Goal: Task Accomplishment & Management: Manage account settings

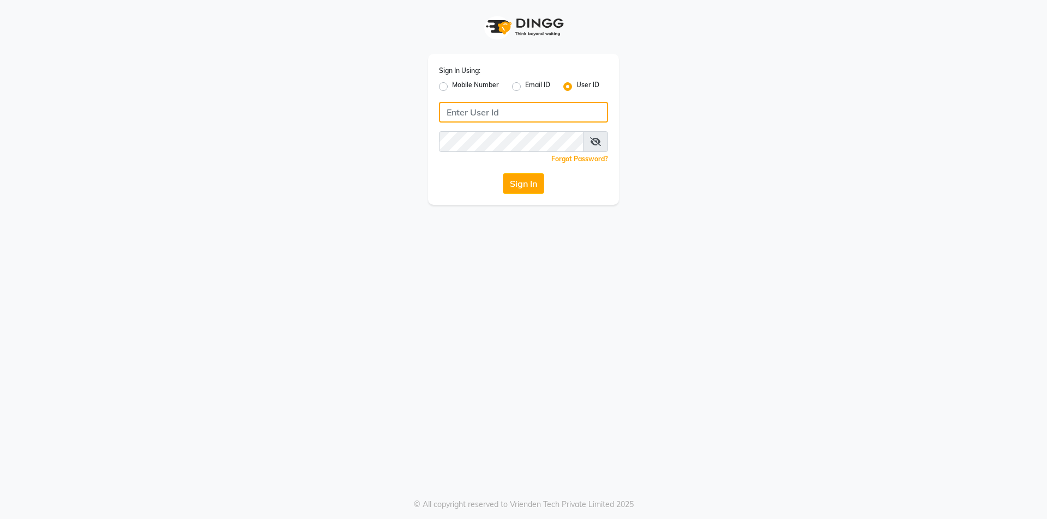
type input "7860000186"
click at [452, 84] on label "Mobile Number" at bounding box center [475, 86] width 47 height 13
click at [452, 84] on input "Mobile Number" at bounding box center [455, 83] width 7 height 7
radio input "true"
radio input "false"
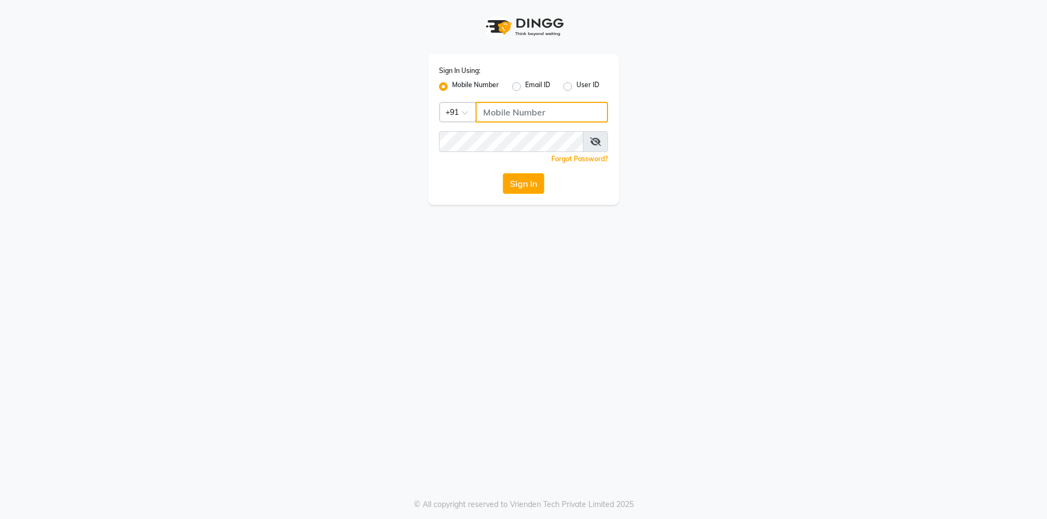
drag, startPoint x: 523, startPoint y: 114, endPoint x: 521, endPoint y: 125, distance: 10.6
click at [523, 114] on input "Username" at bounding box center [541, 112] width 132 height 21
type input "7860000186"
click at [534, 180] on button "Sign In" at bounding box center [523, 183] width 41 height 21
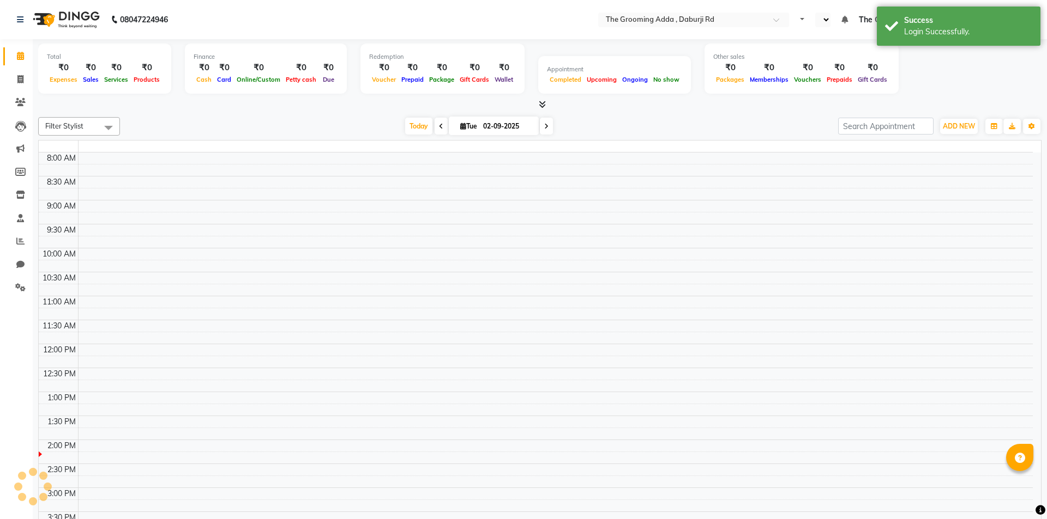
select select "en"
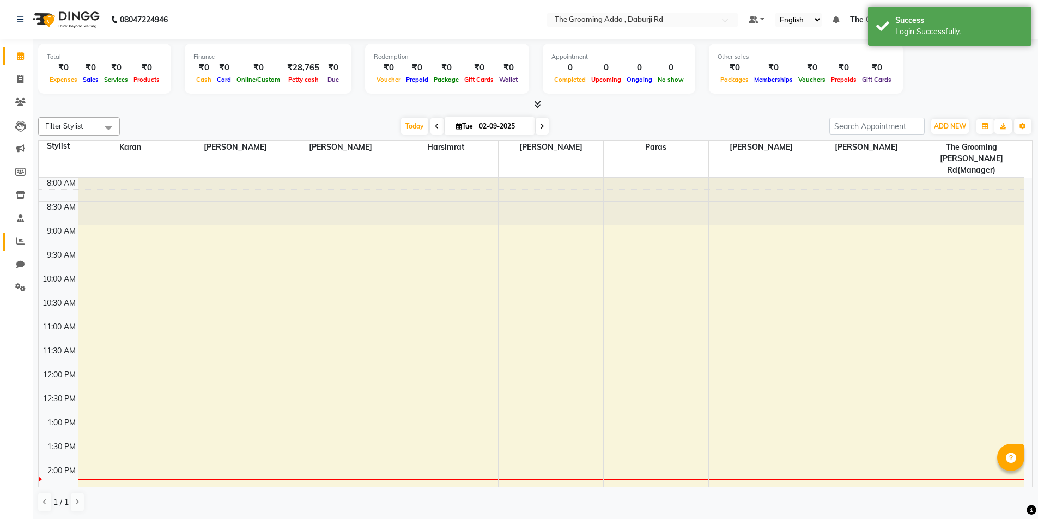
click at [15, 247] on span at bounding box center [20, 241] width 19 height 13
click at [16, 244] on span at bounding box center [20, 241] width 19 height 13
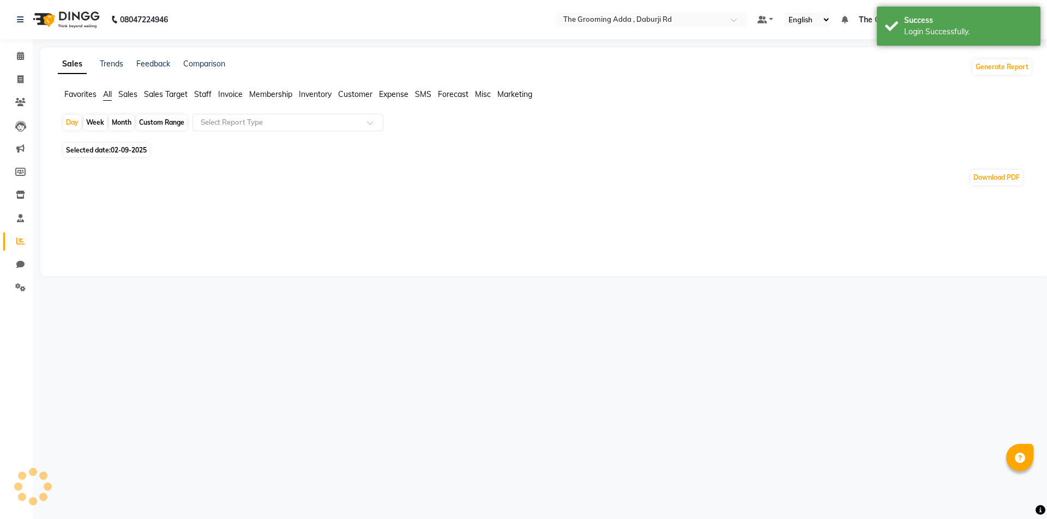
click at [105, 148] on span "Selected date: [DATE]" at bounding box center [106, 150] width 86 height 14
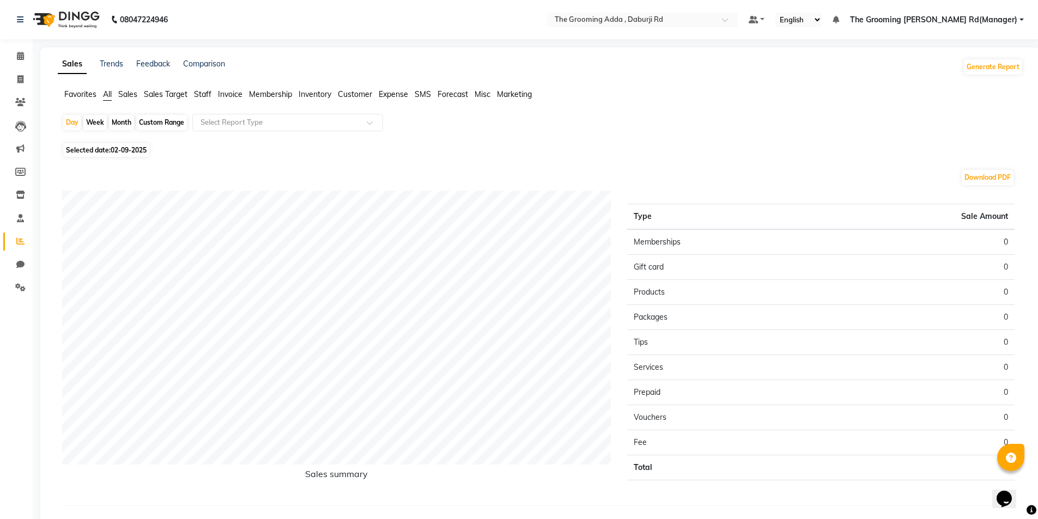
click at [88, 148] on span "Selected date: [DATE]" at bounding box center [106, 150] width 86 height 14
select select "9"
select select "2025"
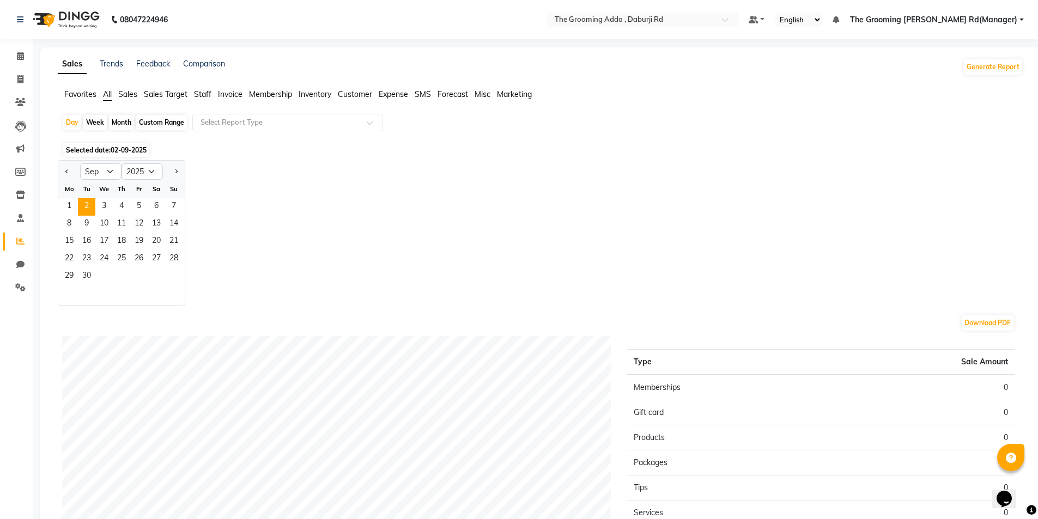
click at [302, 131] on ng-select "Select Report Type" at bounding box center [287, 122] width 191 height 17
click at [66, 205] on span "1" at bounding box center [69, 206] width 17 height 17
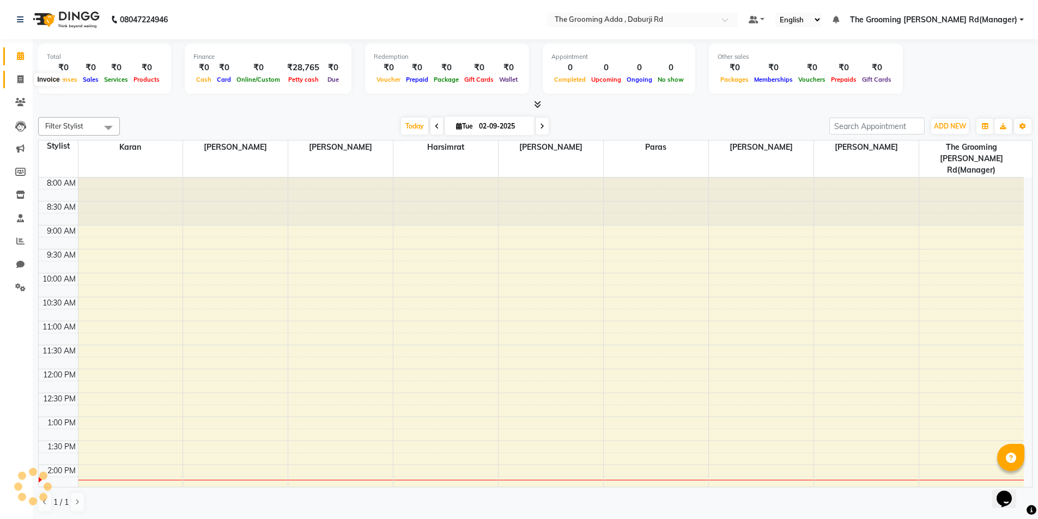
click at [21, 82] on icon at bounding box center [20, 79] width 6 height 8
select select "service"
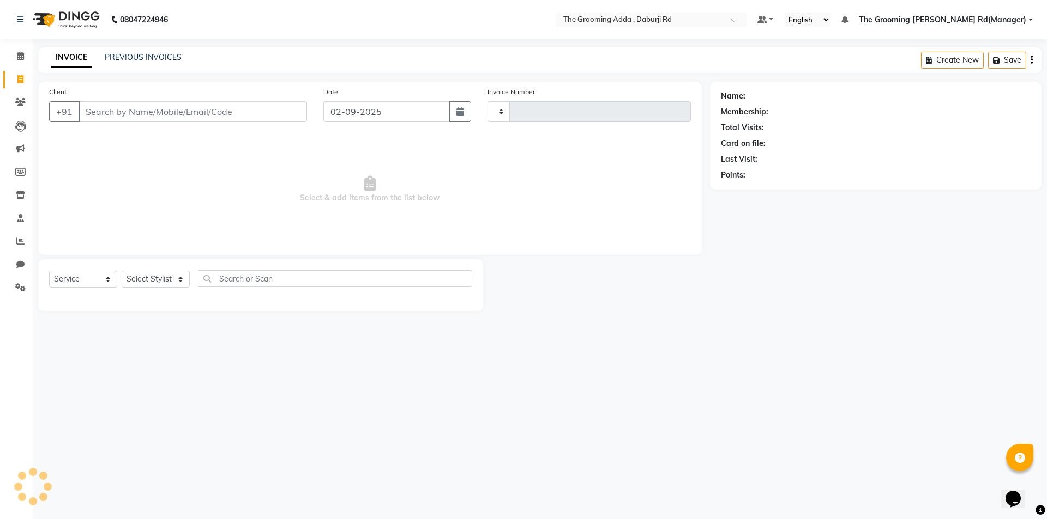
type input "1864"
click at [136, 115] on input "Client" at bounding box center [192, 111] width 228 height 21
select select "8001"
click at [143, 109] on input "9878182568" at bounding box center [192, 111] width 228 height 21
type input "9878182568"
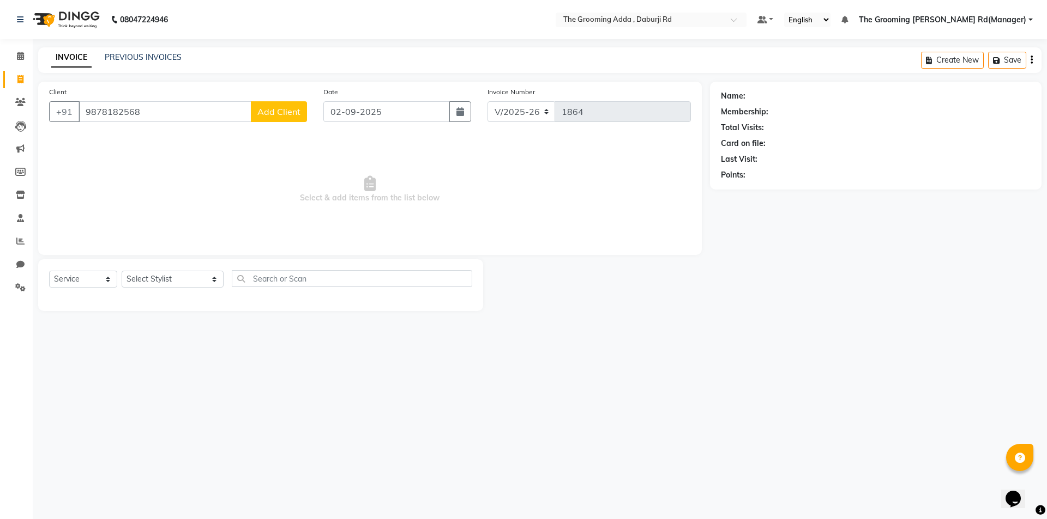
click at [271, 111] on span "Add Client" at bounding box center [278, 111] width 43 height 11
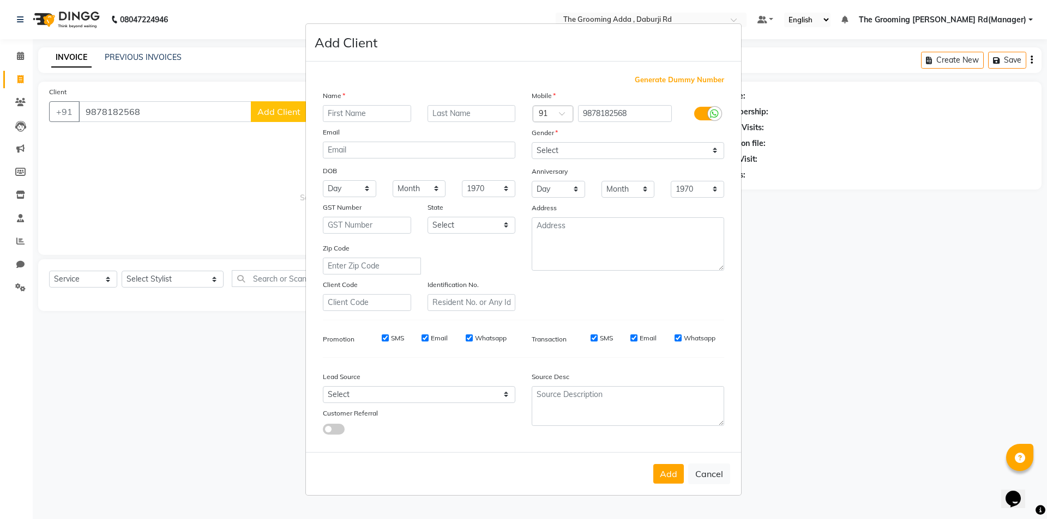
click at [334, 113] on input "text" at bounding box center [367, 113] width 88 height 17
type input "Love"
type input "[PERSON_NAME]"
click at [652, 159] on div "Mobile Country Code × 91 9878182568 Gender Select [DEMOGRAPHIC_DATA] [DEMOGRAPH…" at bounding box center [627, 200] width 209 height 221
click at [655, 150] on select "Select [DEMOGRAPHIC_DATA] [DEMOGRAPHIC_DATA] Other Prefer Not To Say" at bounding box center [627, 150] width 192 height 17
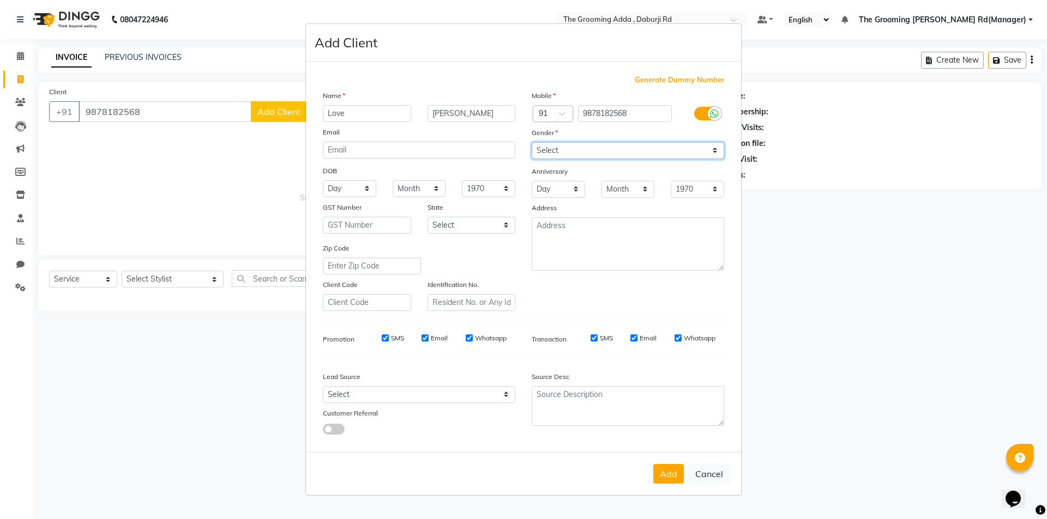
click at [656, 149] on select "Select [DEMOGRAPHIC_DATA] [DEMOGRAPHIC_DATA] Other Prefer Not To Say" at bounding box center [627, 150] width 192 height 17
click at [658, 156] on select "Select [DEMOGRAPHIC_DATA] [DEMOGRAPHIC_DATA] Other Prefer Not To Say" at bounding box center [627, 150] width 192 height 17
select select "[DEMOGRAPHIC_DATA]"
click at [531, 142] on select "Select [DEMOGRAPHIC_DATA] [DEMOGRAPHIC_DATA] Other Prefer Not To Say" at bounding box center [627, 150] width 192 height 17
click at [663, 475] on button "Add" at bounding box center [668, 474] width 31 height 20
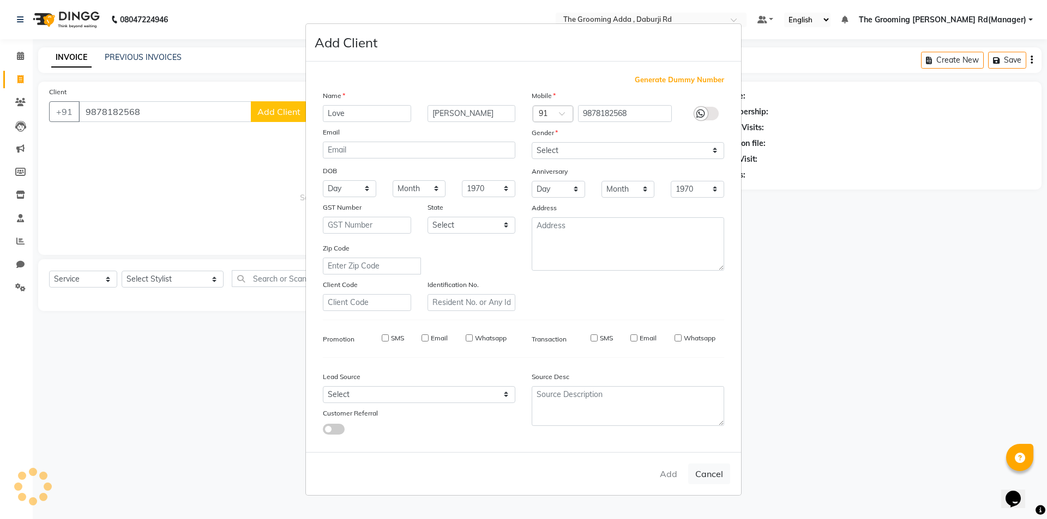
select select
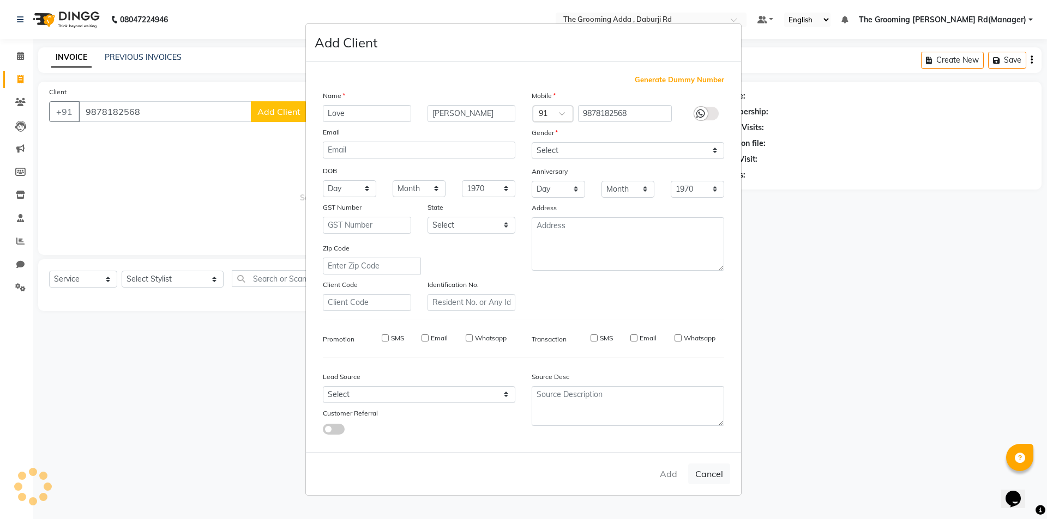
select select
checkbox input "false"
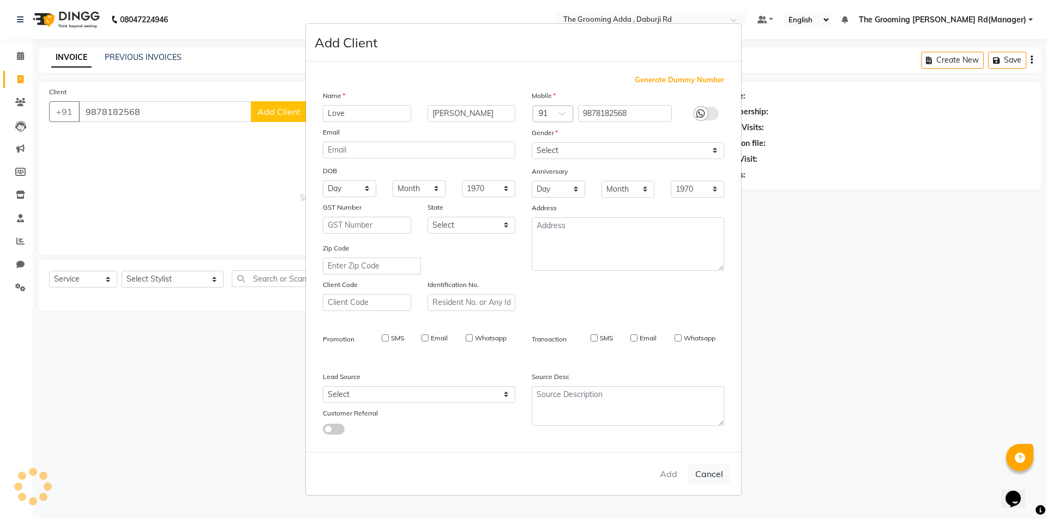
checkbox input "false"
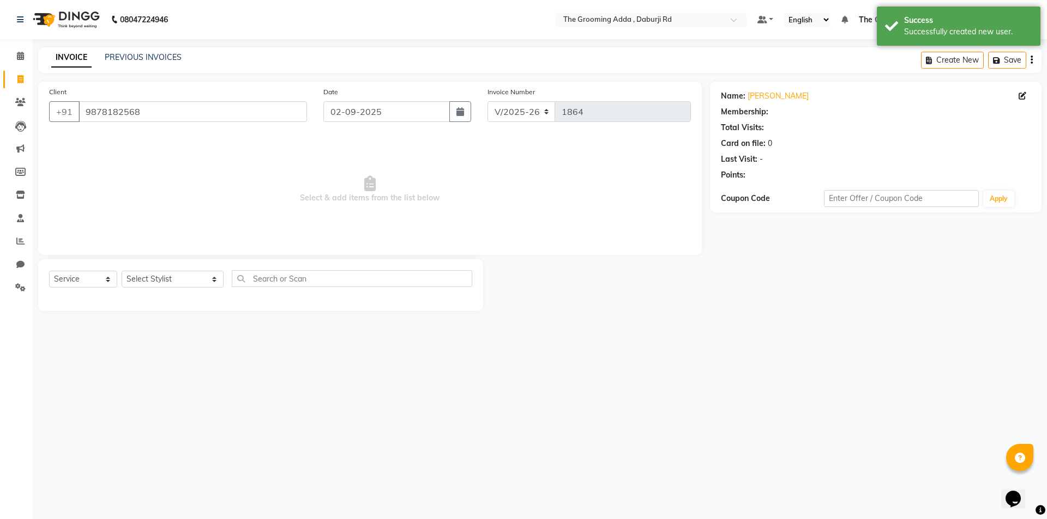
select select "1: Object"
drag, startPoint x: 154, startPoint y: 276, endPoint x: 161, endPoint y: 287, distance: 13.0
click at [154, 276] on select "Select Stylist [PERSON_NAME] [PERSON_NAME] [PERSON_NAME] [PERSON_NAME] [PERSON_…" at bounding box center [173, 279] width 102 height 17
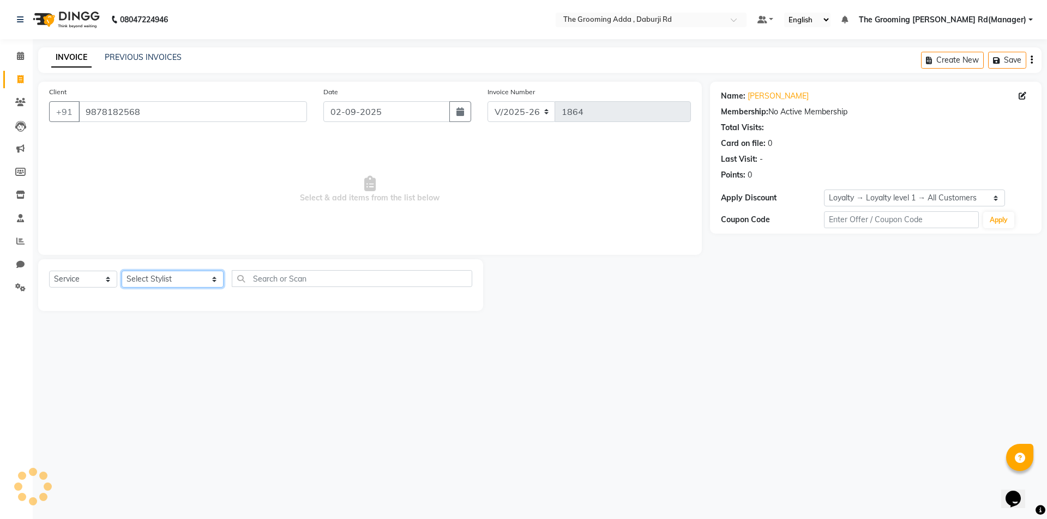
select select "79352"
click at [122, 271] on select "Select Stylist [PERSON_NAME] [PERSON_NAME] [PERSON_NAME] [PERSON_NAME] [PERSON_…" at bounding box center [173, 279] width 102 height 17
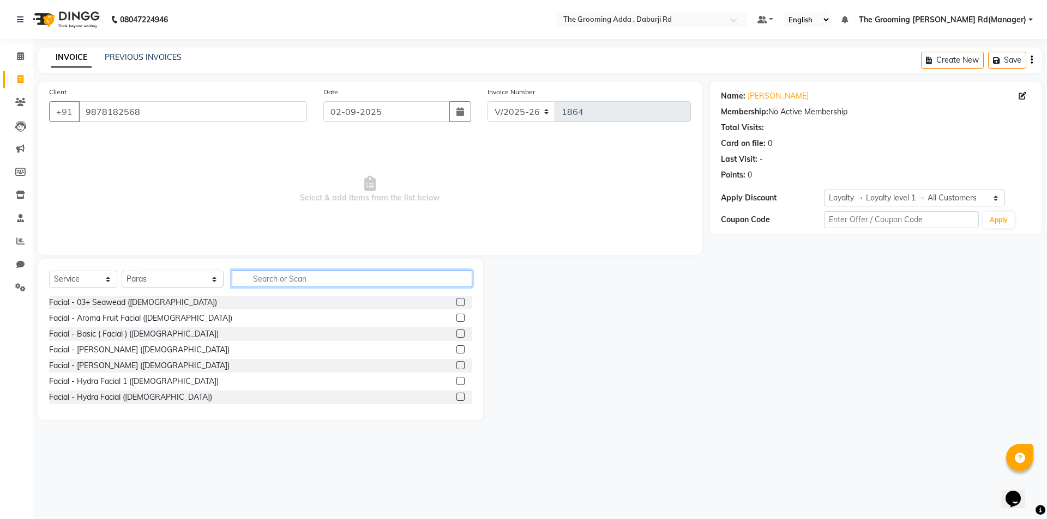
click at [274, 284] on input "text" at bounding box center [352, 278] width 240 height 17
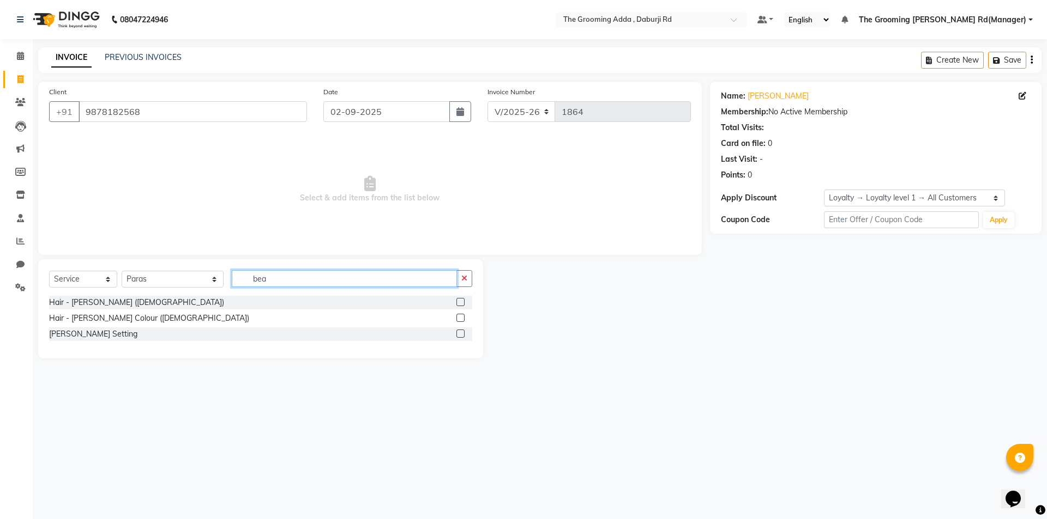
type input "bea"
drag, startPoint x: 461, startPoint y: 302, endPoint x: 460, endPoint y: 431, distance: 128.6
click at [461, 302] on label at bounding box center [460, 302] width 8 height 8
click at [461, 302] on input "checkbox" at bounding box center [459, 302] width 7 height 7
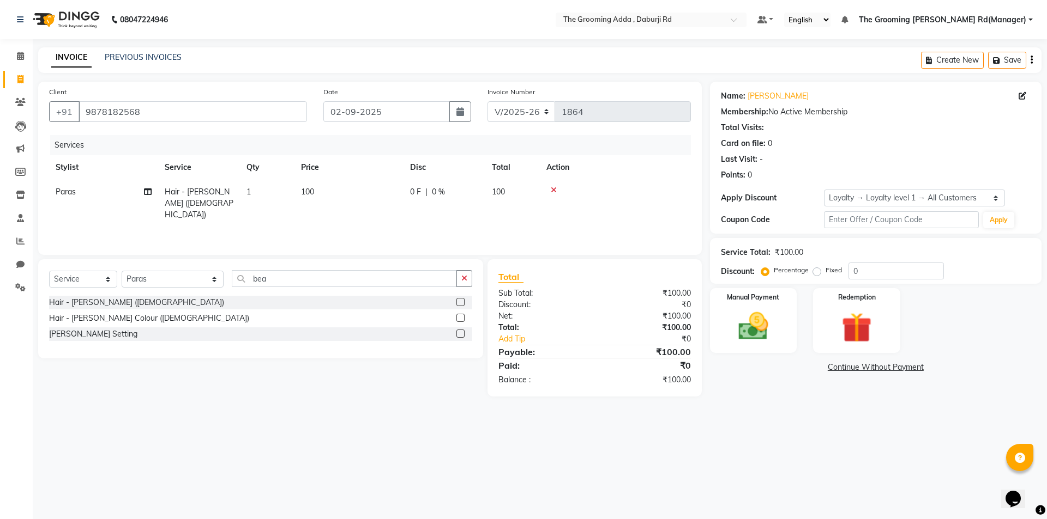
click at [459, 300] on label at bounding box center [460, 302] width 8 height 8
click at [459, 300] on input "checkbox" at bounding box center [459, 302] width 7 height 7
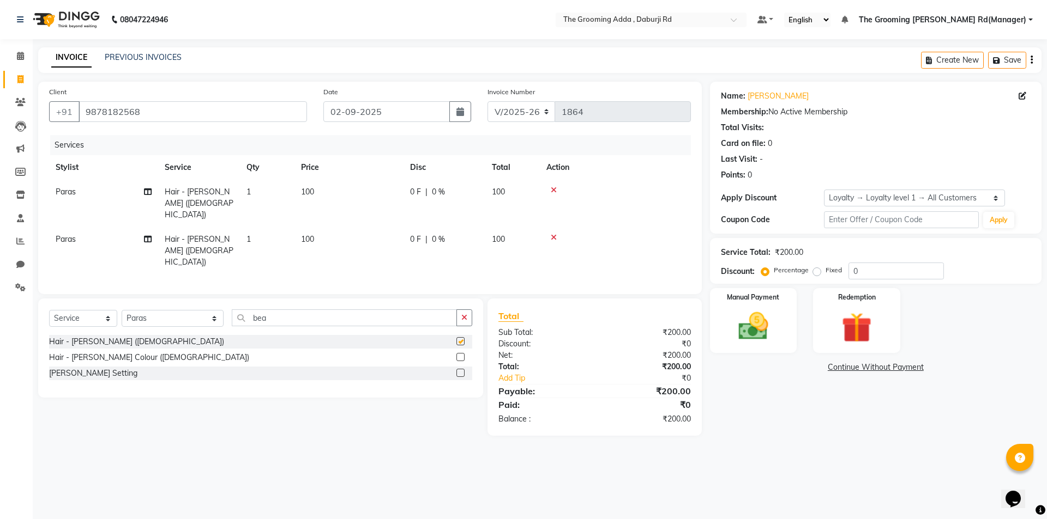
checkbox input "false"
click at [554, 234] on icon at bounding box center [554, 238] width 6 height 8
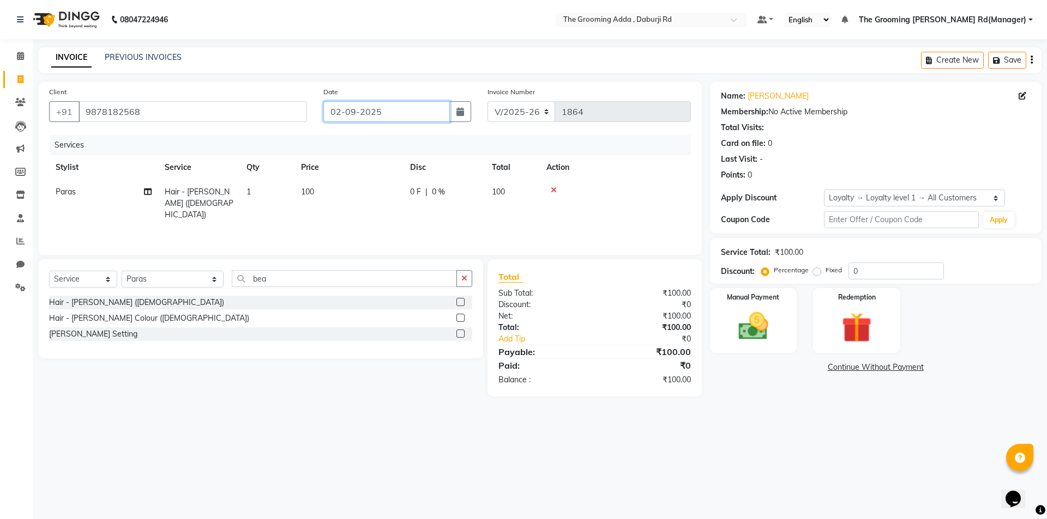
click at [388, 115] on input "02-09-2025" at bounding box center [386, 111] width 127 height 21
select select "9"
select select "2025"
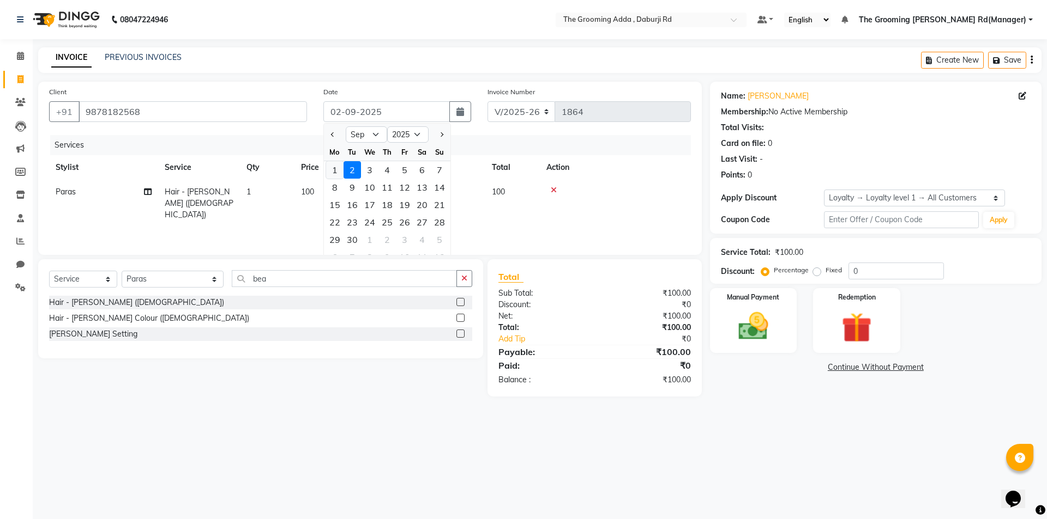
click at [334, 171] on div "1" at bounding box center [334, 169] width 17 height 17
type input "[DATE]"
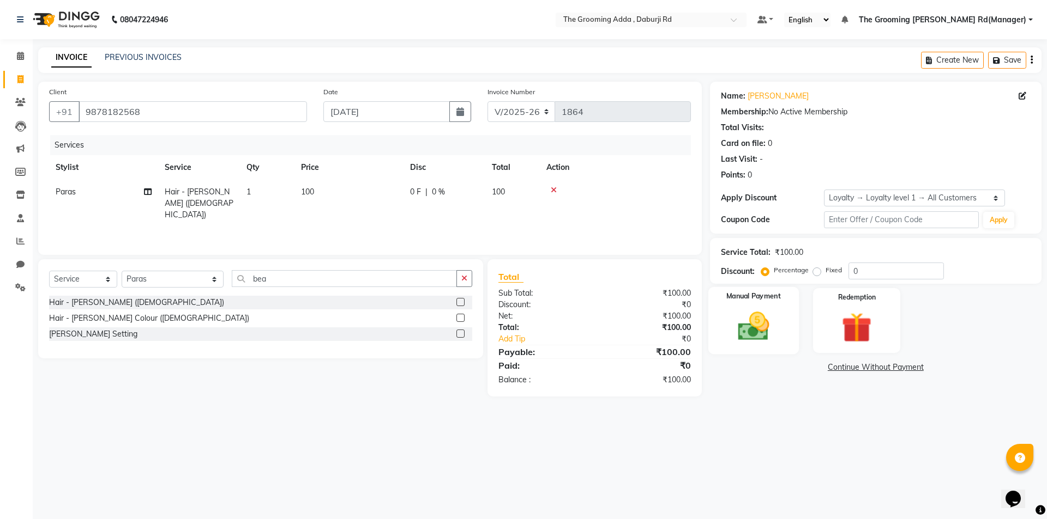
click at [740, 333] on img at bounding box center [753, 327] width 51 height 36
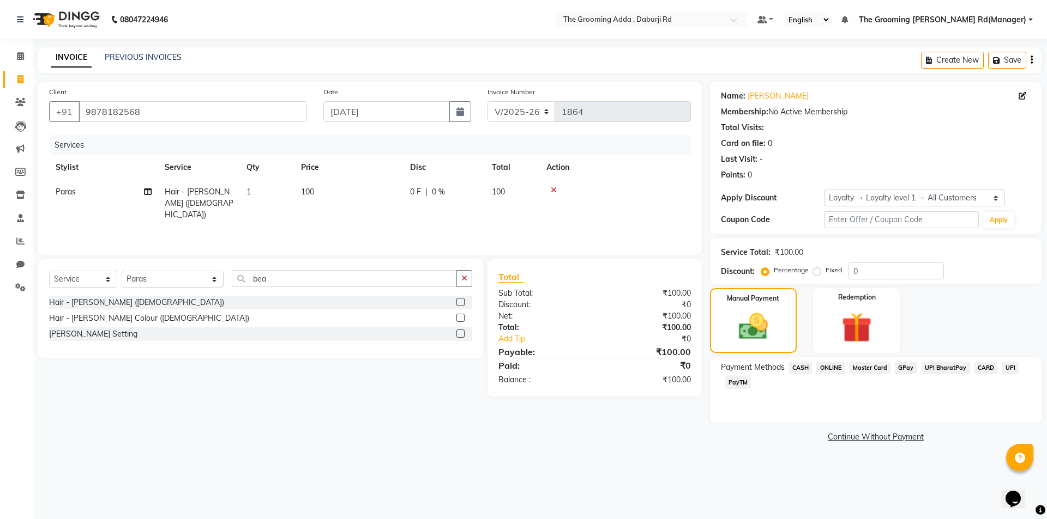
click at [799, 370] on span "CASH" at bounding box center [800, 368] width 23 height 13
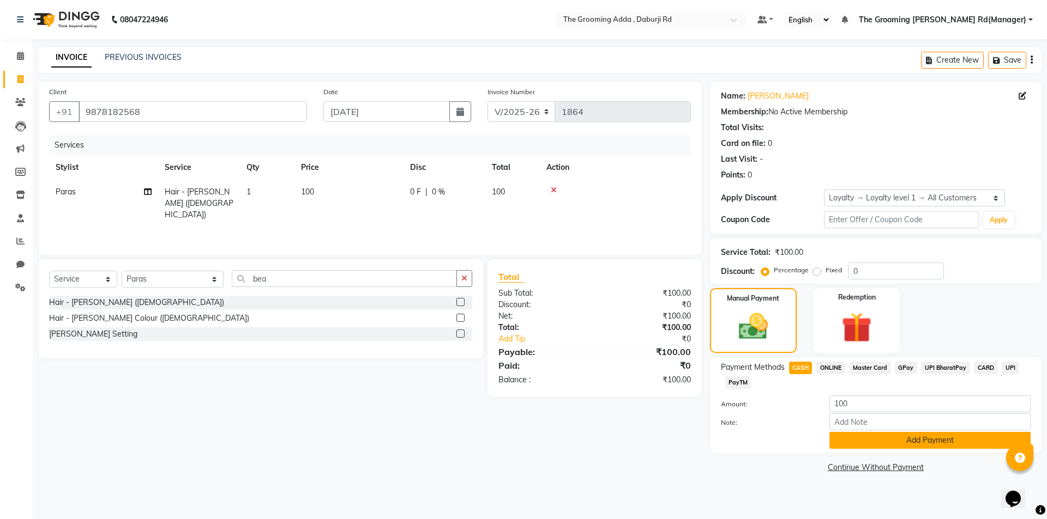
click at [851, 439] on button "Add Payment" at bounding box center [929, 440] width 201 height 17
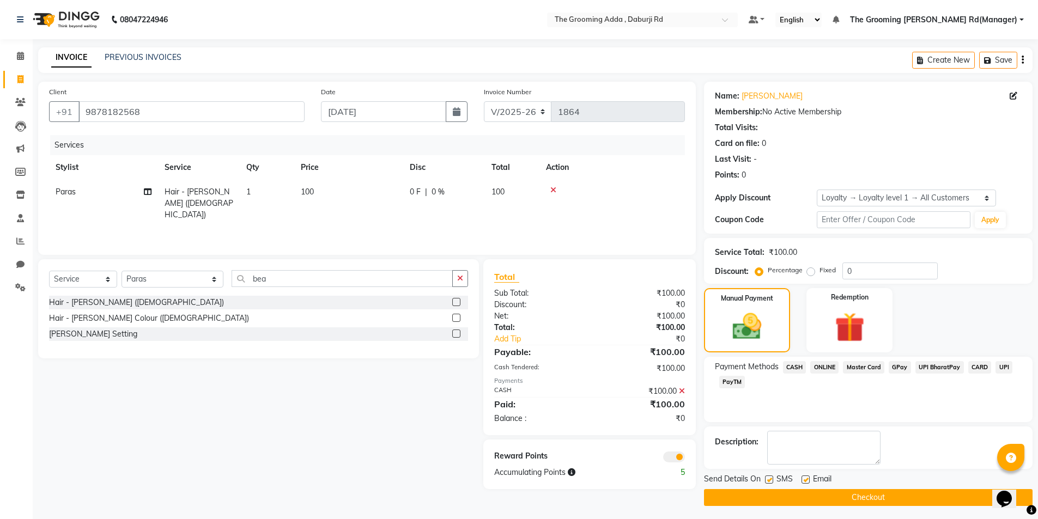
click at [808, 480] on label at bounding box center [806, 480] width 8 height 8
click at [808, 480] on input "checkbox" at bounding box center [805, 480] width 7 height 7
checkbox input "false"
click at [775, 479] on div "SMS" at bounding box center [783, 481] width 37 height 14
click at [771, 479] on label at bounding box center [769, 480] width 8 height 8
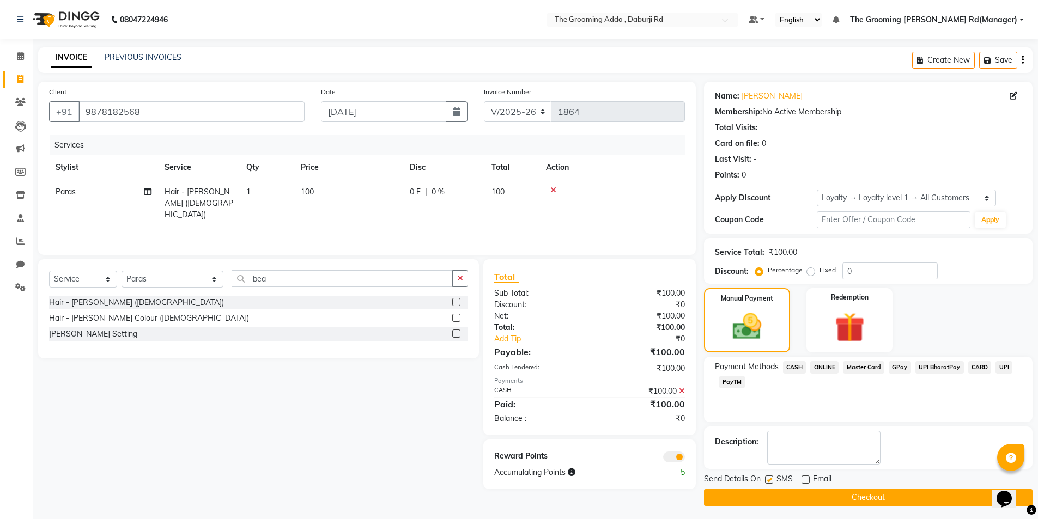
click at [771, 479] on input "checkbox" at bounding box center [768, 480] width 7 height 7
checkbox input "false"
click at [742, 495] on button "Checkout" at bounding box center [868, 497] width 329 height 17
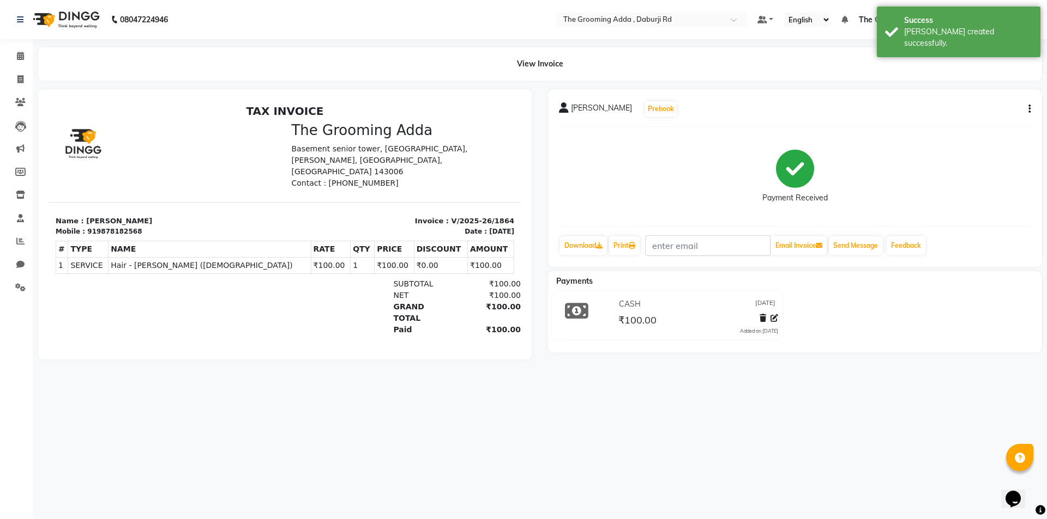
select select "service"
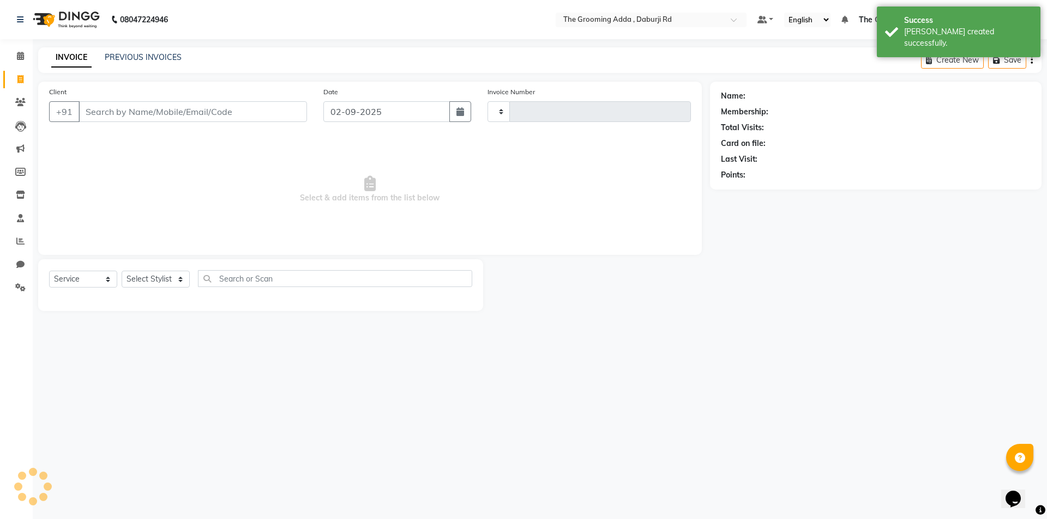
type input "1865"
select select "8001"
click at [138, 107] on input "Client" at bounding box center [192, 111] width 228 height 21
paste input "7719629359"
type input "7719629359"
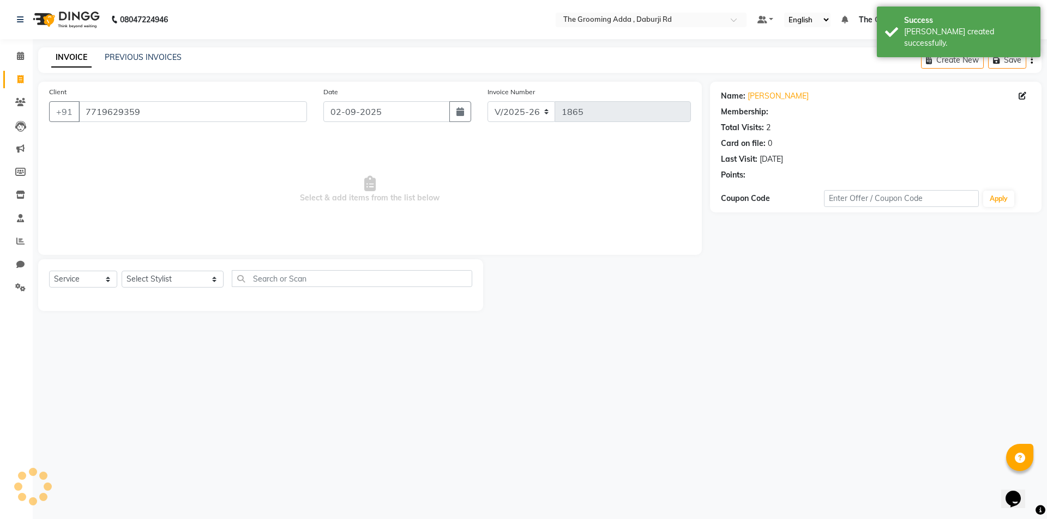
select select "1: Object"
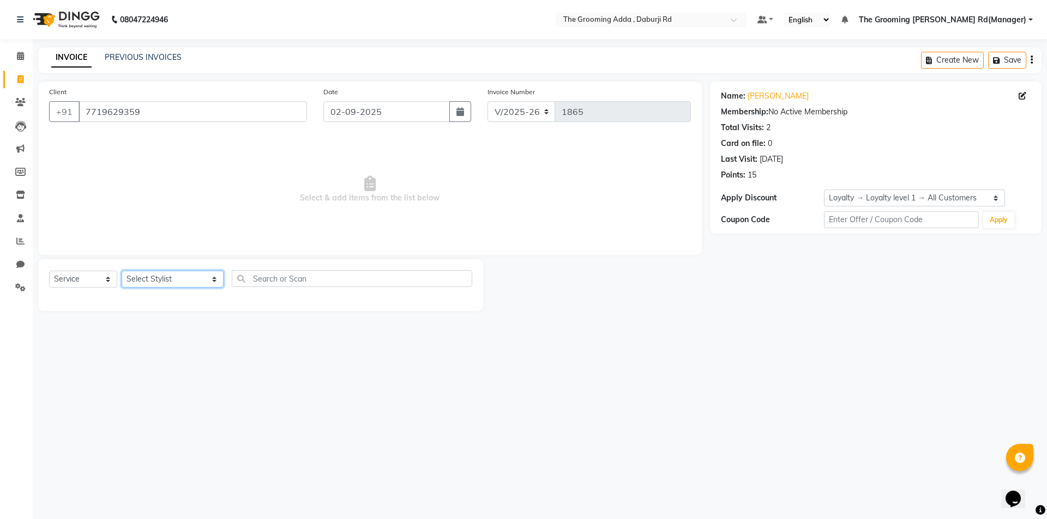
click at [158, 280] on select "Select Stylist [PERSON_NAME] [PERSON_NAME] [PERSON_NAME] [PERSON_NAME] [PERSON_…" at bounding box center [173, 279] width 102 height 17
select select "79355"
click at [122, 271] on select "Select Stylist [PERSON_NAME] [PERSON_NAME] [PERSON_NAME] [PERSON_NAME] [PERSON_…" at bounding box center [173, 279] width 102 height 17
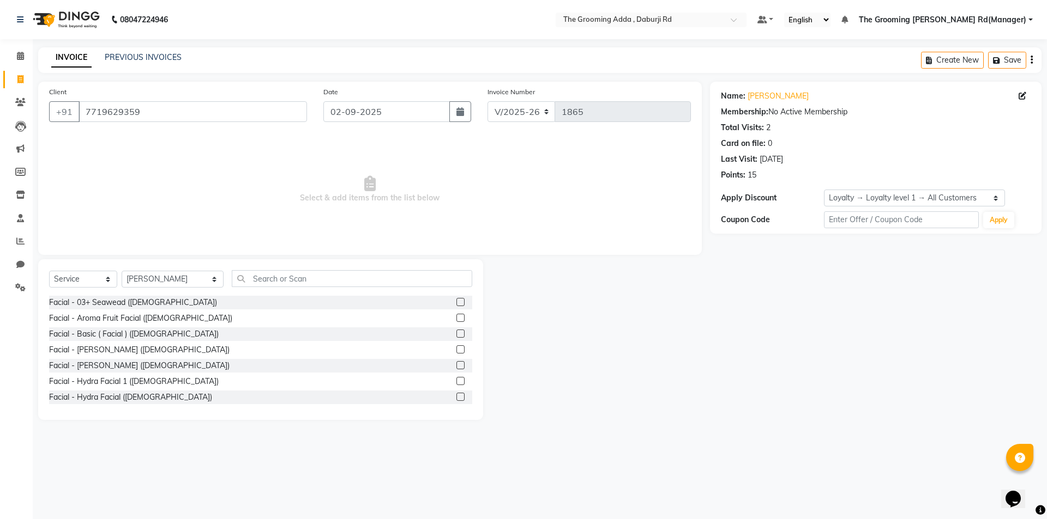
drag, startPoint x: 235, startPoint y: 291, endPoint x: 246, endPoint y: 283, distance: 13.8
click at [235, 291] on div "Select Service Product Membership Package Voucher Prepaid Gift Card Select Styl…" at bounding box center [260, 283] width 423 height 26
click at [253, 279] on input "text" at bounding box center [352, 278] width 240 height 17
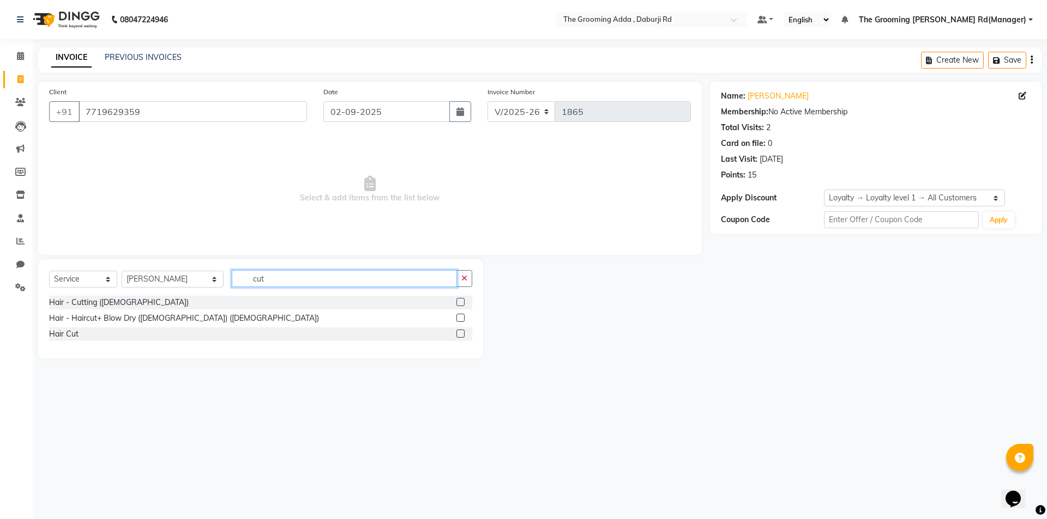
type input "cut"
click at [460, 301] on label at bounding box center [460, 302] width 8 height 8
click at [460, 301] on input "checkbox" at bounding box center [459, 302] width 7 height 7
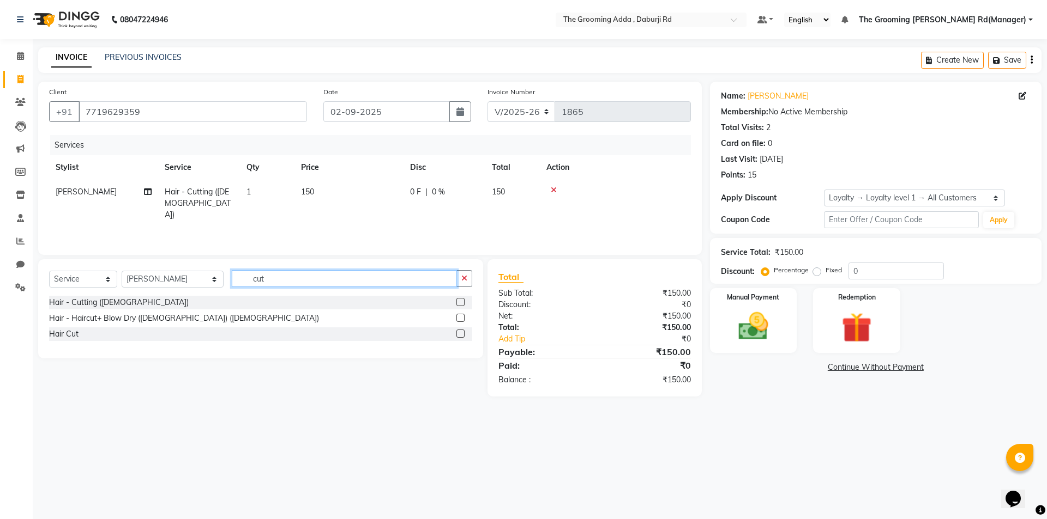
checkbox input "false"
drag, startPoint x: 374, startPoint y: 280, endPoint x: 245, endPoint y: 281, distance: 129.2
click at [245, 281] on input "cut" at bounding box center [344, 278] width 225 height 17
type input "bea"
click at [460, 303] on label at bounding box center [460, 302] width 8 height 8
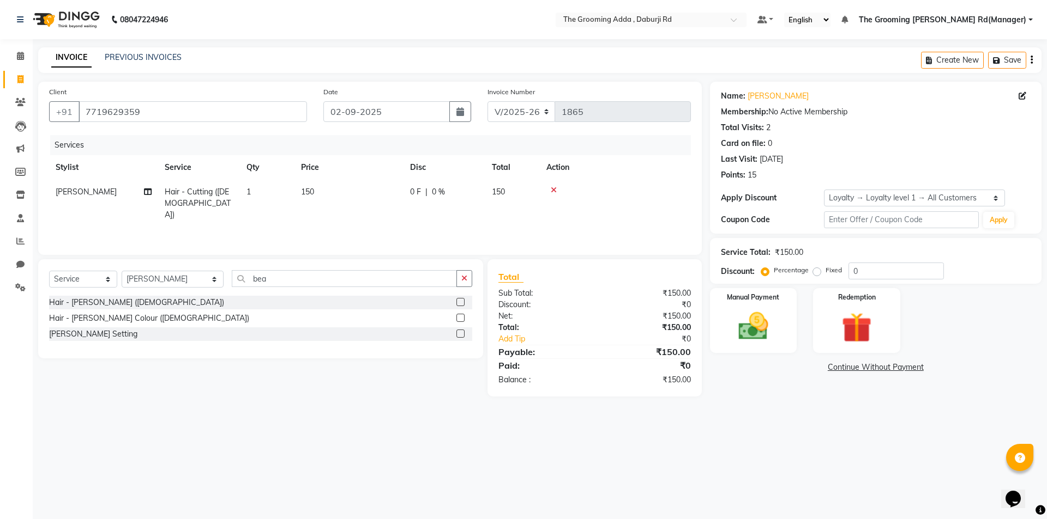
click at [460, 303] on input "checkbox" at bounding box center [459, 302] width 7 height 7
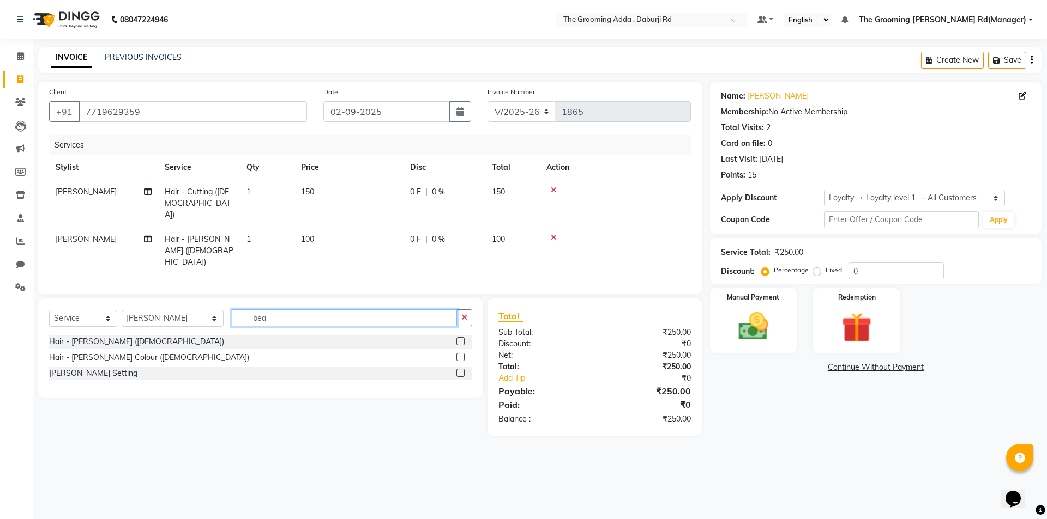
checkbox input "false"
drag, startPoint x: 270, startPoint y: 291, endPoint x: 235, endPoint y: 291, distance: 34.3
click at [235, 310] on input "bea" at bounding box center [344, 318] width 225 height 17
type input "d-tan"
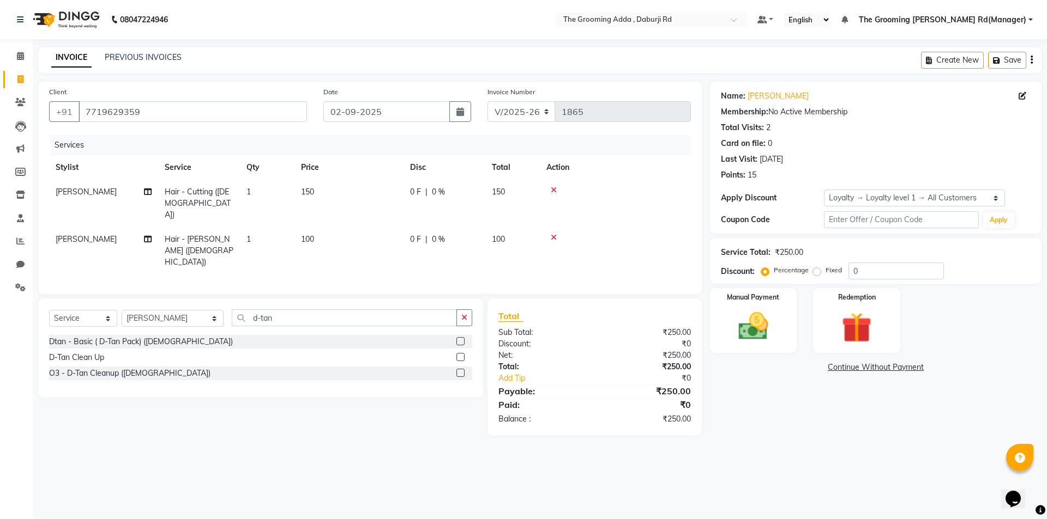
drag, startPoint x: 461, startPoint y: 316, endPoint x: 410, endPoint y: 298, distance: 54.3
click at [461, 337] on label at bounding box center [460, 341] width 8 height 8
click at [461, 339] on input "checkbox" at bounding box center [459, 342] width 7 height 7
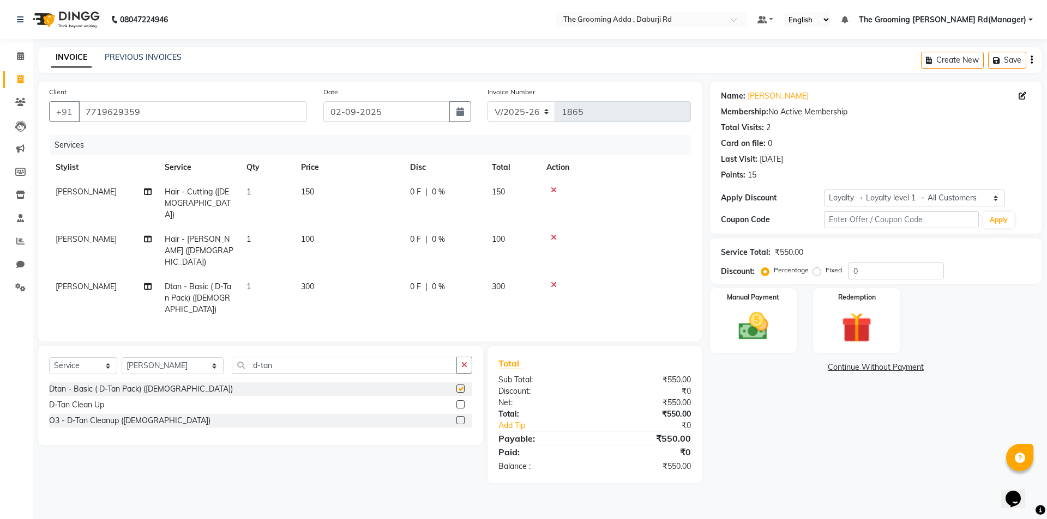
checkbox input "false"
drag, startPoint x: 357, startPoint y: 256, endPoint x: 350, endPoint y: 255, distance: 7.1
click at [356, 275] on td "300" at bounding box center [348, 298] width 109 height 47
select select "79355"
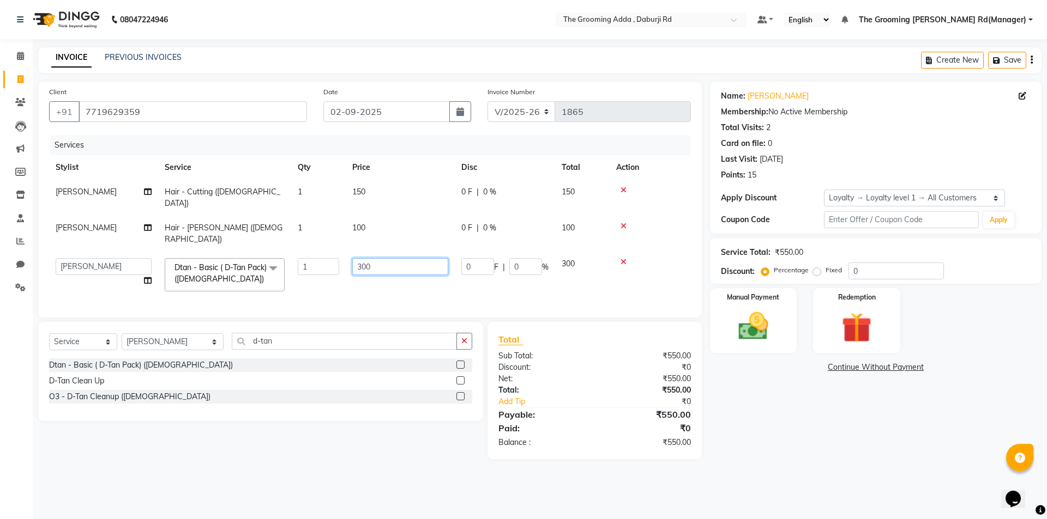
drag, startPoint x: 379, startPoint y: 246, endPoint x: 323, endPoint y: 250, distance: 55.7
click at [323, 252] on tr "[PERSON_NAME] [PERSON_NAME] [PERSON_NAME] [PERSON_NAME] [PERSON_NAME] [PERSON_N…" at bounding box center [370, 275] width 642 height 46
type input "250"
click at [803, 400] on div "Name: [PERSON_NAME] Membership: No Active Membership Total Visits: 2 Card on fi…" at bounding box center [880, 271] width 340 height 378
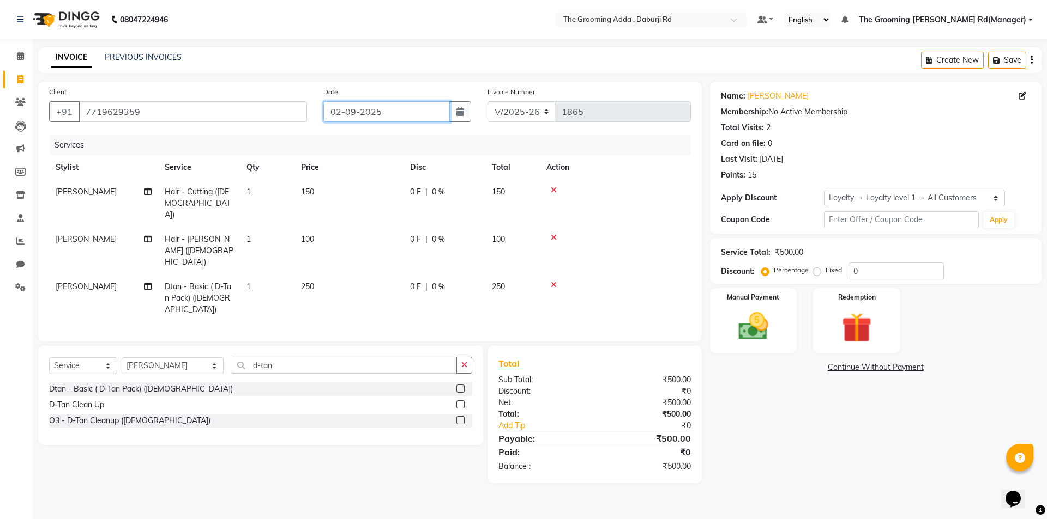
click at [425, 116] on input "02-09-2025" at bounding box center [386, 111] width 127 height 21
select select "9"
select select "2025"
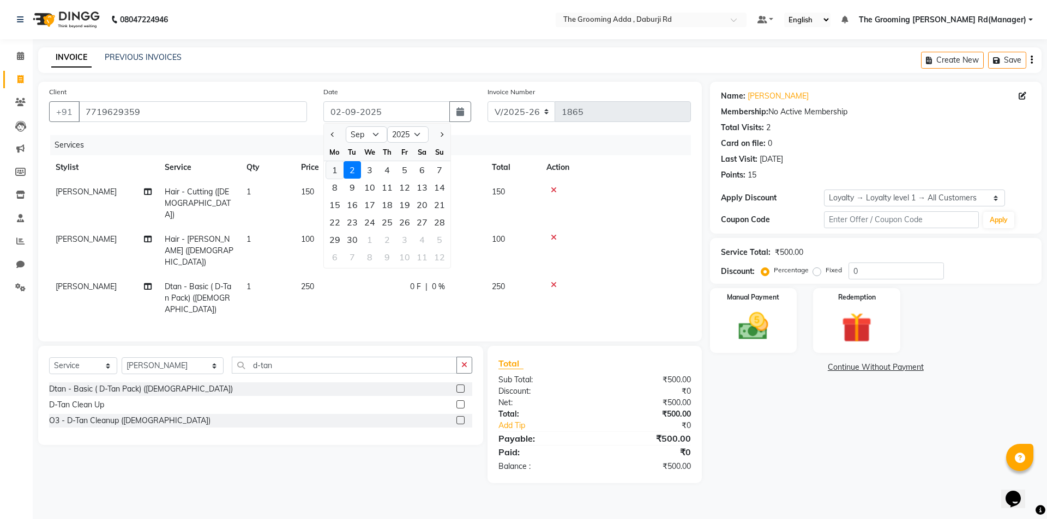
click at [339, 177] on div "1" at bounding box center [334, 169] width 17 height 17
type input "[DATE]"
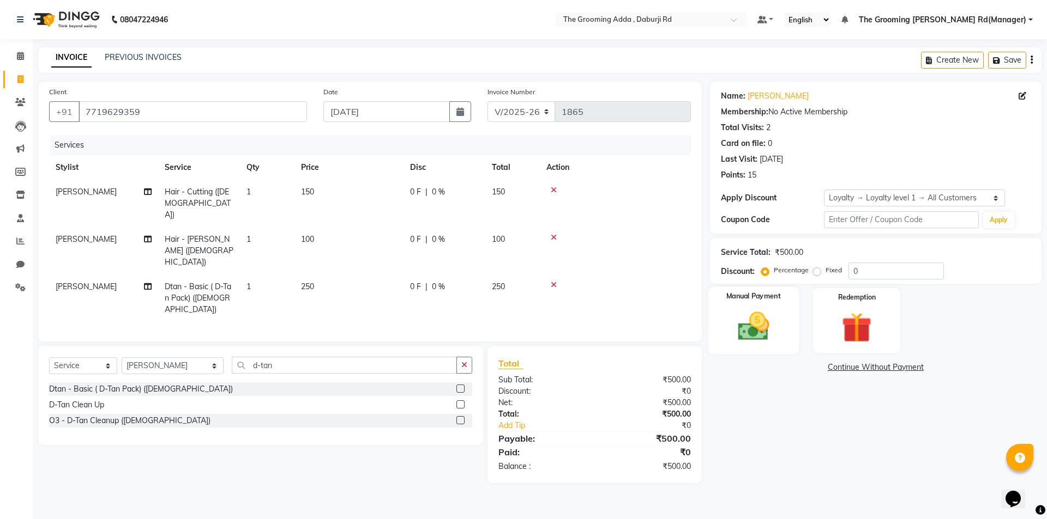
click at [769, 317] on img at bounding box center [753, 327] width 51 height 36
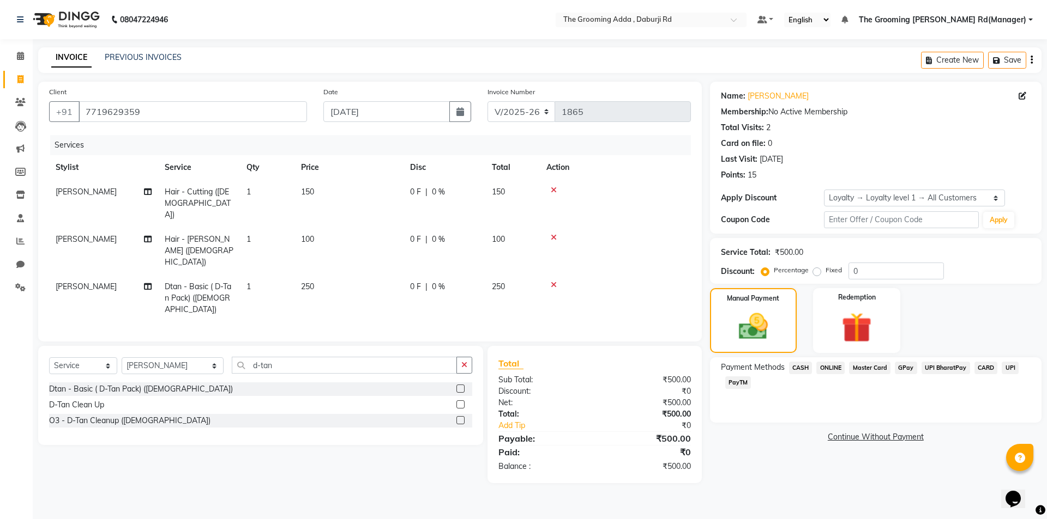
click at [823, 362] on span "ONLINE" at bounding box center [830, 368] width 28 height 13
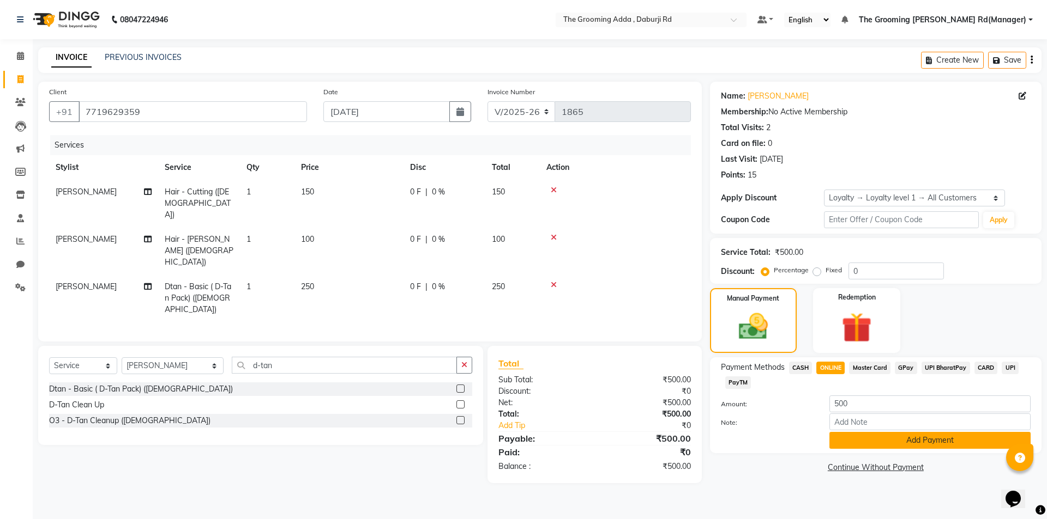
click at [844, 438] on button "Add Payment" at bounding box center [929, 440] width 201 height 17
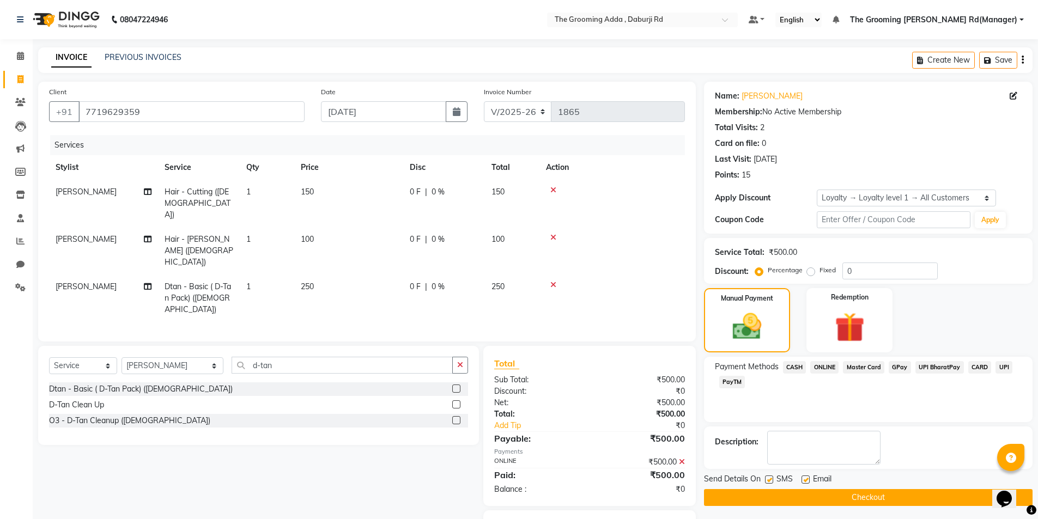
click at [809, 481] on label at bounding box center [806, 480] width 8 height 8
click at [809, 481] on input "checkbox" at bounding box center [805, 480] width 7 height 7
checkbox input "false"
click at [794, 499] on button "Checkout" at bounding box center [868, 497] width 329 height 17
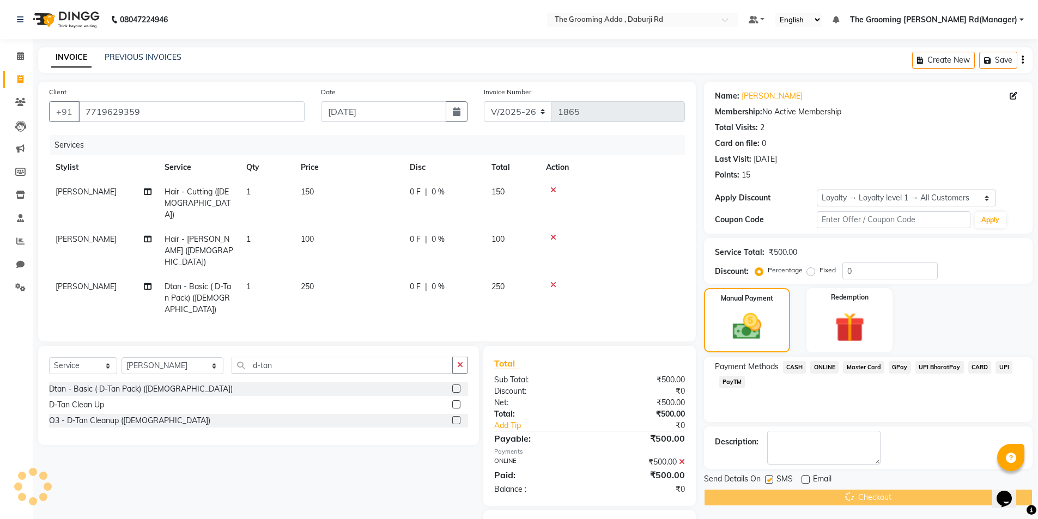
scroll to position [1, 0]
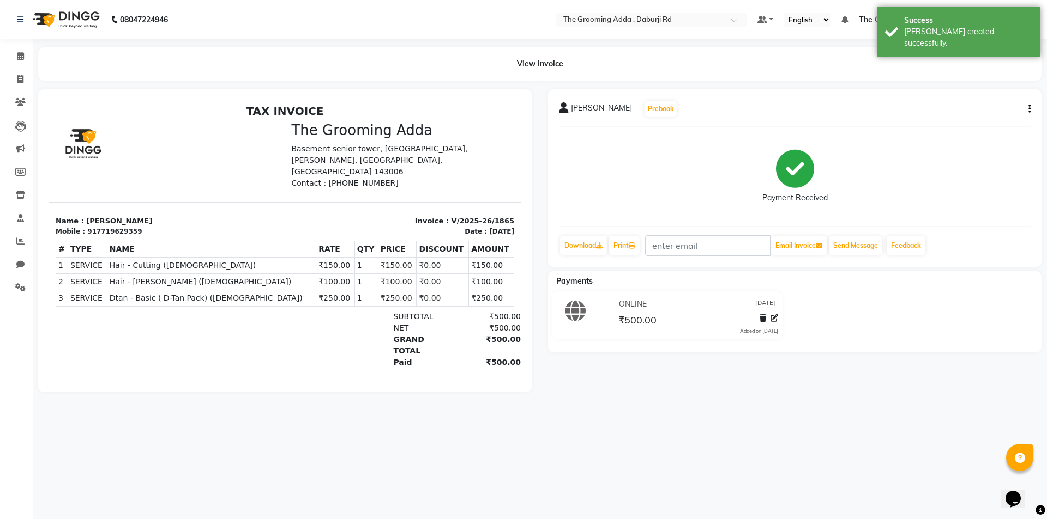
select select "service"
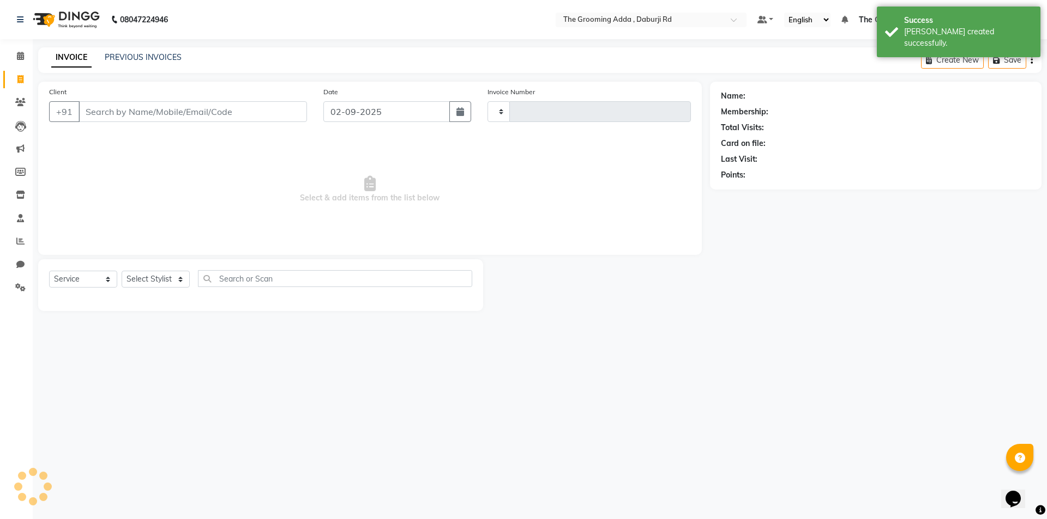
type input "1866"
select select "8001"
click at [21, 237] on icon at bounding box center [20, 241] width 8 height 8
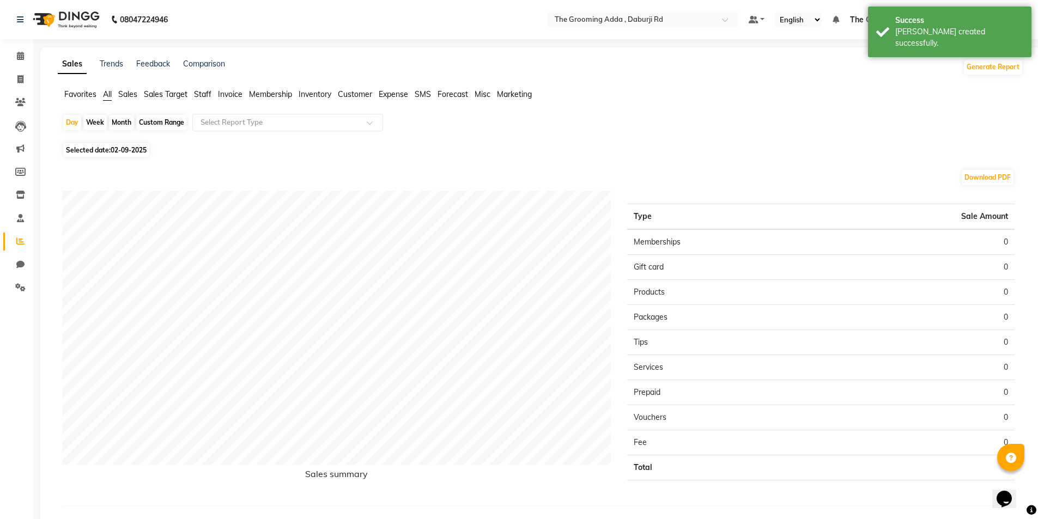
click at [74, 148] on span "Selected date: [DATE]" at bounding box center [106, 150] width 86 height 14
select select "9"
select select "2025"
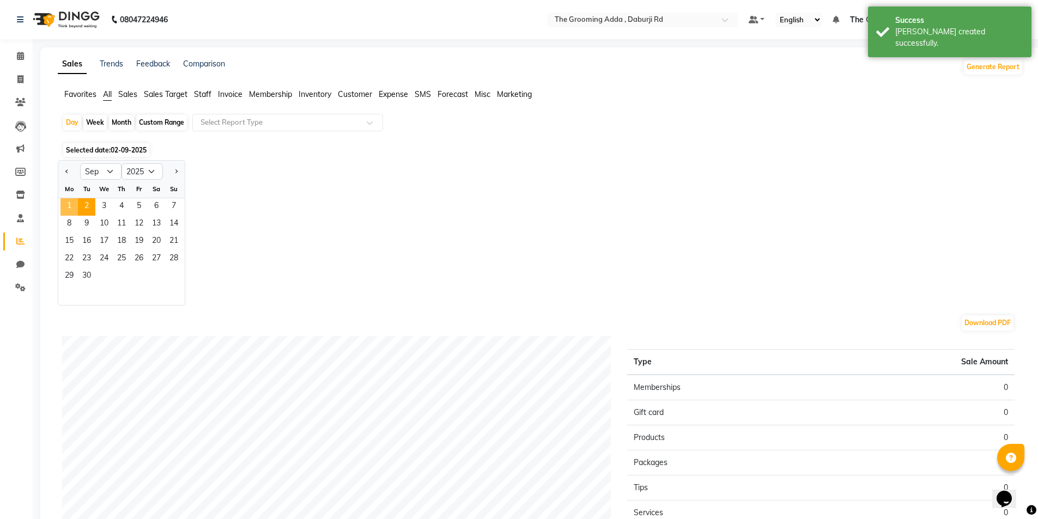
click at [64, 207] on span "1" at bounding box center [69, 206] width 17 height 17
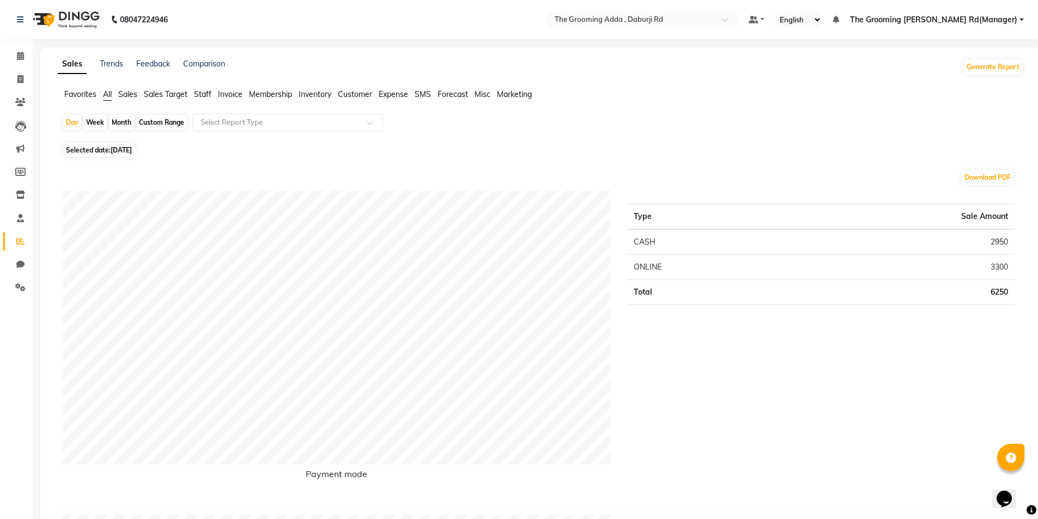
select select "service"
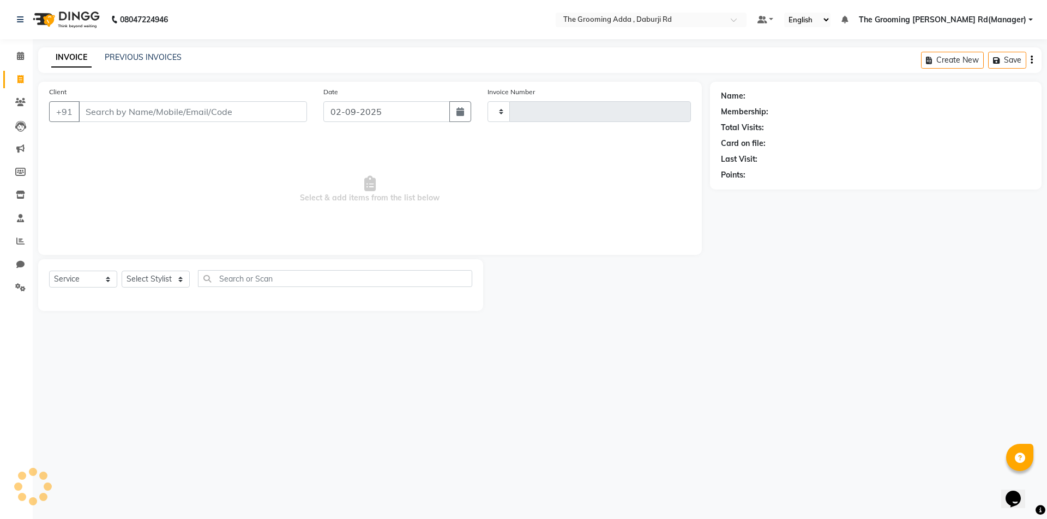
type input "1866"
select select "8001"
click at [87, 113] on input "Client" at bounding box center [192, 111] width 228 height 21
type input "7449000042"
select select "1: Object"
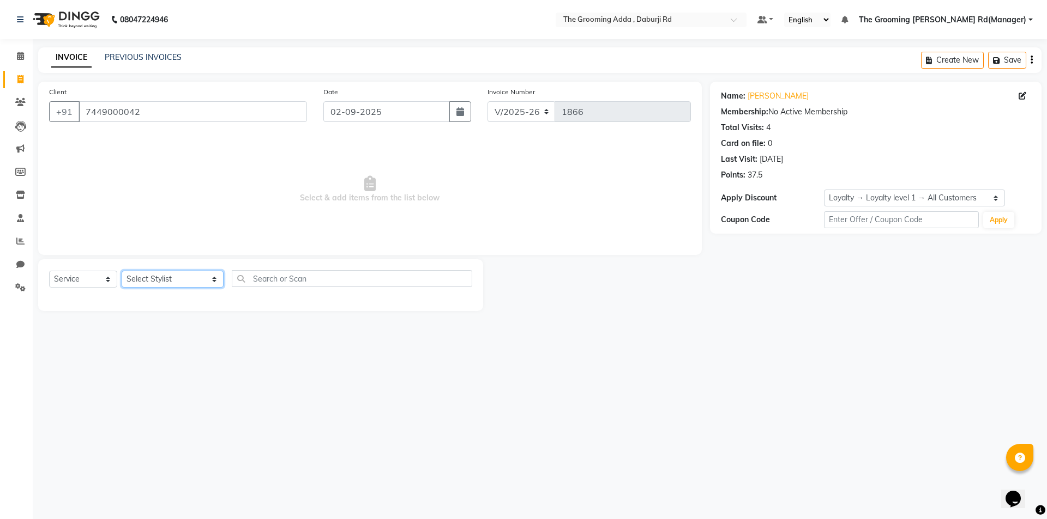
click at [143, 280] on select "Select Stylist [PERSON_NAME] [PERSON_NAME] [PERSON_NAME] [PERSON_NAME] [PERSON_…" at bounding box center [173, 279] width 102 height 17
click at [122, 271] on select "Select Stylist [PERSON_NAME] [PERSON_NAME] [PERSON_NAME] [PERSON_NAME] [PERSON_…" at bounding box center [173, 279] width 102 height 17
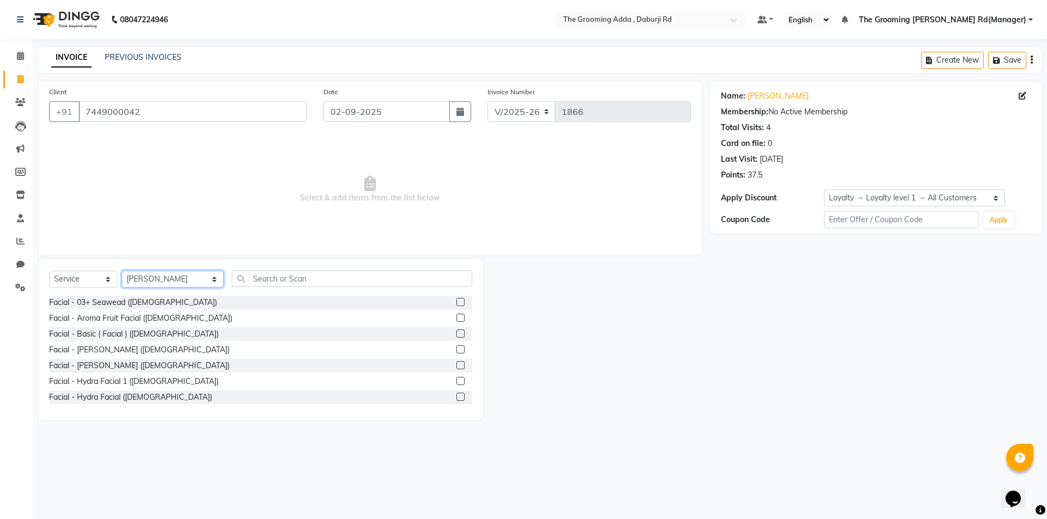
click at [153, 274] on select "Select Stylist [PERSON_NAME] [PERSON_NAME] [PERSON_NAME] [PERSON_NAME] [PERSON_…" at bounding box center [173, 279] width 102 height 17
select select "79344"
click at [122, 271] on select "Select Stylist [PERSON_NAME] [PERSON_NAME] [PERSON_NAME] [PERSON_NAME] [PERSON_…" at bounding box center [173, 279] width 102 height 17
click at [252, 279] on input "text" at bounding box center [352, 278] width 240 height 17
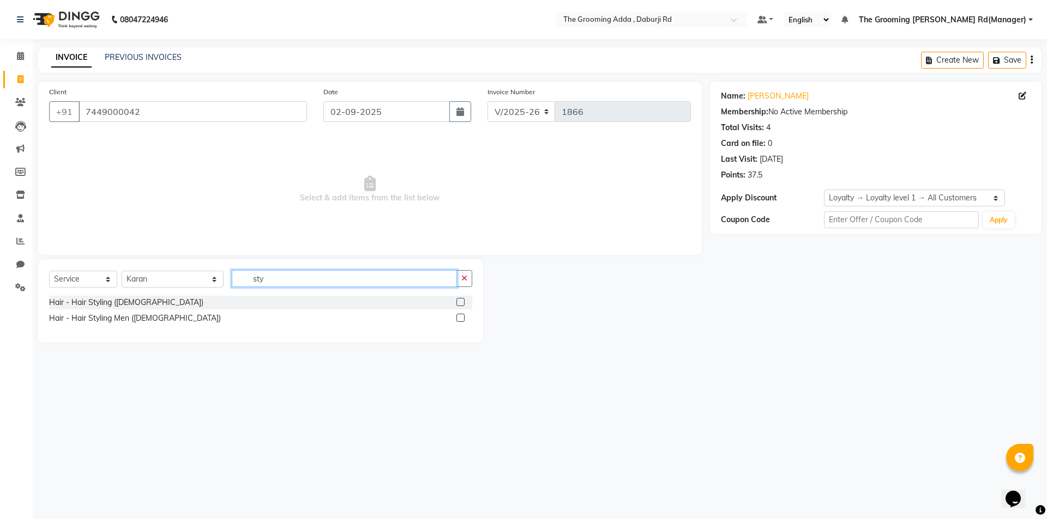
type input "sty"
click at [464, 318] on label at bounding box center [460, 318] width 8 height 8
click at [463, 318] on input "checkbox" at bounding box center [459, 318] width 7 height 7
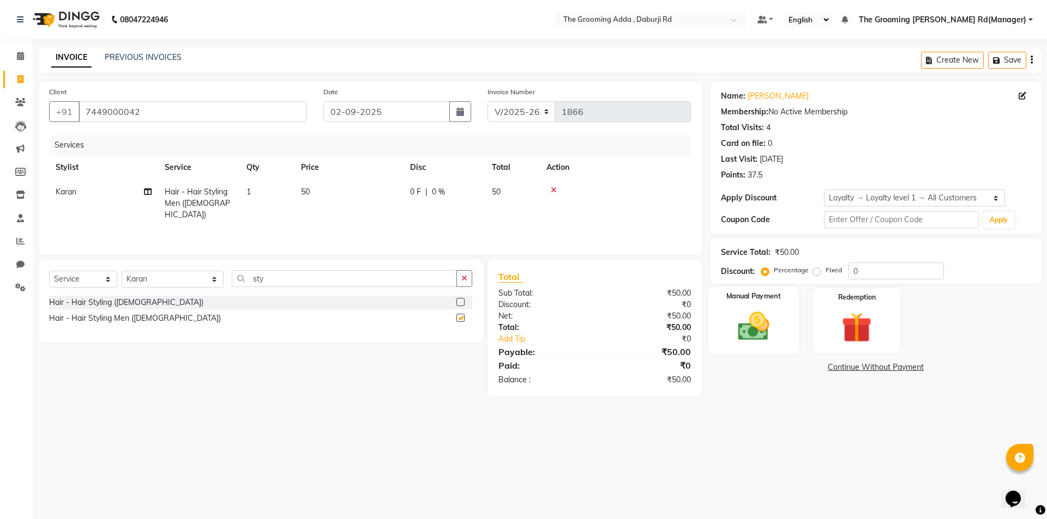
checkbox input "false"
click at [758, 321] on img at bounding box center [753, 327] width 51 height 36
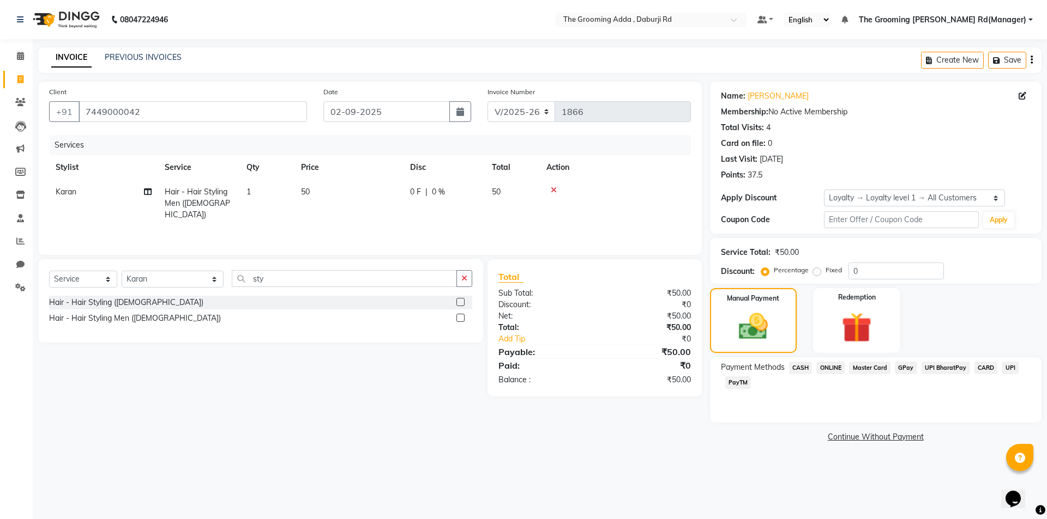
click at [830, 367] on span "ONLINE" at bounding box center [830, 368] width 28 height 13
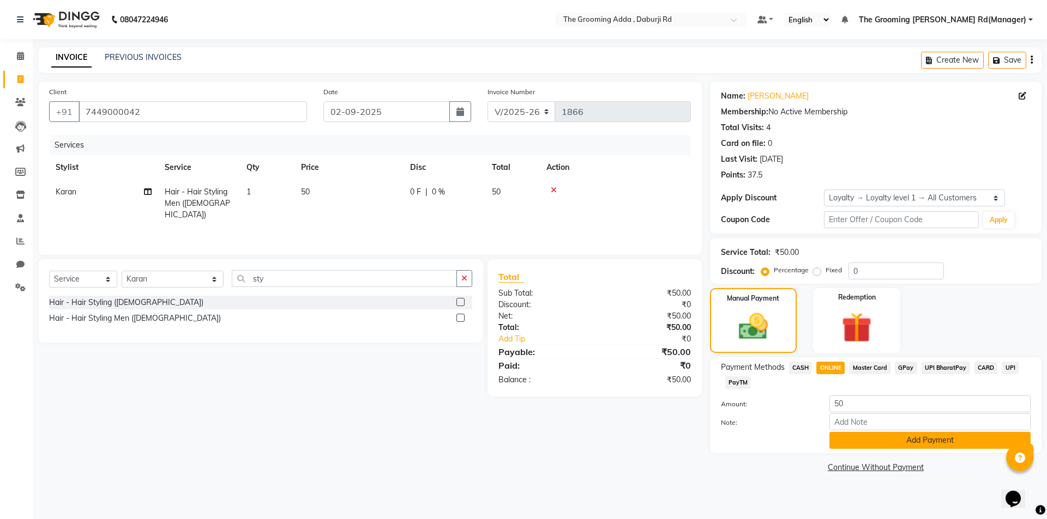
click at [841, 437] on button "Add Payment" at bounding box center [929, 440] width 201 height 17
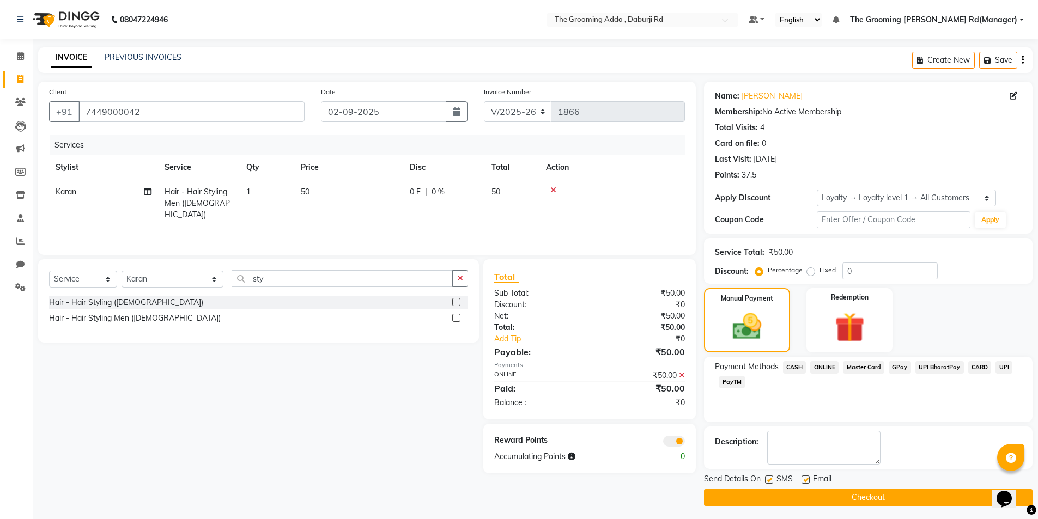
click at [829, 492] on button "Checkout" at bounding box center [868, 497] width 329 height 17
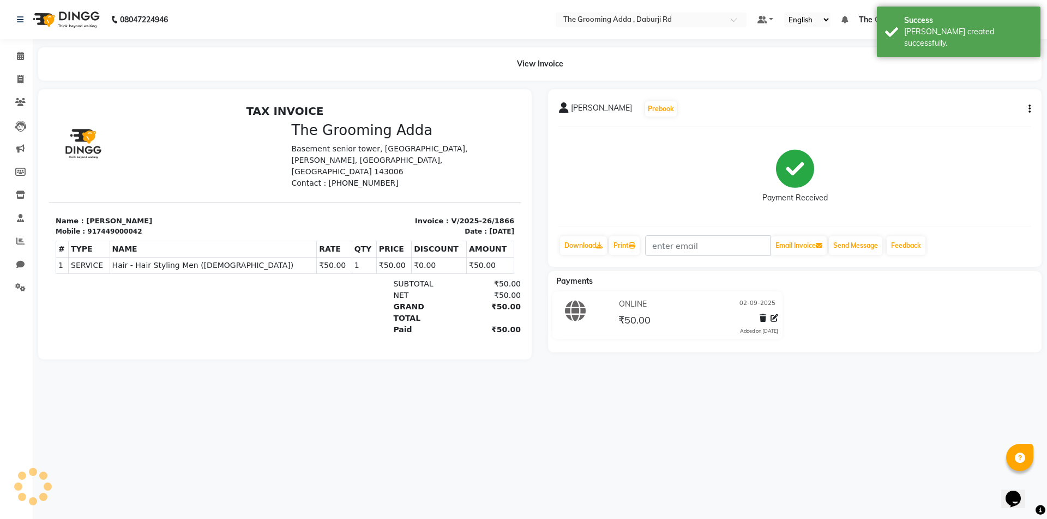
select select "service"
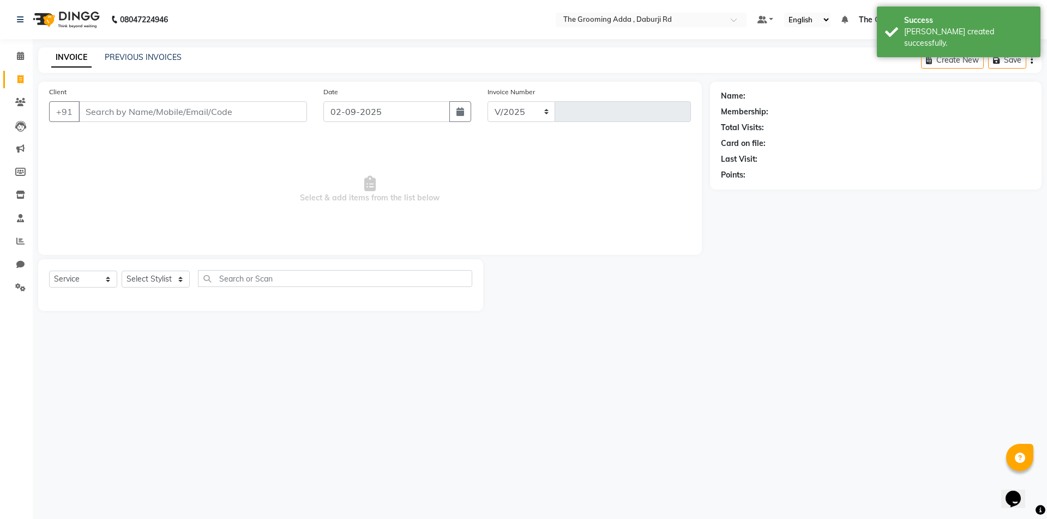
select select "8001"
type input "1867"
click at [102, 112] on input "Client" at bounding box center [192, 111] width 228 height 21
paste input "9876612900"
type input "9876612900"
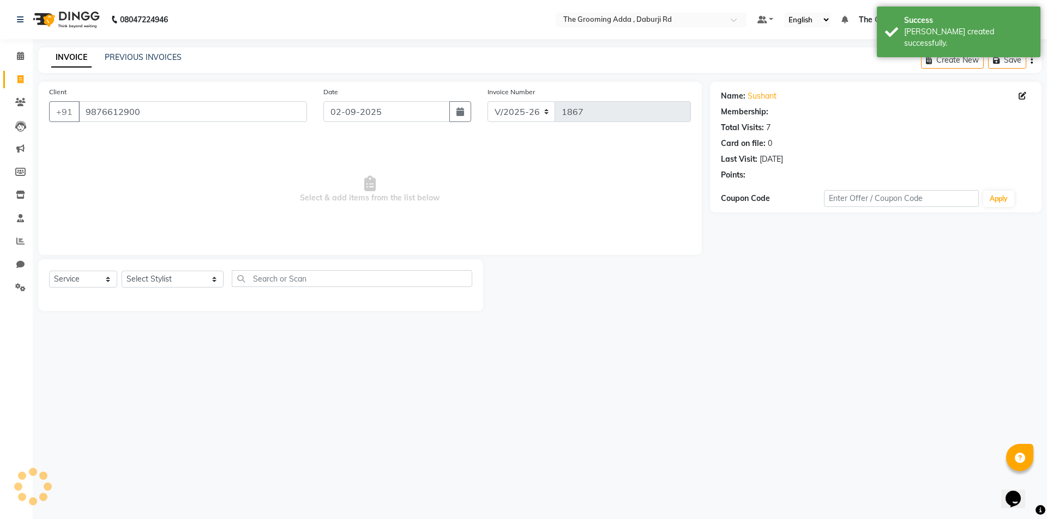
select select "1: Object"
click at [145, 281] on select "Select Stylist [PERSON_NAME] [PERSON_NAME] [PERSON_NAME] [PERSON_NAME] [PERSON_…" at bounding box center [173, 279] width 102 height 17
select select "79355"
click at [122, 271] on select "Select Stylist [PERSON_NAME] [PERSON_NAME] [PERSON_NAME] [PERSON_NAME] [PERSON_…" at bounding box center [173, 279] width 102 height 17
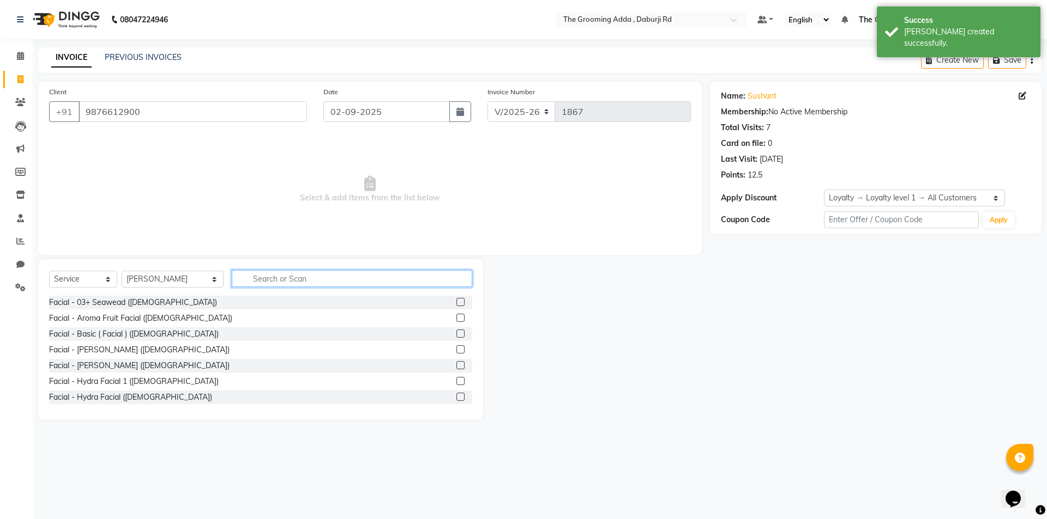
click at [252, 281] on input "text" at bounding box center [352, 278] width 240 height 17
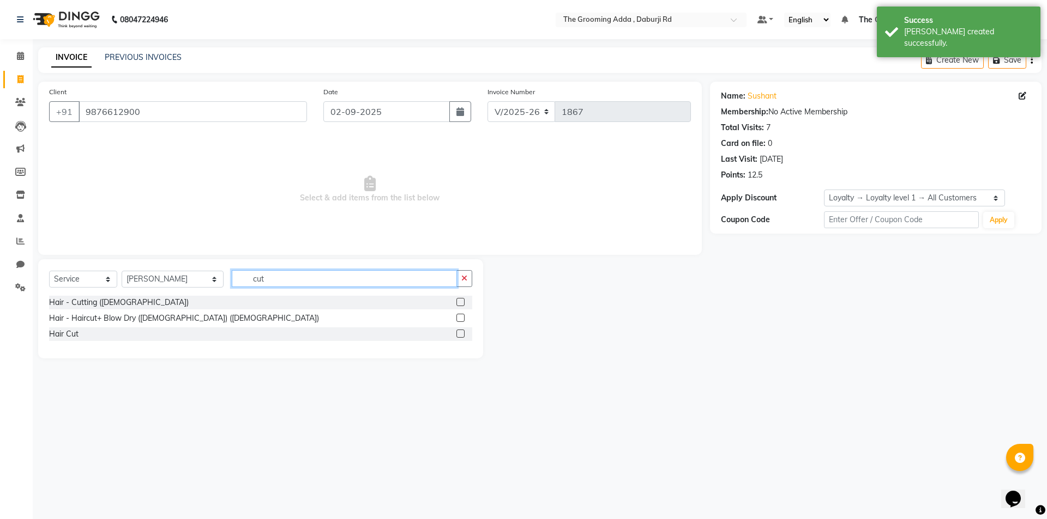
type input "cut"
click at [457, 301] on label at bounding box center [460, 302] width 8 height 8
click at [457, 301] on input "checkbox" at bounding box center [459, 302] width 7 height 7
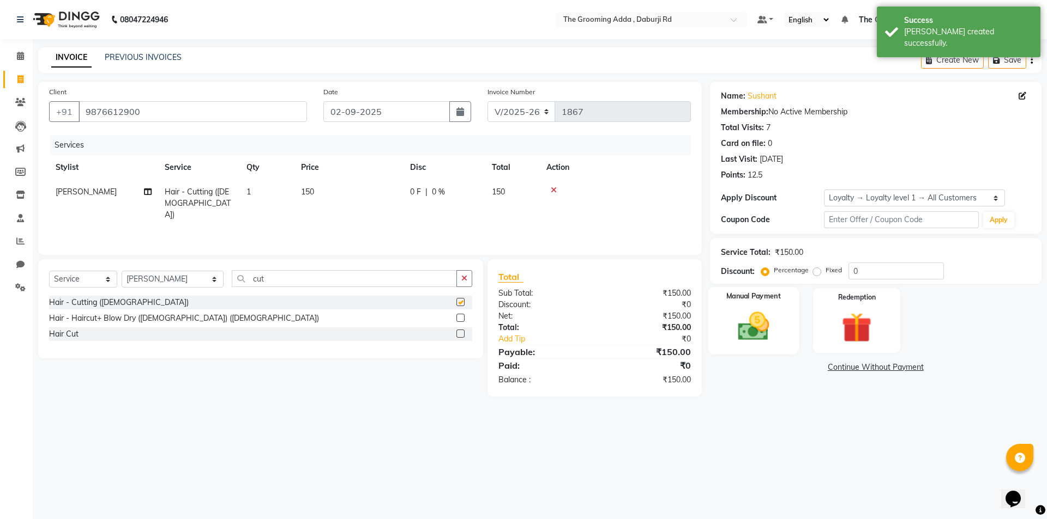
checkbox input "false"
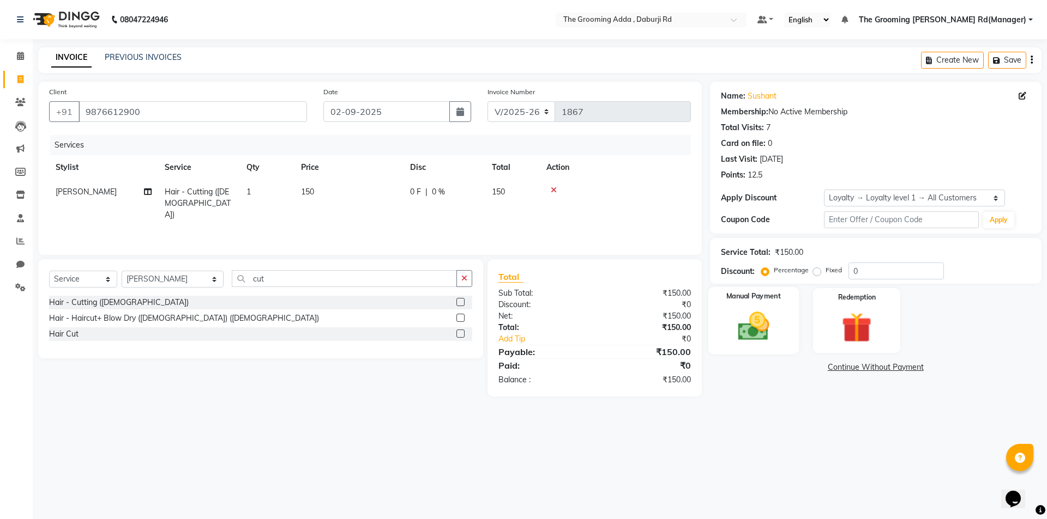
click at [765, 316] on img at bounding box center [753, 327] width 51 height 36
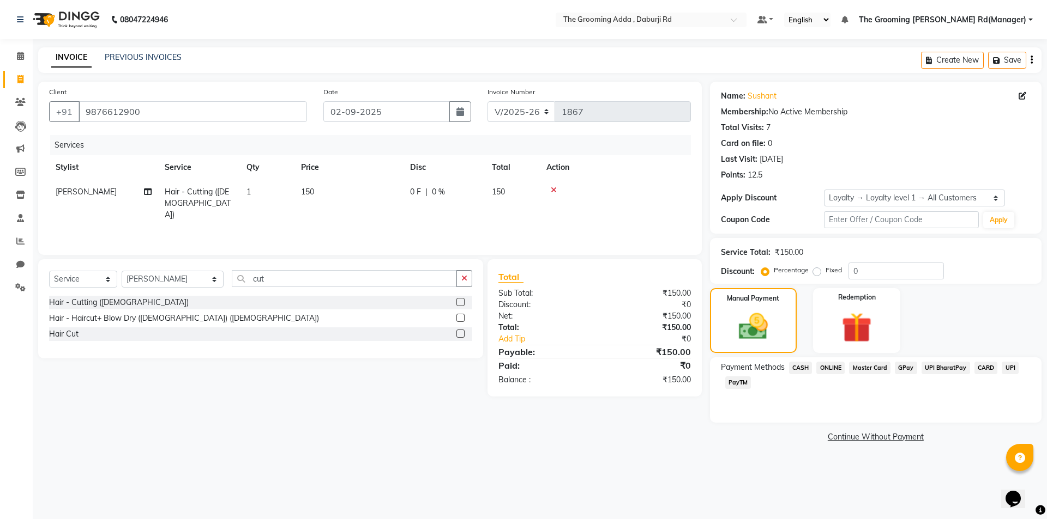
click at [801, 366] on span "CASH" at bounding box center [800, 368] width 23 height 13
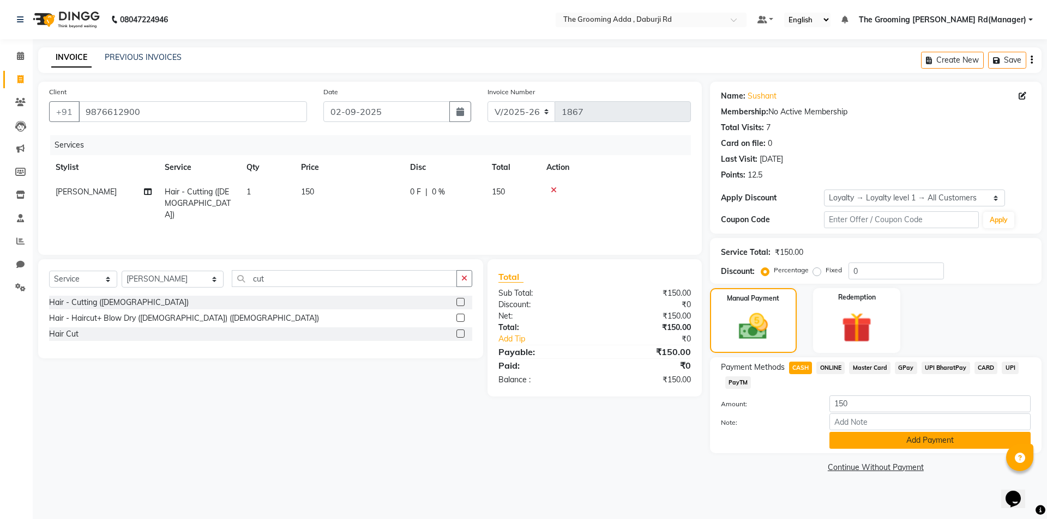
click at [852, 439] on button "Add Payment" at bounding box center [929, 440] width 201 height 17
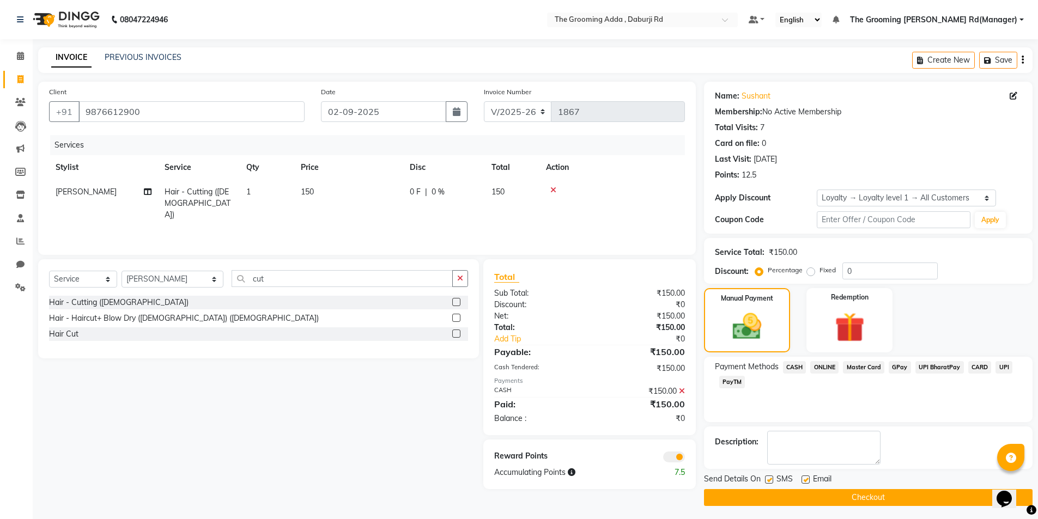
click at [805, 480] on label at bounding box center [806, 480] width 8 height 8
click at [805, 480] on input "checkbox" at bounding box center [805, 480] width 7 height 7
checkbox input "false"
click at [799, 496] on button "Checkout" at bounding box center [868, 497] width 329 height 17
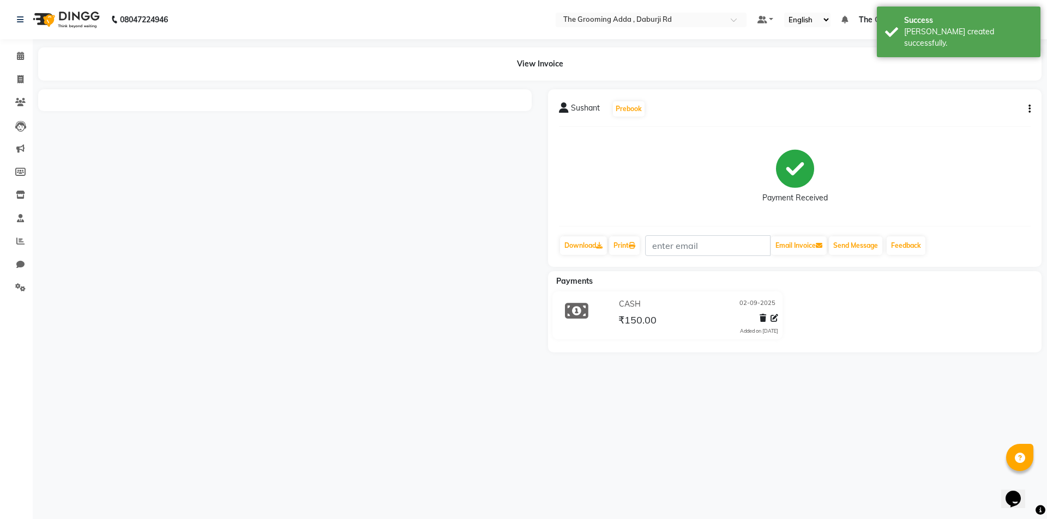
select select "service"
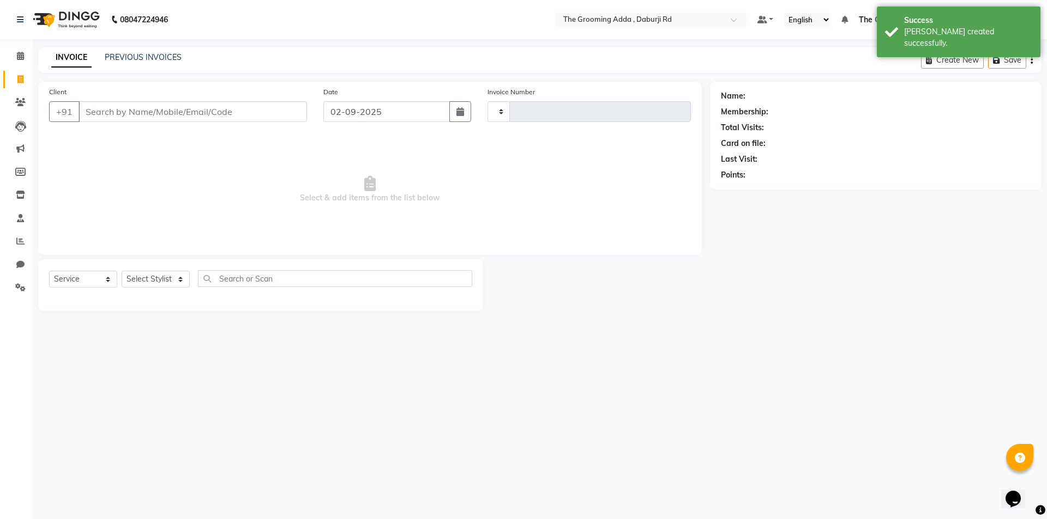
type input "1868"
select select "8001"
click at [110, 113] on input "Client" at bounding box center [192, 111] width 228 height 21
paste input "9688000038"
type input "9688000038"
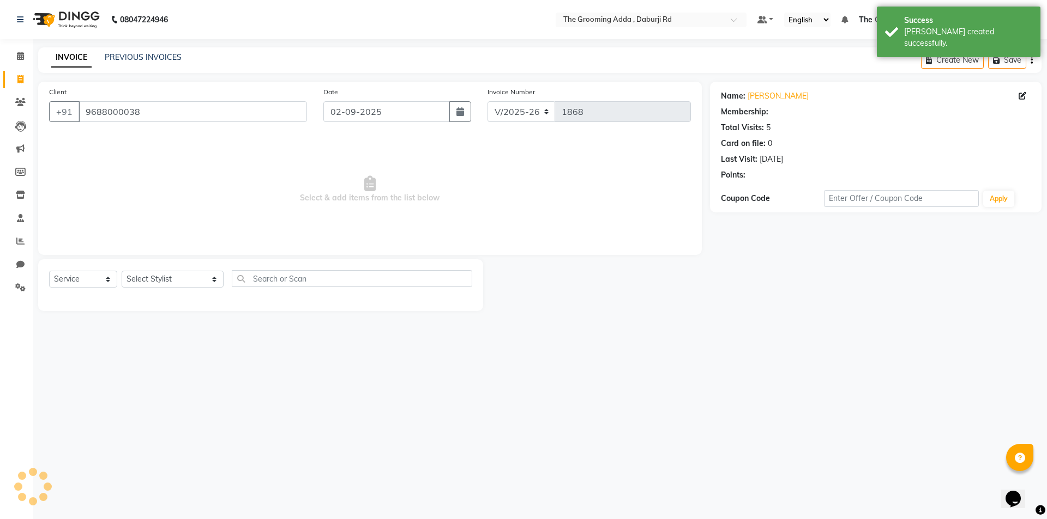
select select "1: Object"
click at [137, 280] on select "Select Stylist [PERSON_NAME] [PERSON_NAME] [PERSON_NAME] [PERSON_NAME] [PERSON_…" at bounding box center [173, 279] width 102 height 17
click at [122, 271] on select "Select Stylist [PERSON_NAME] [PERSON_NAME] [PERSON_NAME] [PERSON_NAME] [PERSON_…" at bounding box center [173, 279] width 102 height 17
click at [146, 276] on select "Select Stylist [PERSON_NAME] [PERSON_NAME] [PERSON_NAME] [PERSON_NAME] [PERSON_…" at bounding box center [173, 279] width 102 height 17
select select "79351"
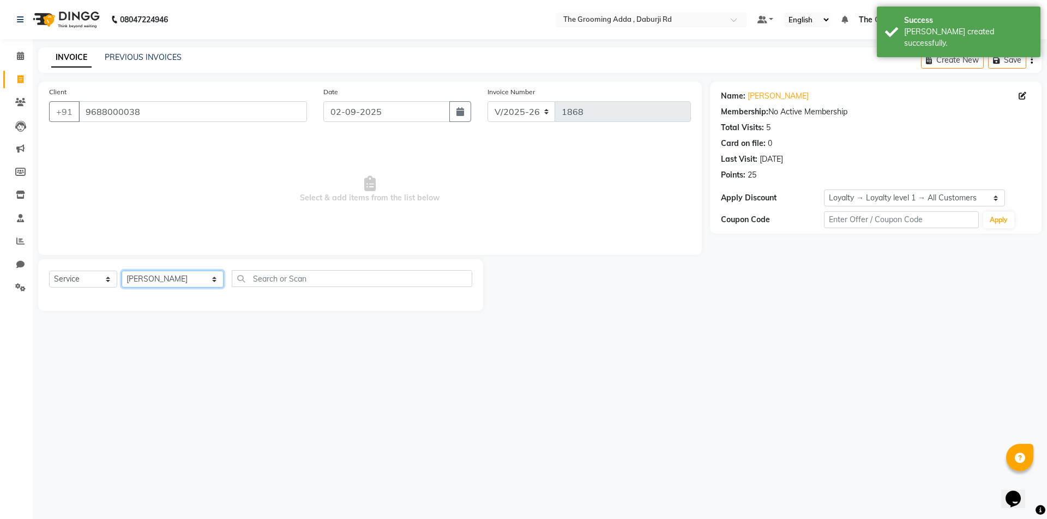
click at [122, 271] on select "Select Stylist [PERSON_NAME] [PERSON_NAME] [PERSON_NAME] [PERSON_NAME] [PERSON_…" at bounding box center [173, 279] width 102 height 17
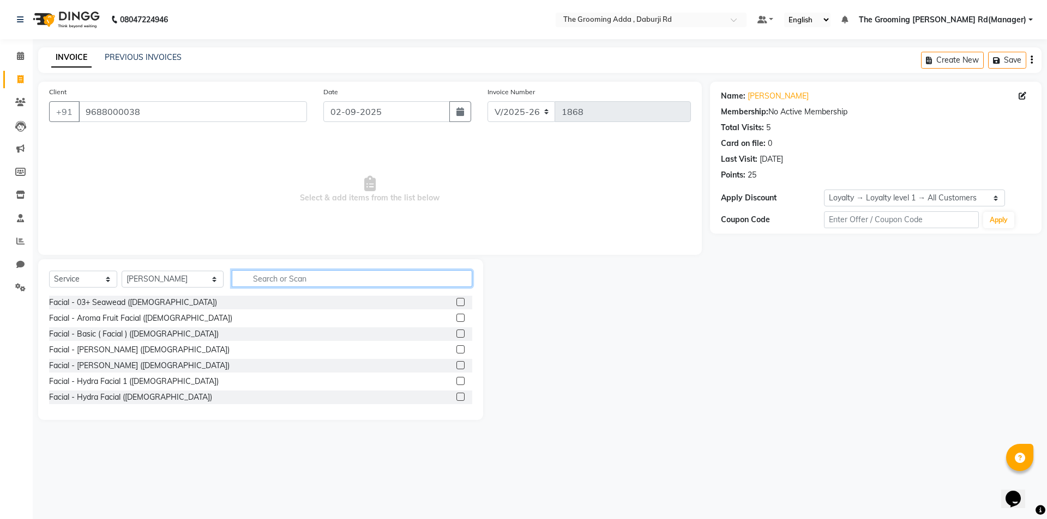
click at [244, 277] on input "text" at bounding box center [352, 278] width 240 height 17
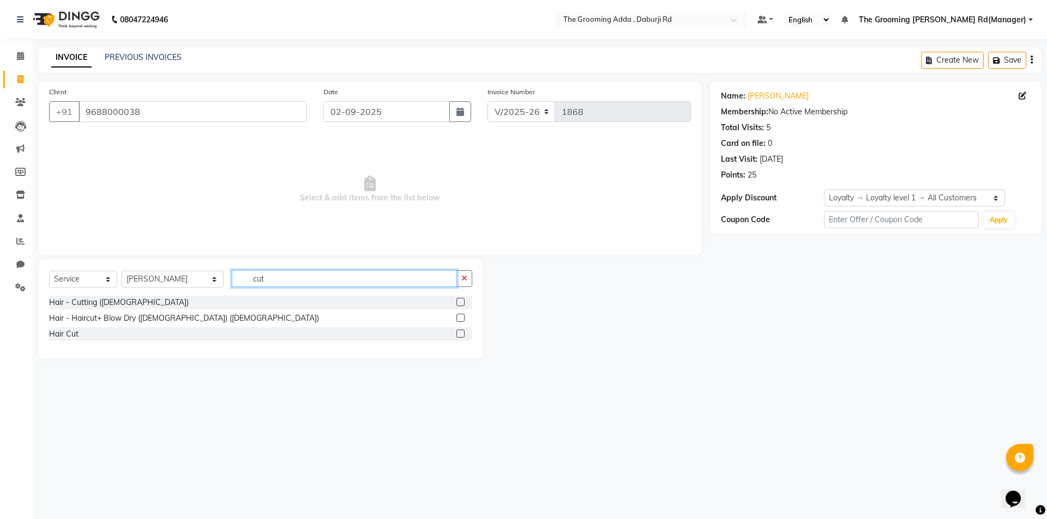
type input "cut"
click at [460, 301] on label at bounding box center [460, 302] width 8 height 8
click at [460, 301] on input "checkbox" at bounding box center [459, 302] width 7 height 7
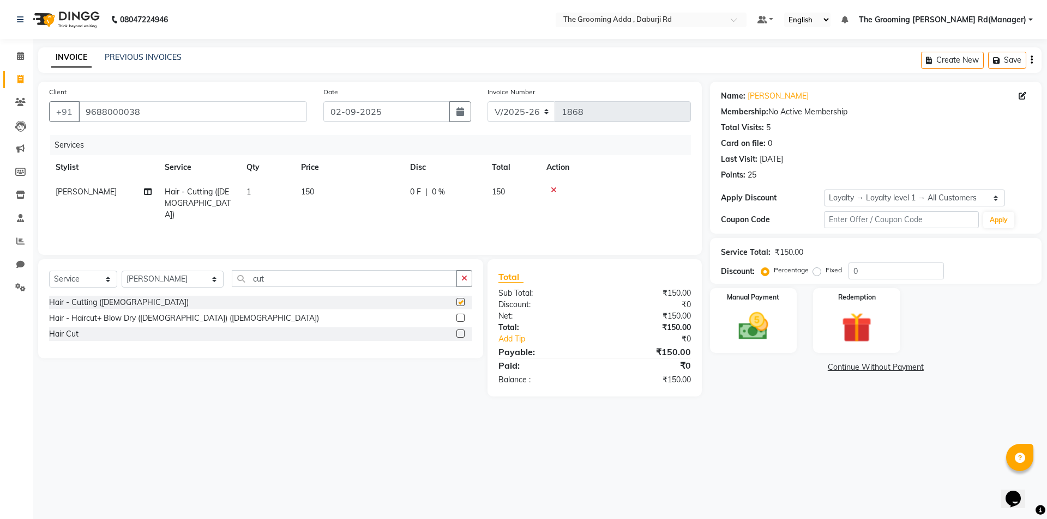
checkbox input "false"
drag, startPoint x: 340, startPoint y: 280, endPoint x: 247, endPoint y: 280, distance: 93.2
click at [247, 280] on input "cut" at bounding box center [344, 278] width 225 height 17
type input "bea"
click at [460, 301] on label at bounding box center [460, 302] width 8 height 8
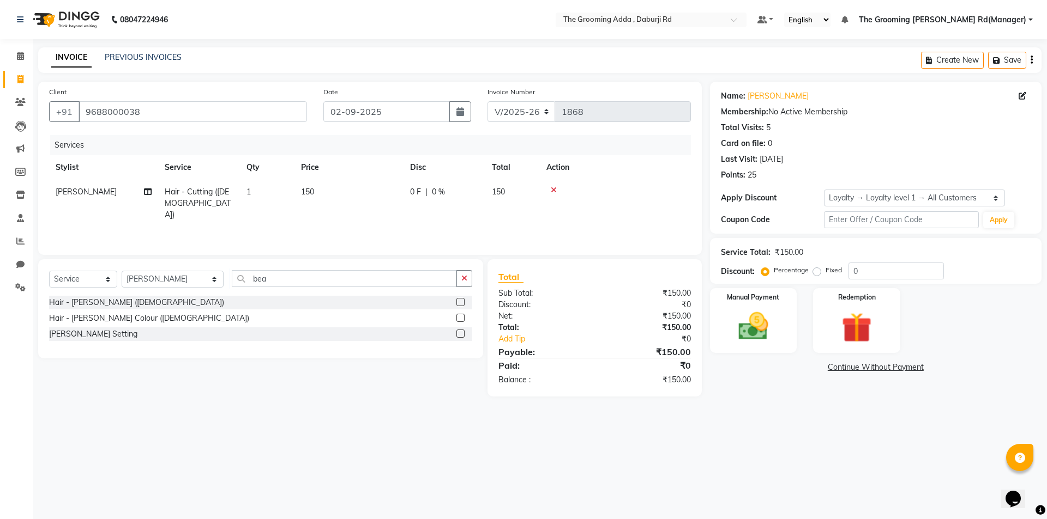
click at [460, 301] on input "checkbox" at bounding box center [459, 302] width 7 height 7
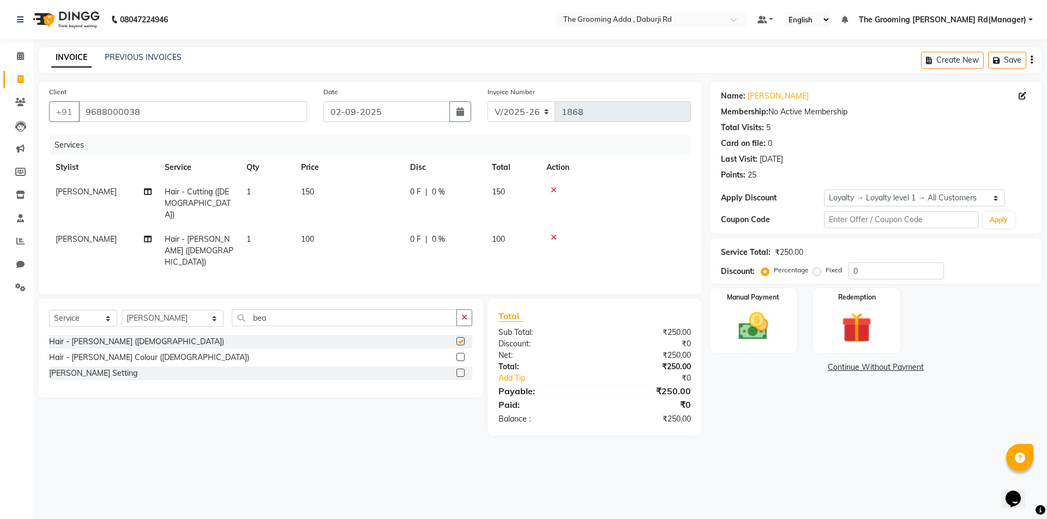
checkbox input "false"
click at [746, 325] on img at bounding box center [753, 327] width 51 height 36
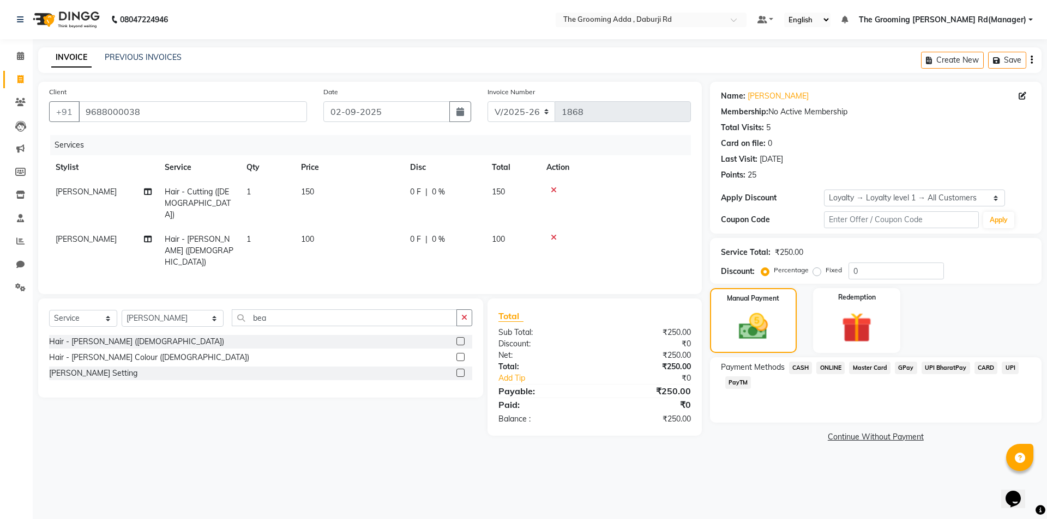
click at [805, 366] on span "CASH" at bounding box center [800, 368] width 23 height 13
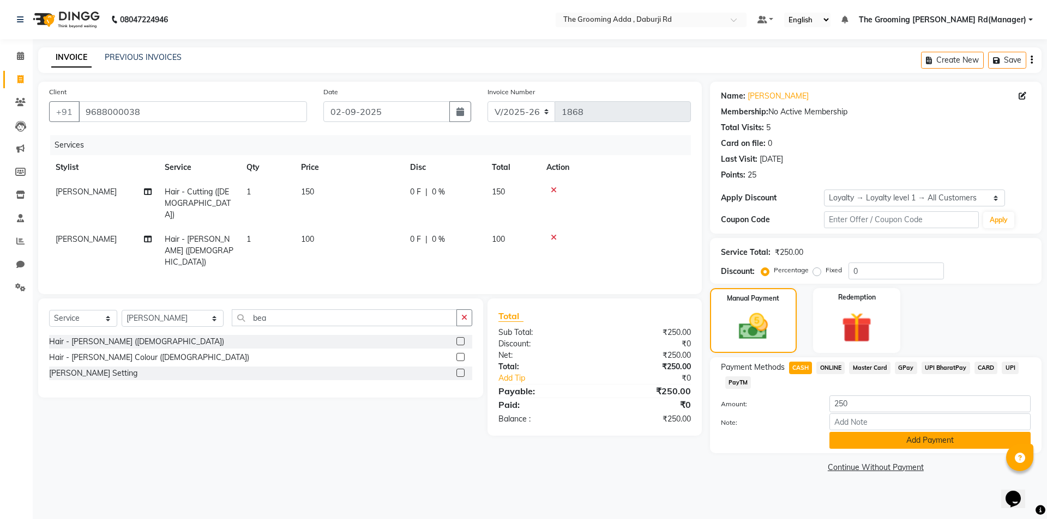
click at [848, 440] on button "Add Payment" at bounding box center [929, 440] width 201 height 17
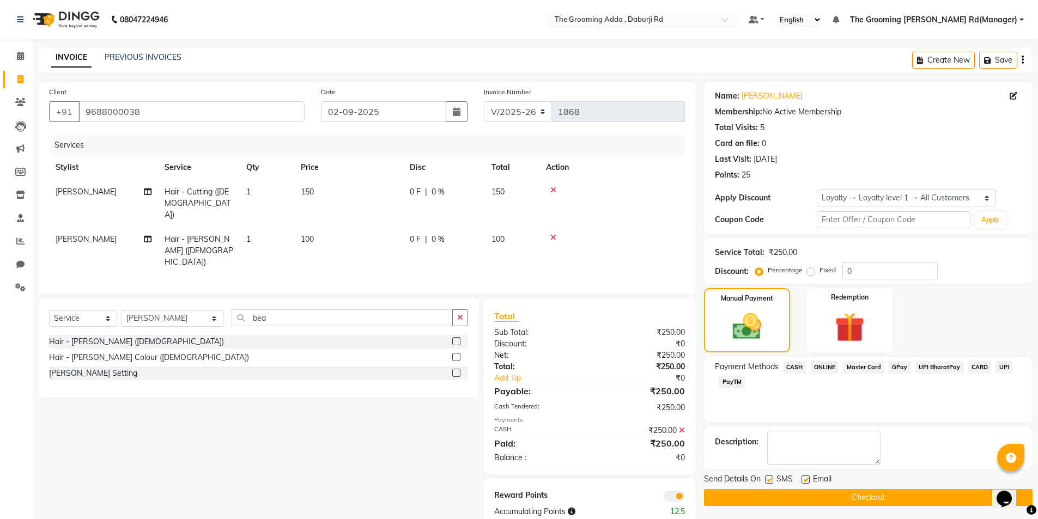
click at [807, 480] on label at bounding box center [806, 480] width 8 height 8
click at [807, 480] on input "checkbox" at bounding box center [805, 480] width 7 height 7
checkbox input "false"
click at [767, 495] on button "Checkout" at bounding box center [868, 497] width 329 height 17
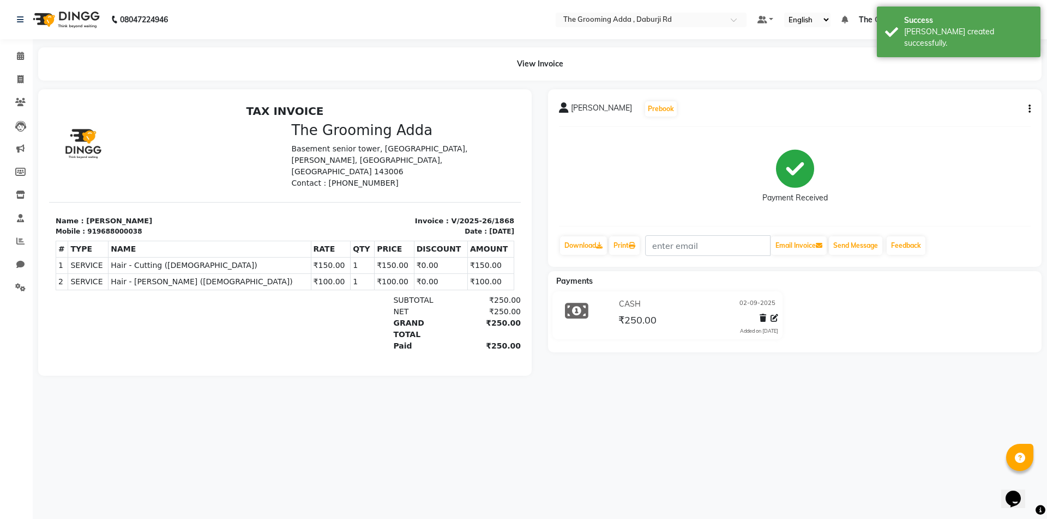
select select "service"
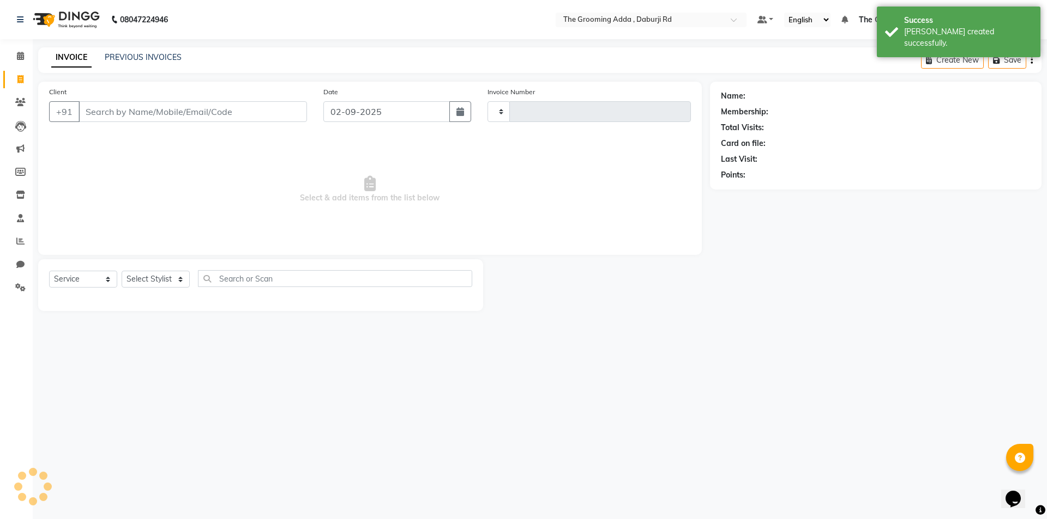
type input "1869"
select select "8001"
click at [132, 110] on input "Client" at bounding box center [192, 111] width 228 height 21
paste input "7347590047"
type input "7347590047"
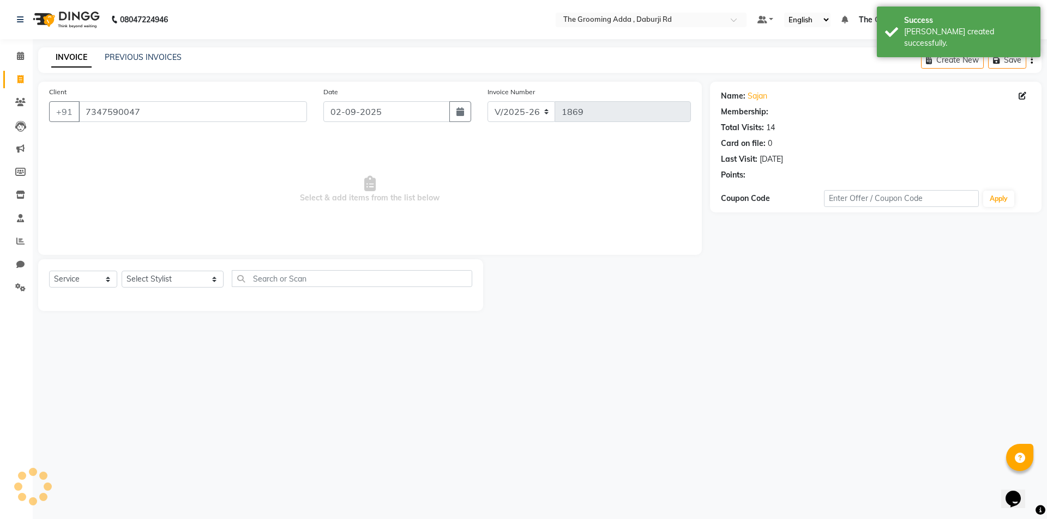
select select "1: Object"
click at [179, 279] on select "Select Stylist [PERSON_NAME] [PERSON_NAME] [PERSON_NAME] [PERSON_NAME] [PERSON_…" at bounding box center [173, 279] width 102 height 17
select select "79355"
click at [122, 271] on select "Select Stylist [PERSON_NAME] [PERSON_NAME] [PERSON_NAME] [PERSON_NAME] [PERSON_…" at bounding box center [173, 279] width 102 height 17
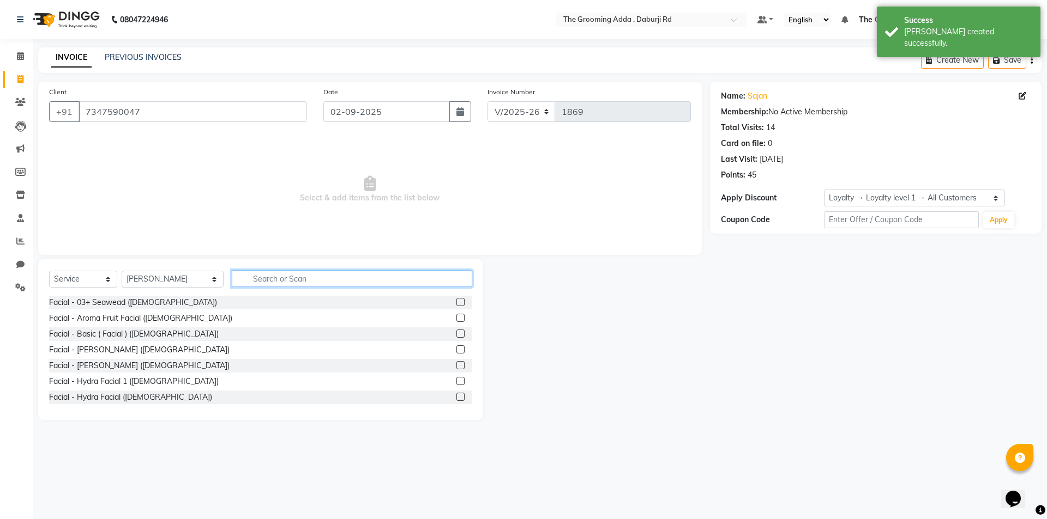
click at [254, 275] on input "text" at bounding box center [352, 278] width 240 height 17
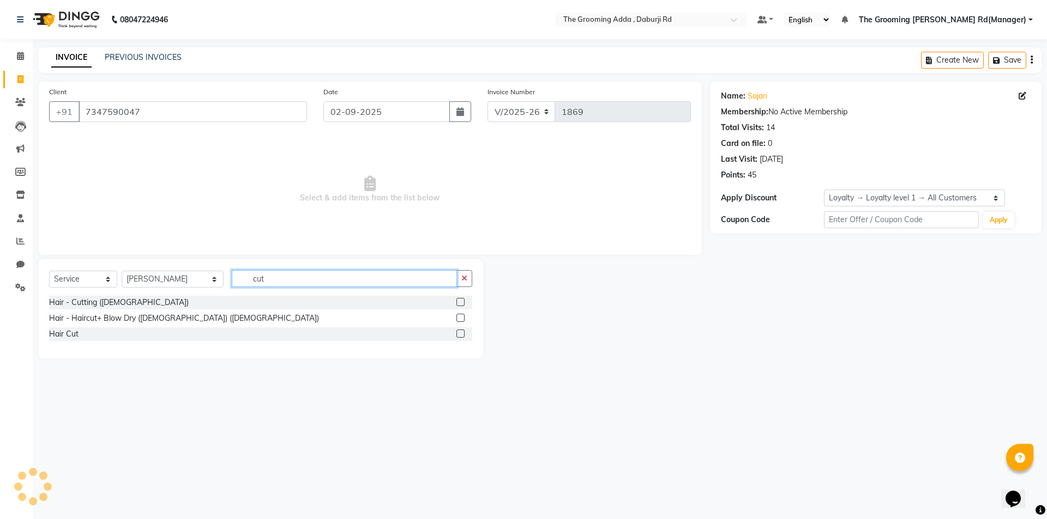
type input "cut"
click at [462, 335] on label at bounding box center [460, 334] width 8 height 8
click at [462, 335] on input "checkbox" at bounding box center [459, 334] width 7 height 7
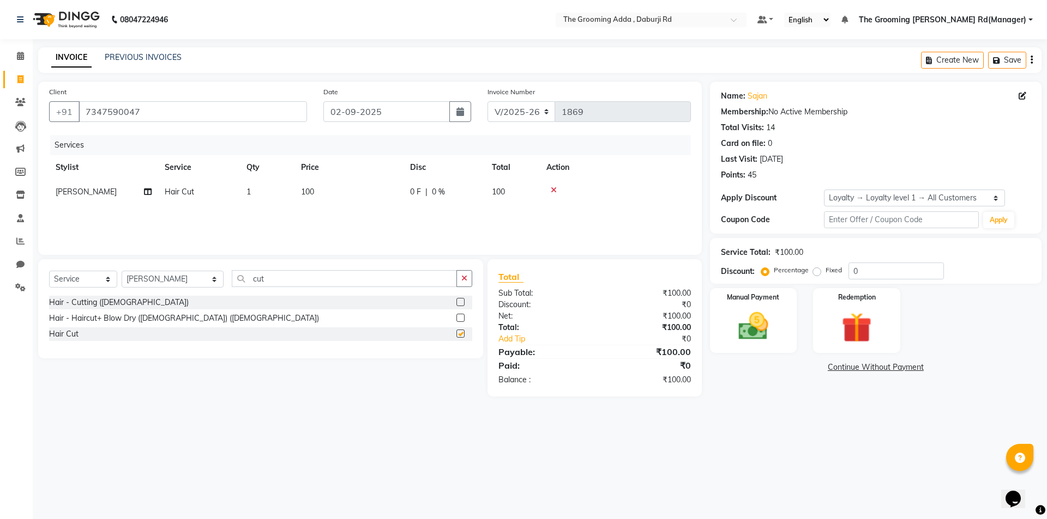
checkbox input "false"
drag, startPoint x: 315, startPoint y: 280, endPoint x: 209, endPoint y: 279, distance: 105.8
click at [209, 279] on div "Select Service Product Membership Package Voucher Prepaid Gift Card Select Styl…" at bounding box center [260, 283] width 423 height 26
type input "bea"
click at [460, 303] on label at bounding box center [460, 302] width 8 height 8
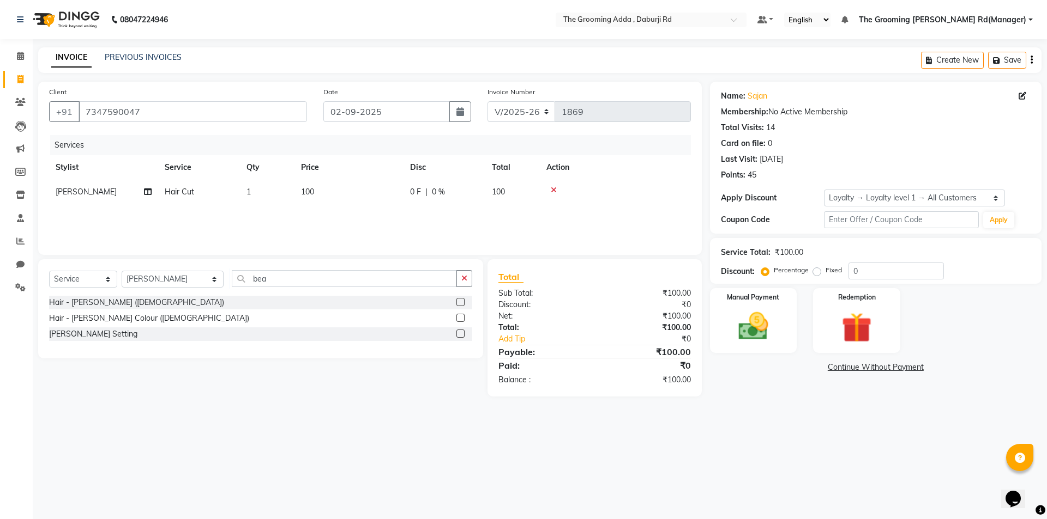
click at [460, 303] on input "checkbox" at bounding box center [459, 302] width 7 height 7
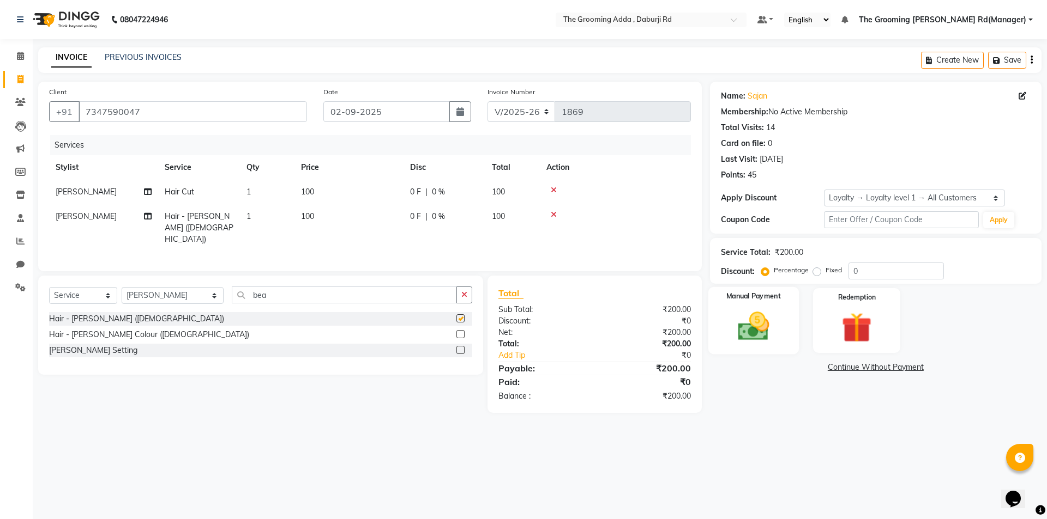
checkbox input "false"
click at [753, 324] on img at bounding box center [753, 327] width 51 height 36
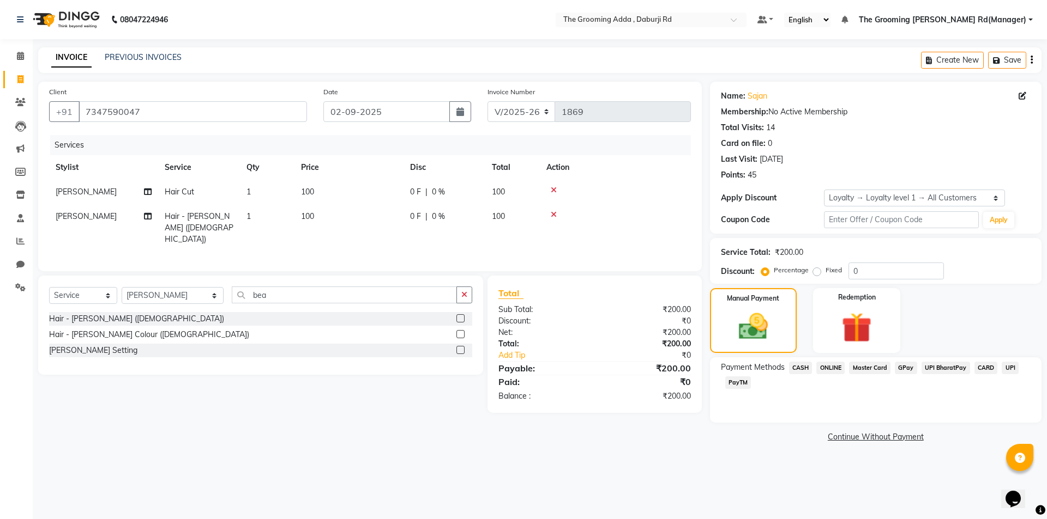
click at [801, 365] on span "CASH" at bounding box center [800, 368] width 23 height 13
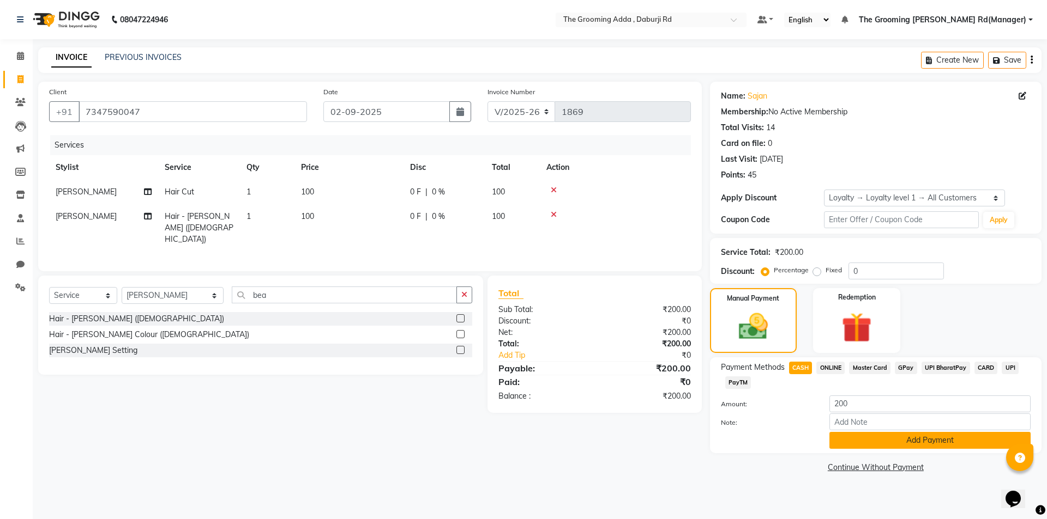
click at [842, 435] on button "Add Payment" at bounding box center [929, 440] width 201 height 17
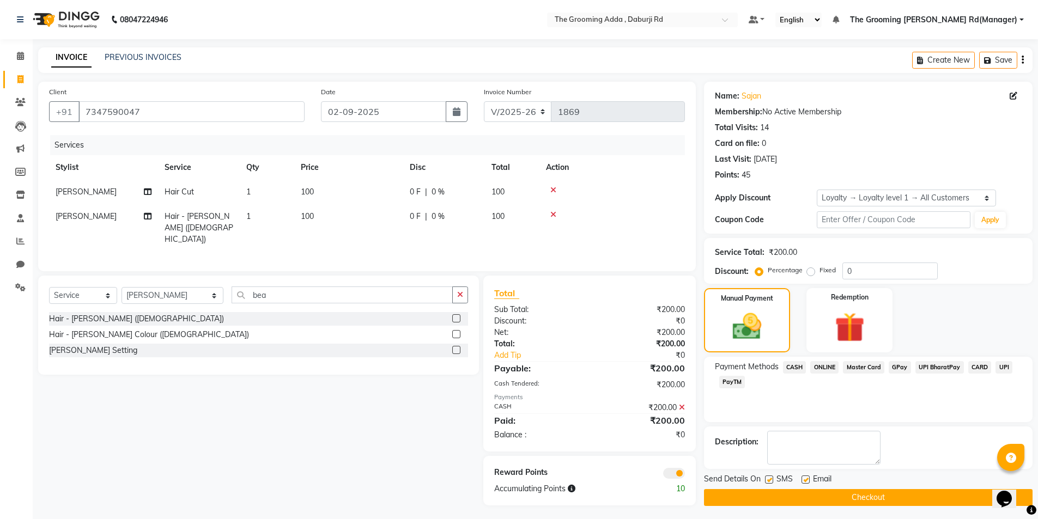
click at [805, 480] on label at bounding box center [806, 480] width 8 height 8
click at [805, 480] on input "checkbox" at bounding box center [805, 480] width 7 height 7
checkbox input "false"
click at [785, 496] on button "Checkout" at bounding box center [868, 497] width 329 height 17
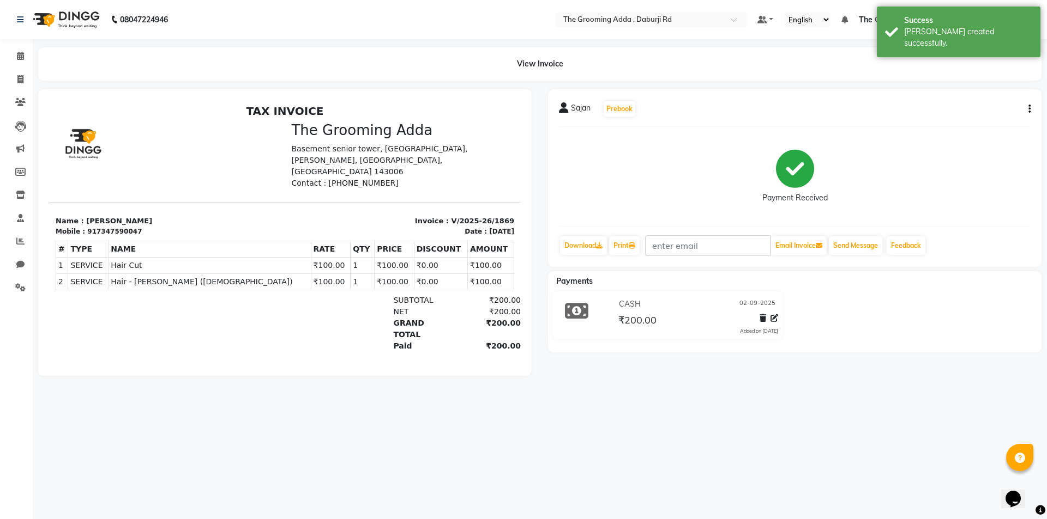
select select "service"
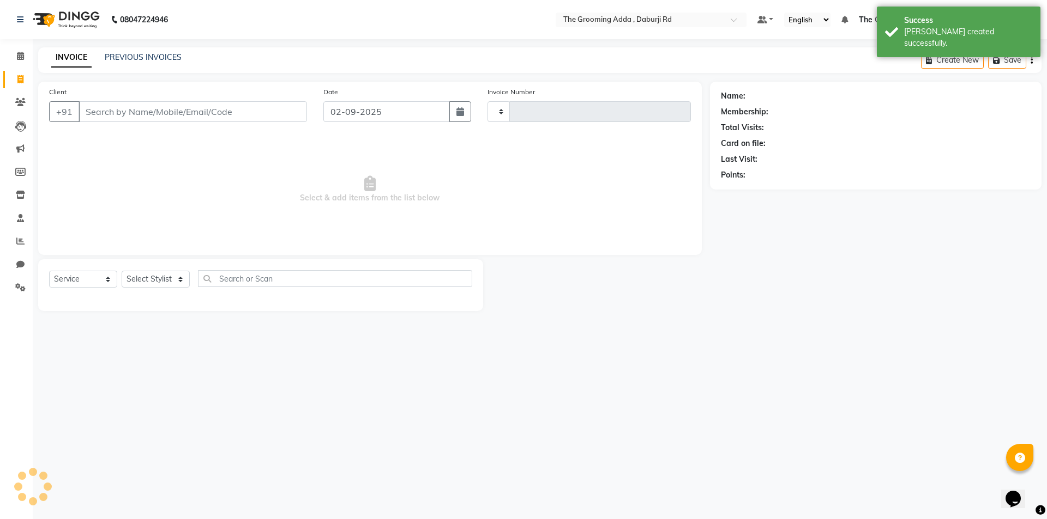
type input "1870"
select select "8001"
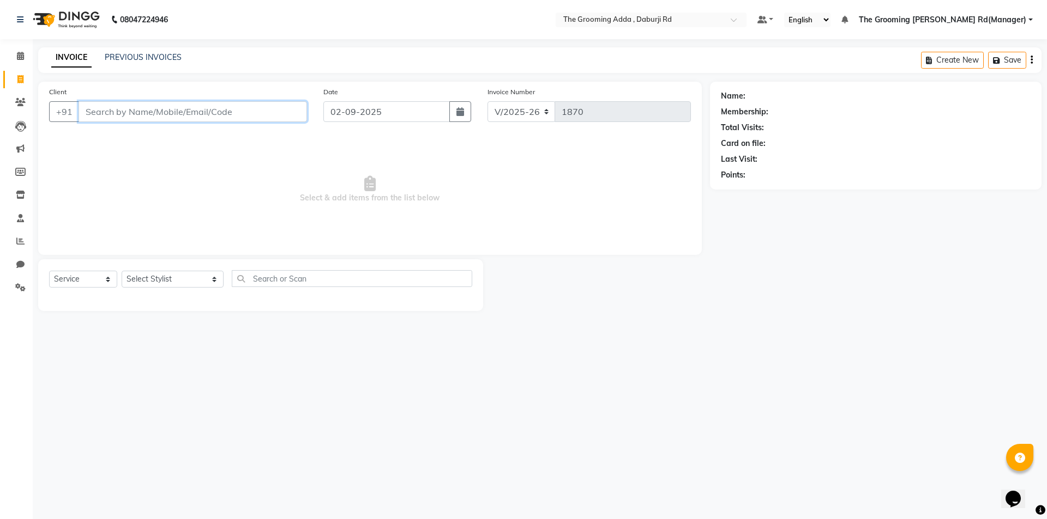
click at [192, 111] on input "Client" at bounding box center [192, 111] width 228 height 21
paste input "8528123961"
type input "8528123961"
select select "1: Object"
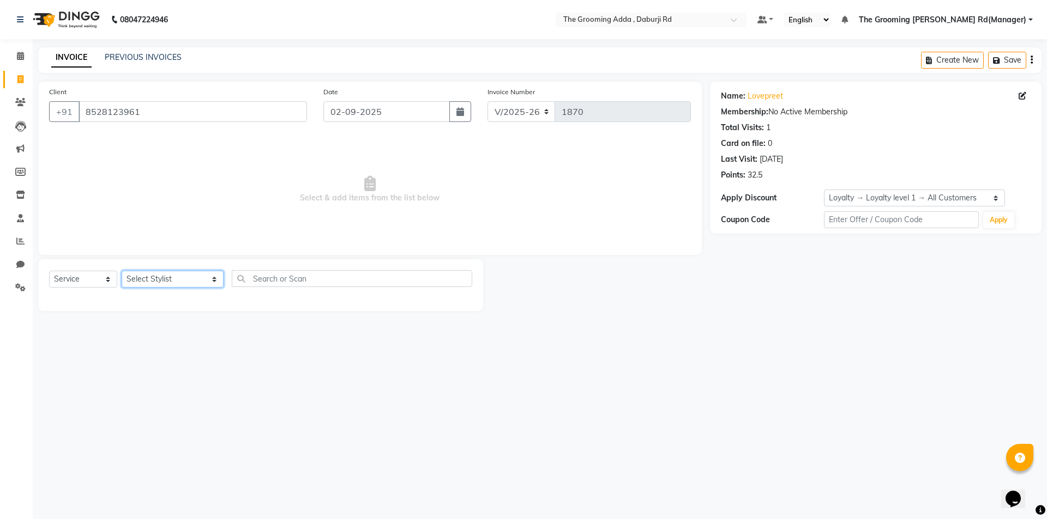
drag, startPoint x: 156, startPoint y: 273, endPoint x: 158, endPoint y: 281, distance: 8.5
click at [156, 273] on select "Select Stylist [PERSON_NAME] [PERSON_NAME] [PERSON_NAME] [PERSON_NAME] [PERSON_…" at bounding box center [173, 279] width 102 height 17
select select "79344"
click at [122, 271] on select "Select Stylist [PERSON_NAME] [PERSON_NAME] [PERSON_NAME] [PERSON_NAME] [PERSON_…" at bounding box center [173, 279] width 102 height 17
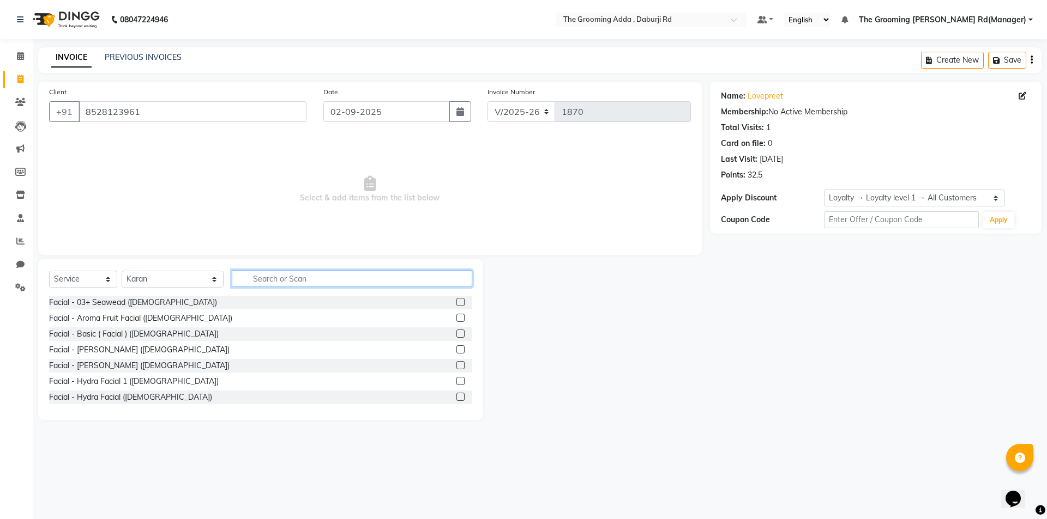
click at [277, 276] on input "text" at bounding box center [352, 278] width 240 height 17
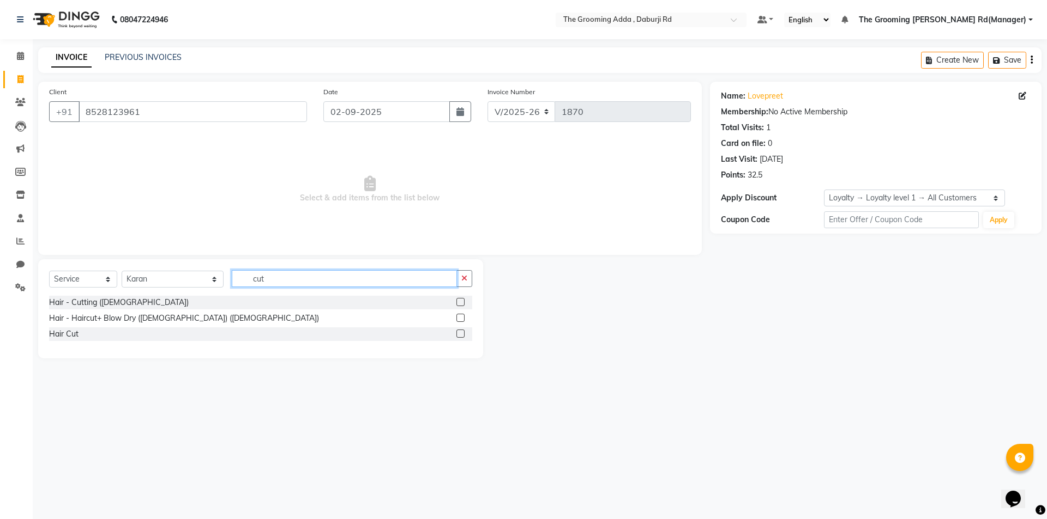
type input "cut"
click at [457, 300] on label at bounding box center [460, 302] width 8 height 8
click at [457, 300] on input "checkbox" at bounding box center [459, 302] width 7 height 7
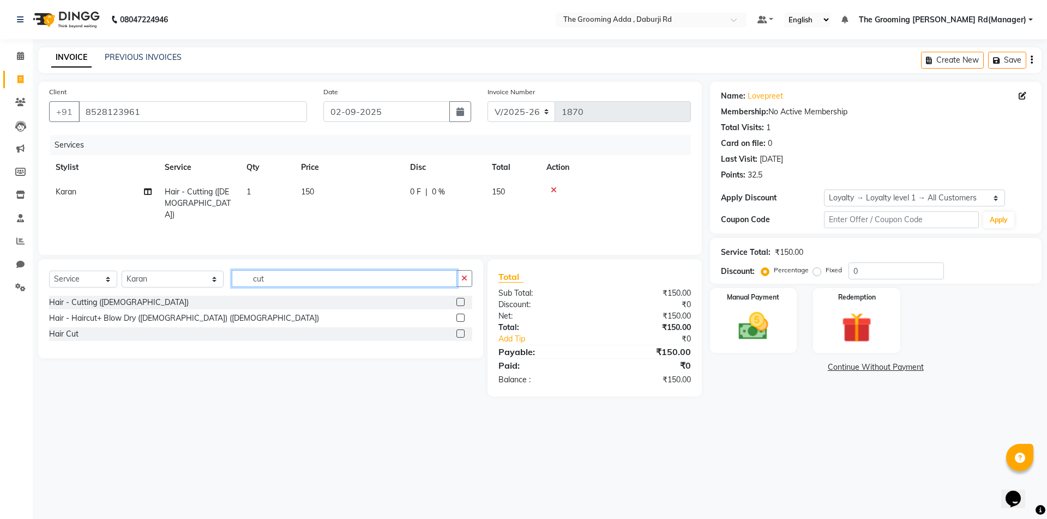
checkbox input "false"
drag, startPoint x: 345, startPoint y: 271, endPoint x: 245, endPoint y: 282, distance: 100.9
click at [245, 282] on input "cut" at bounding box center [344, 278] width 225 height 17
type input "bea"
click at [462, 303] on label at bounding box center [460, 302] width 8 height 8
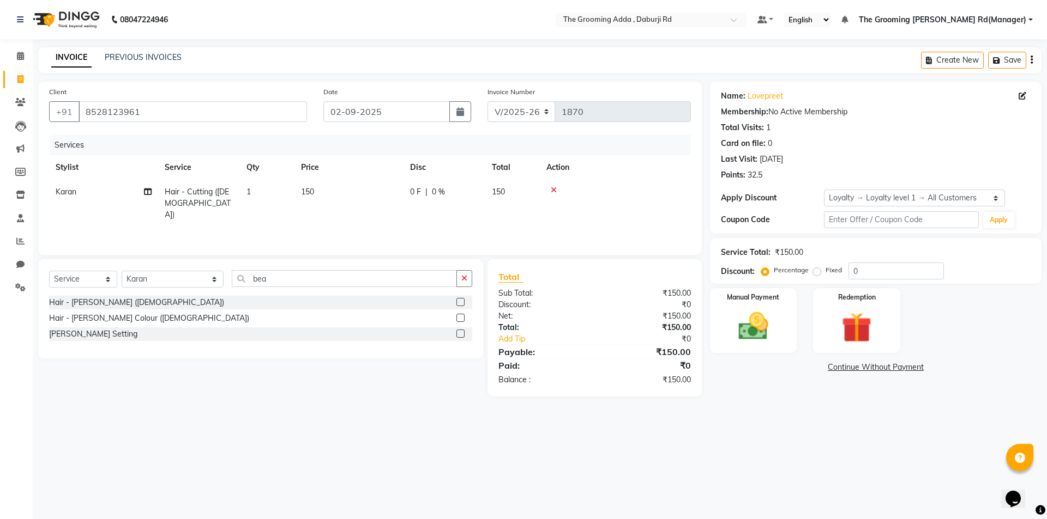
click at [462, 303] on input "checkbox" at bounding box center [459, 302] width 7 height 7
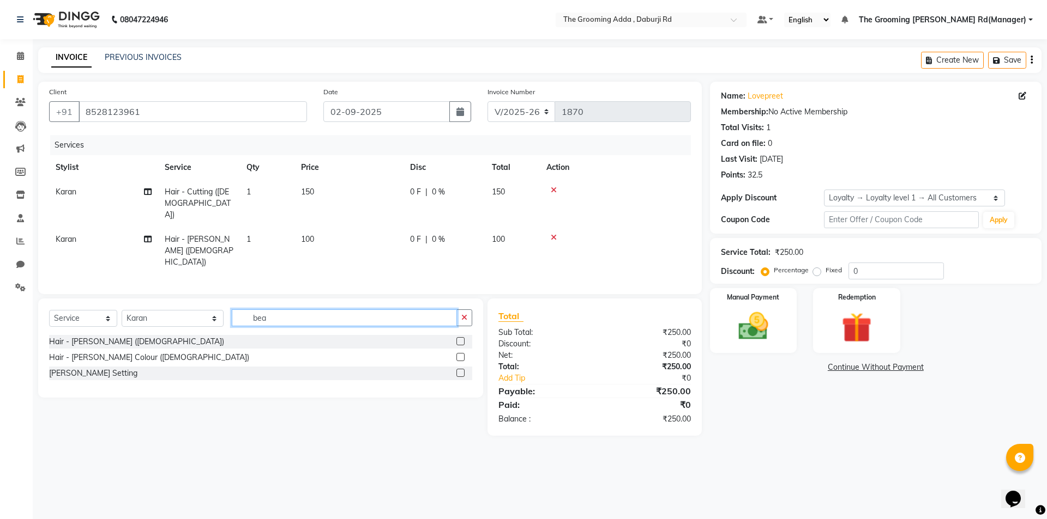
checkbox input "false"
drag, startPoint x: 344, startPoint y: 292, endPoint x: 203, endPoint y: 293, distance: 140.6
click at [203, 310] on div "Select Service Product Membership Package Voucher Prepaid Gift Card Select Styl…" at bounding box center [260, 323] width 423 height 26
type input "face"
click at [460, 337] on label at bounding box center [460, 341] width 8 height 8
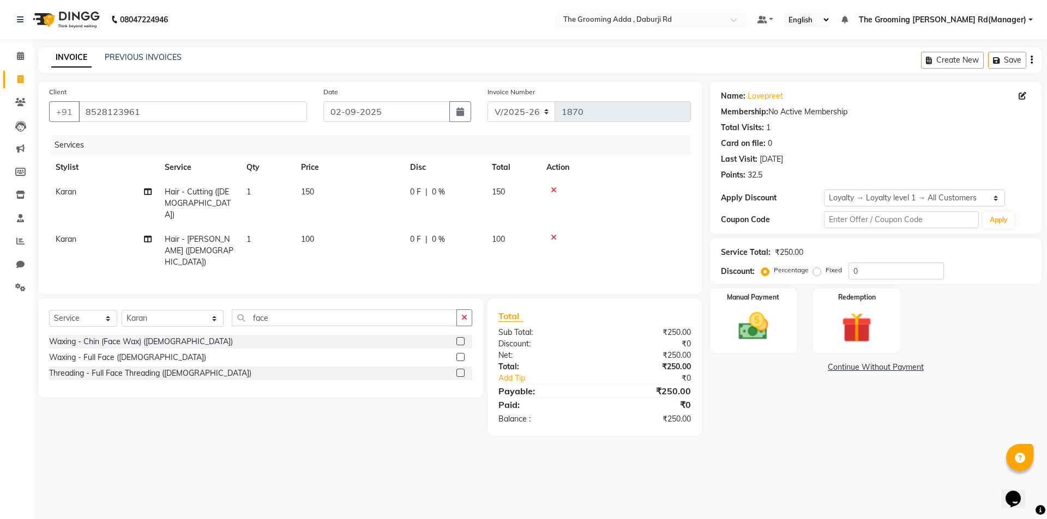
click at [460, 339] on input "checkbox" at bounding box center [459, 342] width 7 height 7
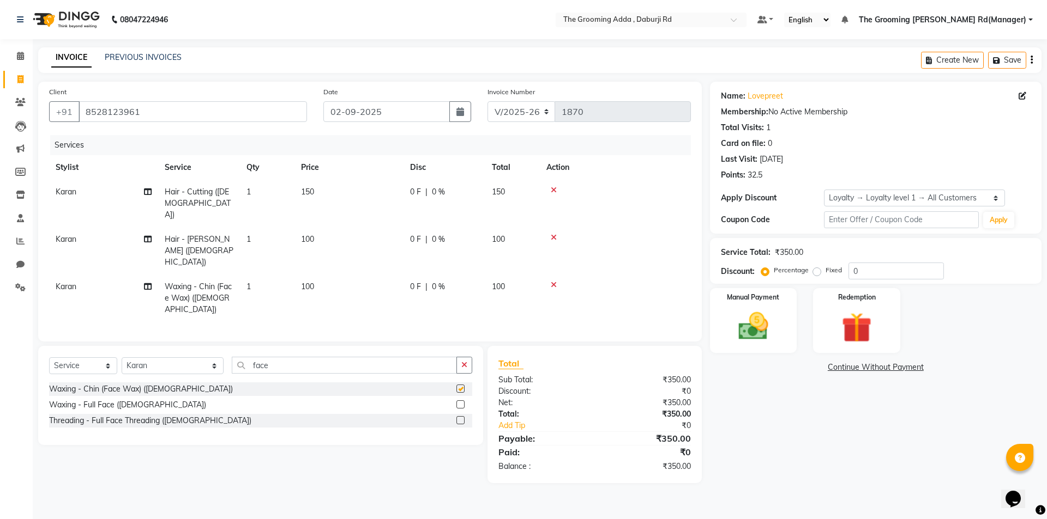
checkbox input "false"
click at [318, 275] on td "100" at bounding box center [348, 298] width 109 height 47
select select "79344"
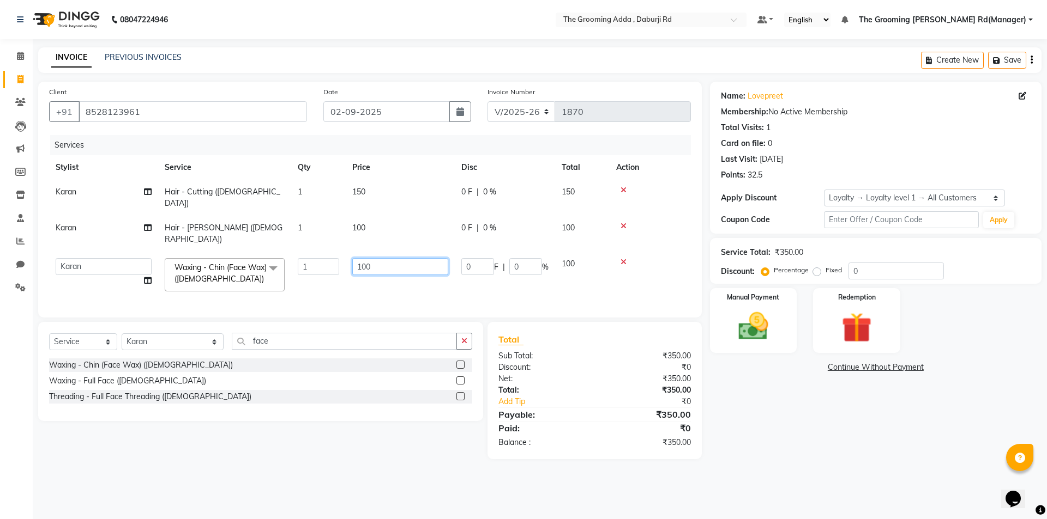
drag, startPoint x: 374, startPoint y: 248, endPoint x: 345, endPoint y: 253, distance: 30.4
click at [345, 253] on tr "[PERSON_NAME] [PERSON_NAME] [PERSON_NAME] [PERSON_NAME] [PERSON_NAME] [PERSON_N…" at bounding box center [370, 275] width 642 height 46
type input "200"
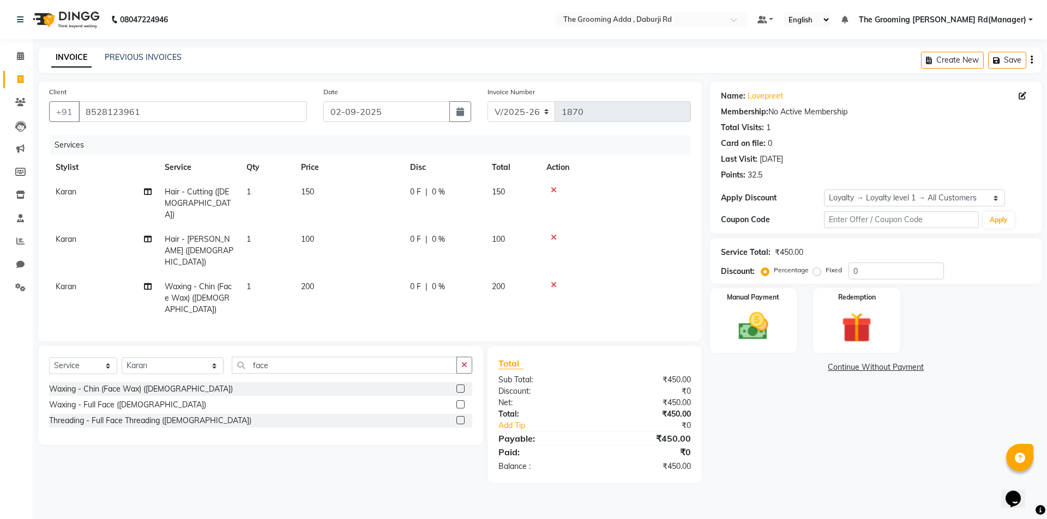
click at [823, 394] on div "Name: [PERSON_NAME] Membership: No Active Membership Total Visits: 1 Card on fi…" at bounding box center [880, 283] width 340 height 402
click at [778, 335] on img at bounding box center [753, 327] width 51 height 36
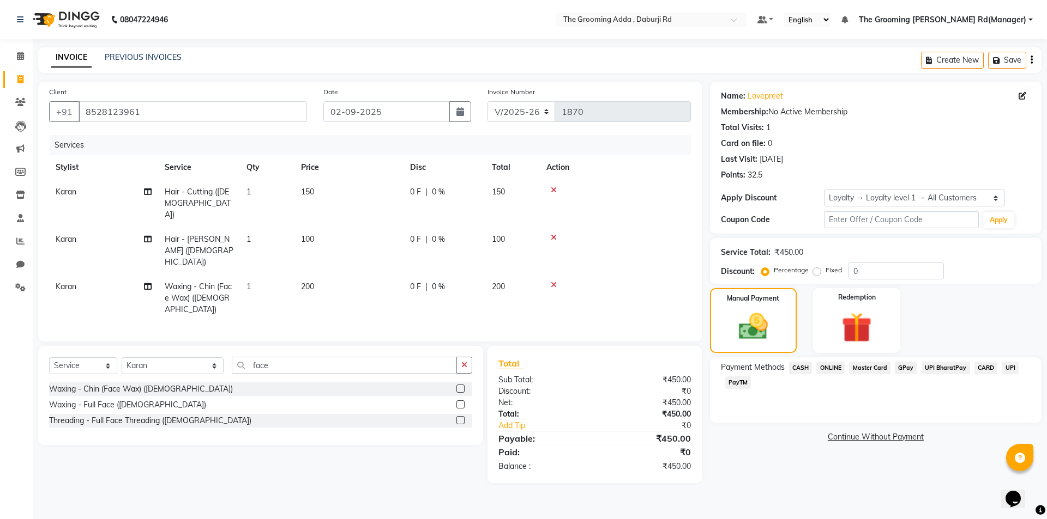
click at [818, 365] on span "ONLINE" at bounding box center [830, 368] width 28 height 13
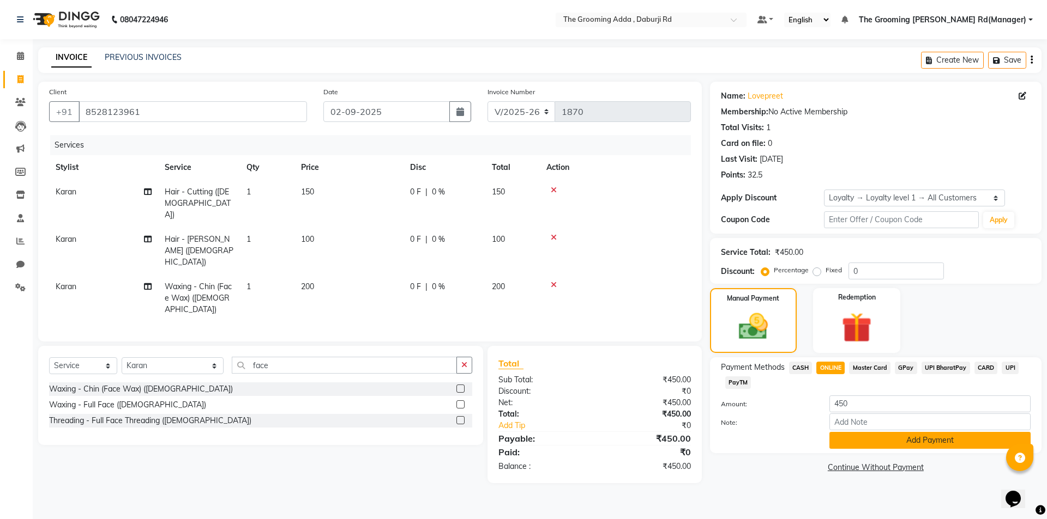
click at [862, 439] on button "Add Payment" at bounding box center [929, 440] width 201 height 17
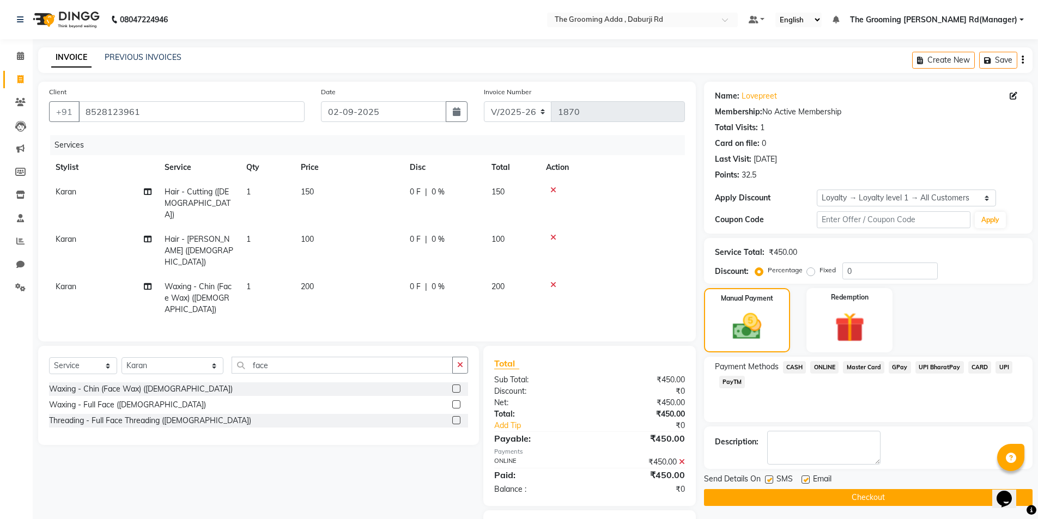
click at [807, 482] on label at bounding box center [806, 480] width 8 height 8
click at [807, 482] on input "checkbox" at bounding box center [805, 480] width 7 height 7
checkbox input "false"
click at [785, 503] on button "Checkout" at bounding box center [868, 497] width 329 height 17
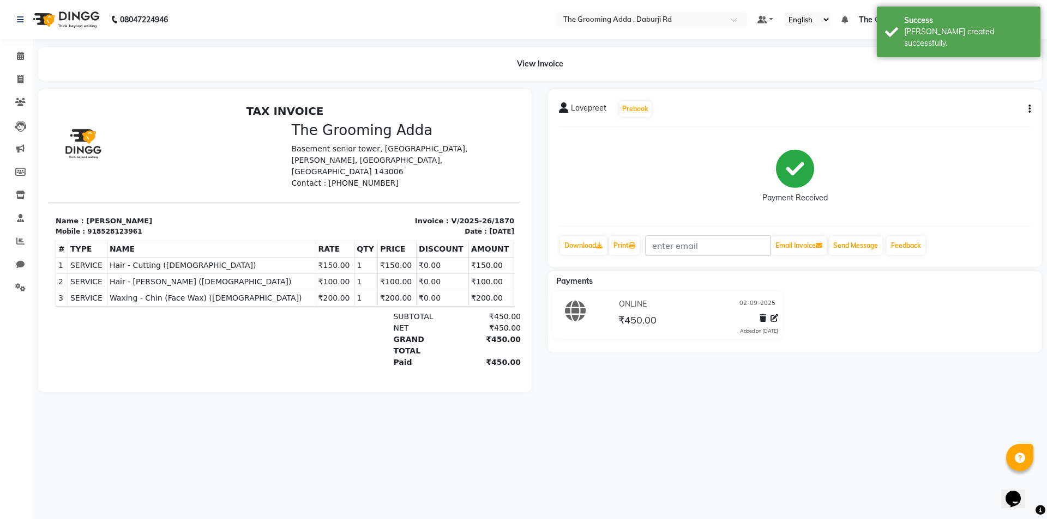
select select "service"
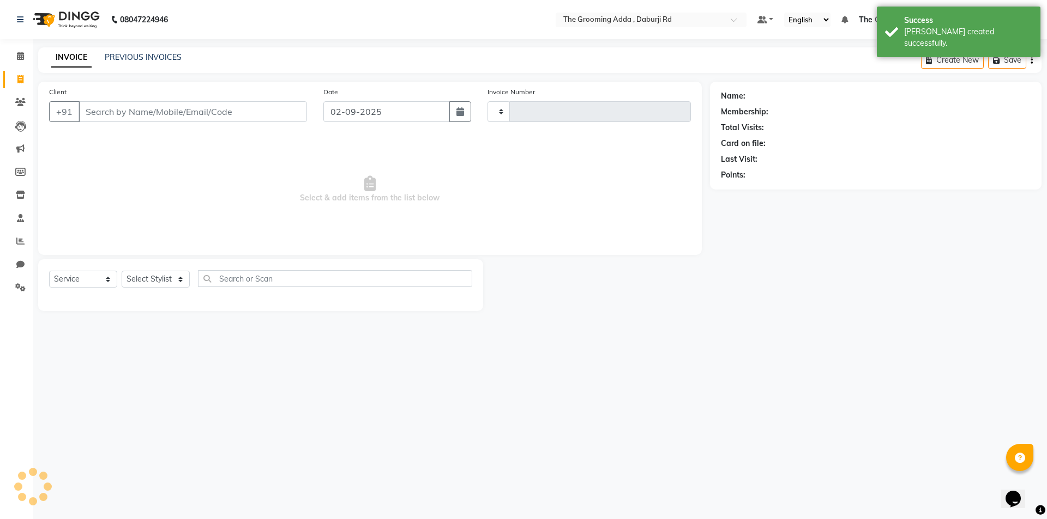
type input "1871"
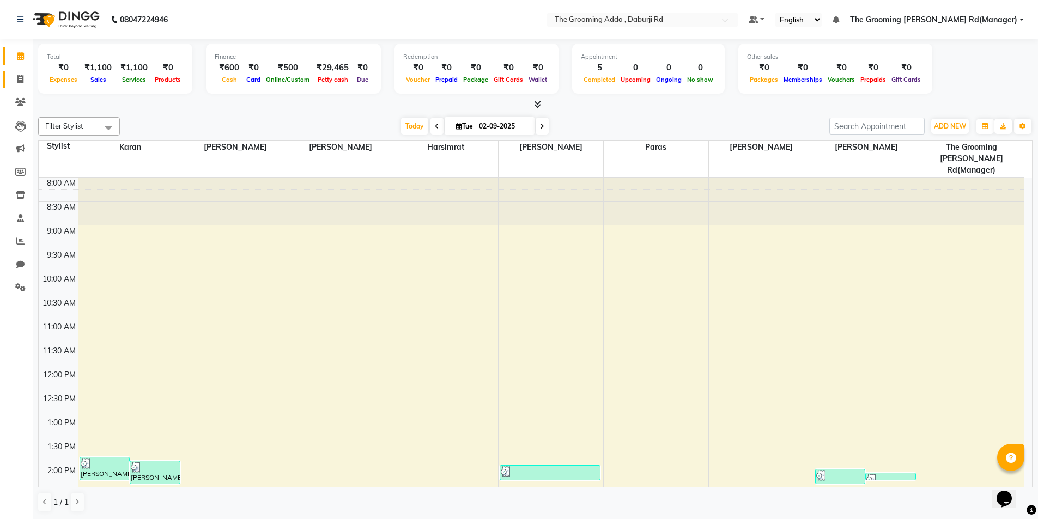
click at [10, 76] on link "Invoice" at bounding box center [16, 80] width 26 height 18
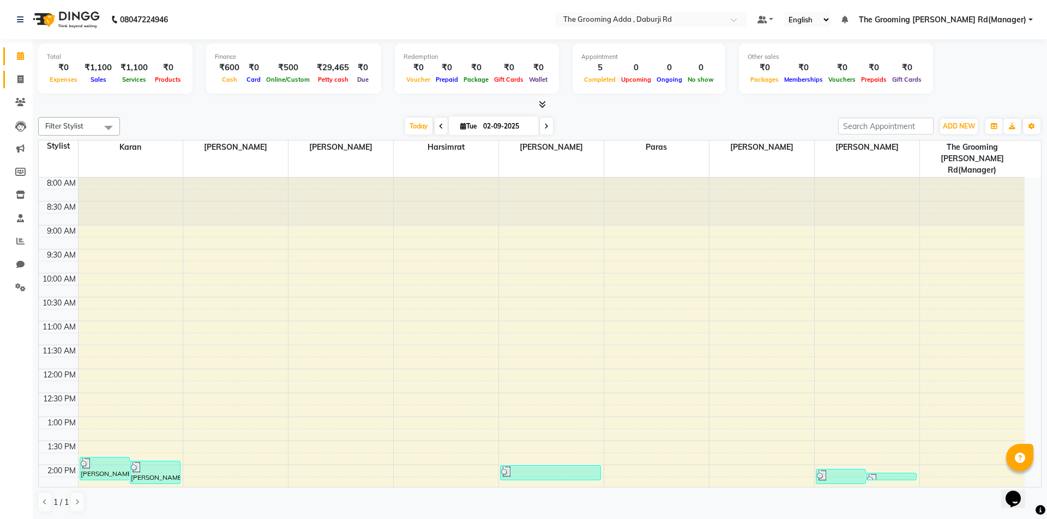
select select "service"
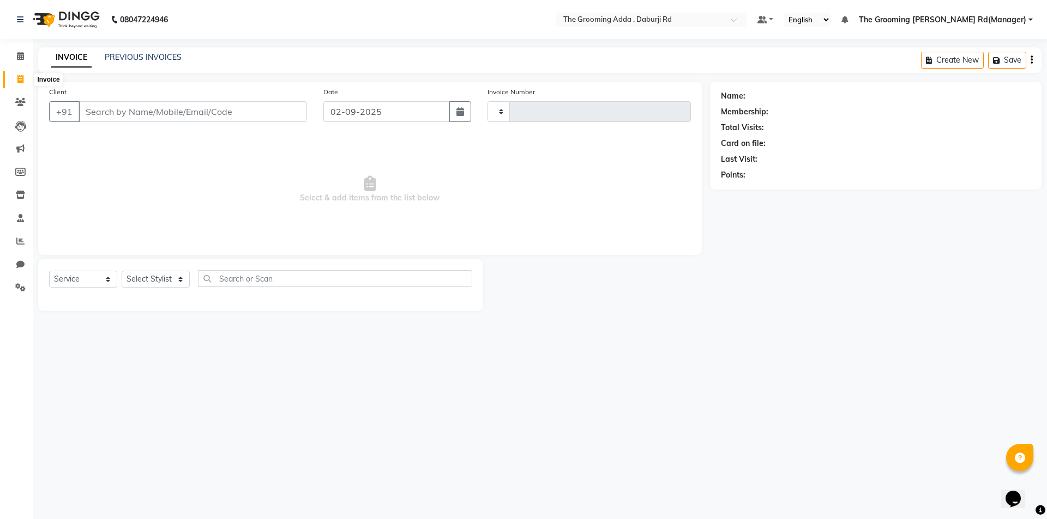
type input "1871"
select select "8001"
click at [98, 107] on input "Client" at bounding box center [192, 111] width 228 height 21
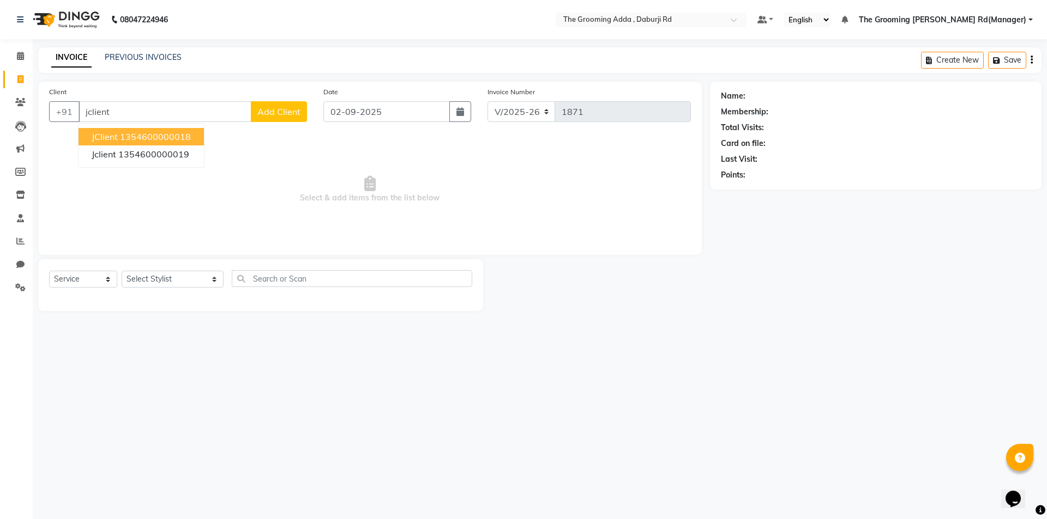
click at [137, 131] on button "JClient 1354600000018" at bounding box center [140, 136] width 125 height 17
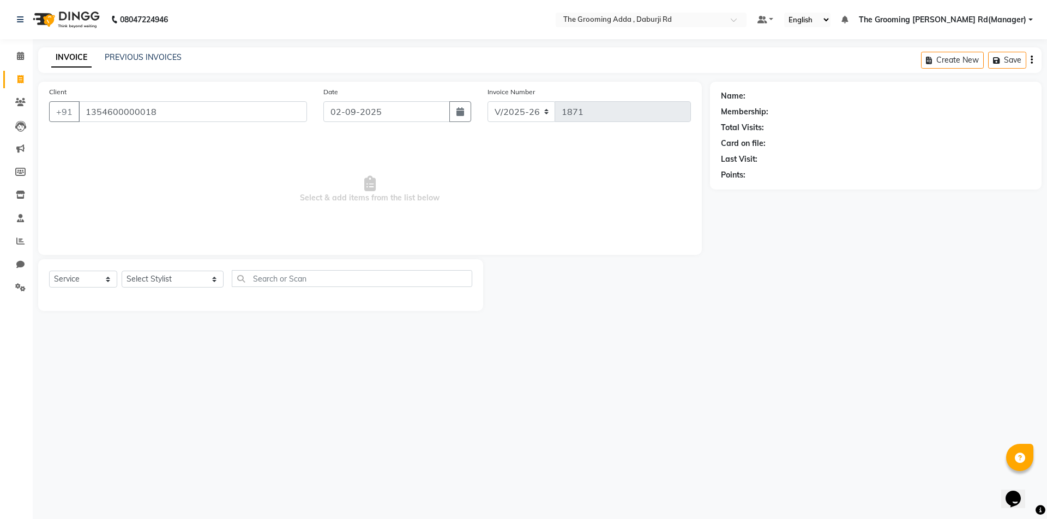
type input "1354600000018"
click at [127, 273] on select "Select Stylist [PERSON_NAME] [PERSON_NAME] [PERSON_NAME] [PERSON_NAME] [PERSON_…" at bounding box center [173, 279] width 102 height 17
select select "1: Object"
select select "79355"
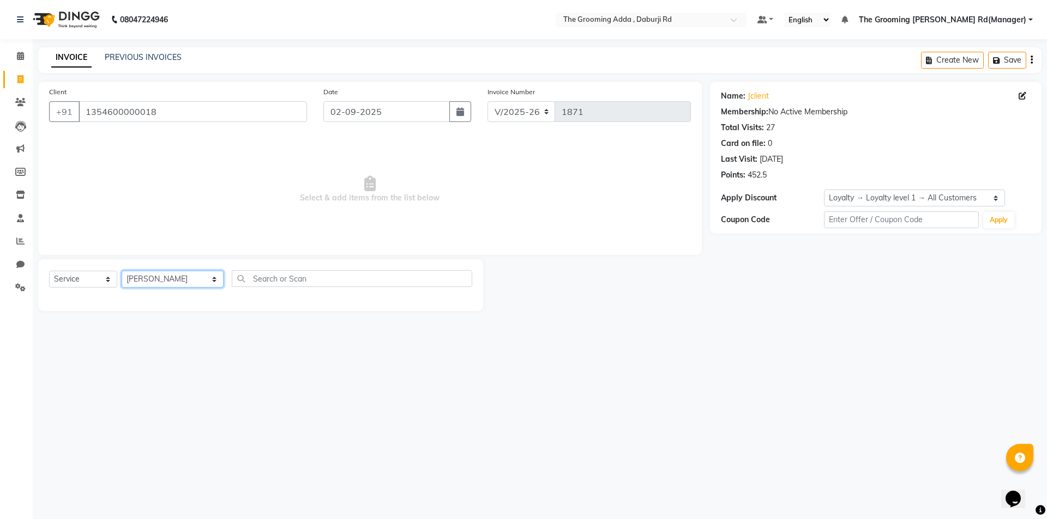
click at [122, 271] on select "Select Stylist [PERSON_NAME] [PERSON_NAME] [PERSON_NAME] [PERSON_NAME] [PERSON_…" at bounding box center [173, 279] width 102 height 17
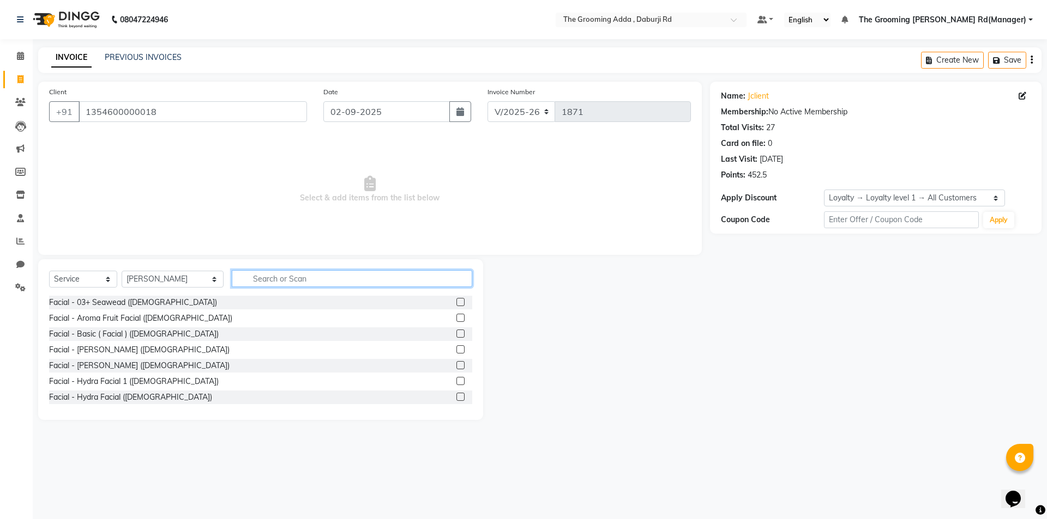
click at [294, 274] on input "text" at bounding box center [352, 278] width 240 height 17
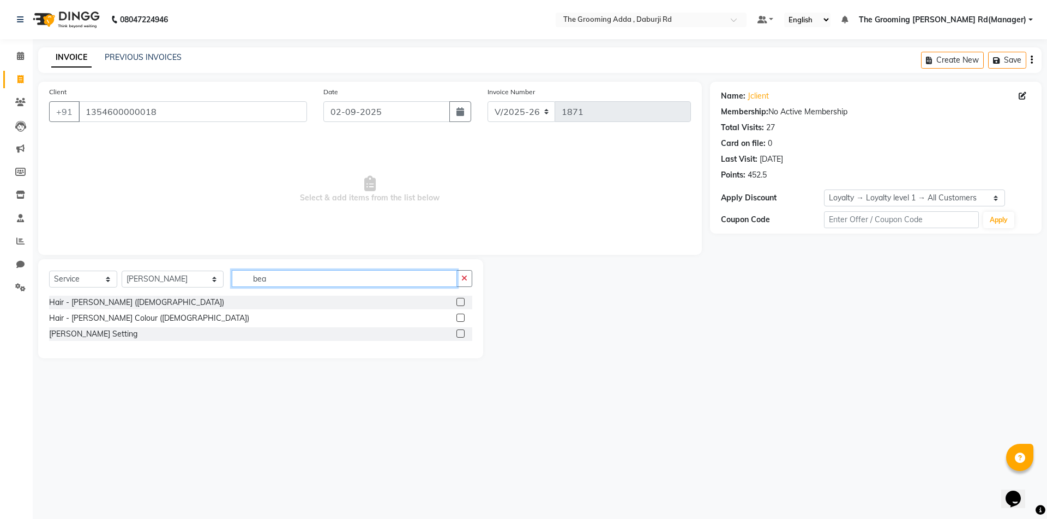
type input "bea"
click at [462, 299] on label at bounding box center [460, 302] width 8 height 8
click at [462, 299] on input "checkbox" at bounding box center [459, 302] width 7 height 7
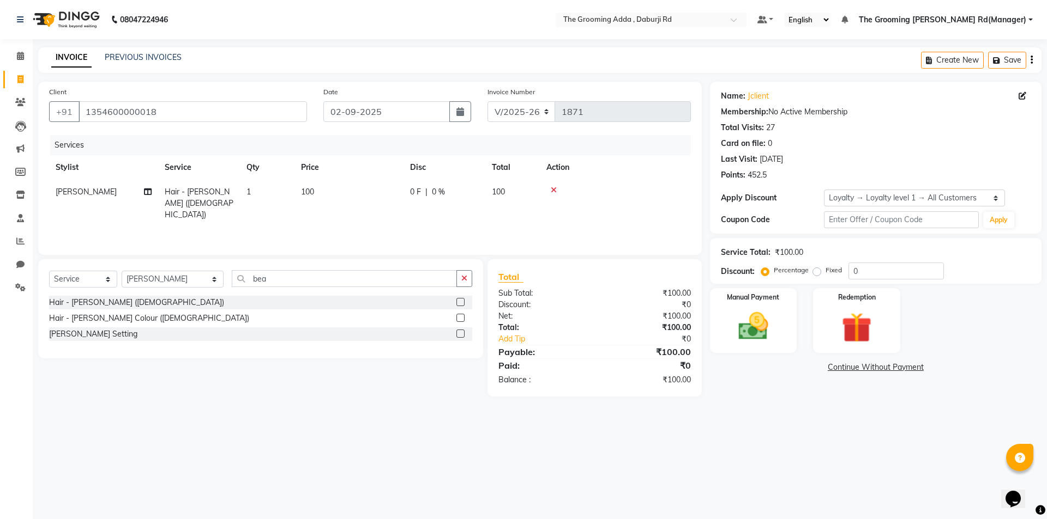
checkbox input "false"
drag, startPoint x: 331, startPoint y: 290, endPoint x: 209, endPoint y: 291, distance: 121.6
click at [209, 291] on div "Select Service Product Membership Package Voucher Prepaid Gift Card Select Styl…" at bounding box center [260, 283] width 423 height 26
drag, startPoint x: 265, startPoint y: 277, endPoint x: 240, endPoint y: 277, distance: 25.6
click at [240, 277] on input "bea" at bounding box center [344, 278] width 225 height 17
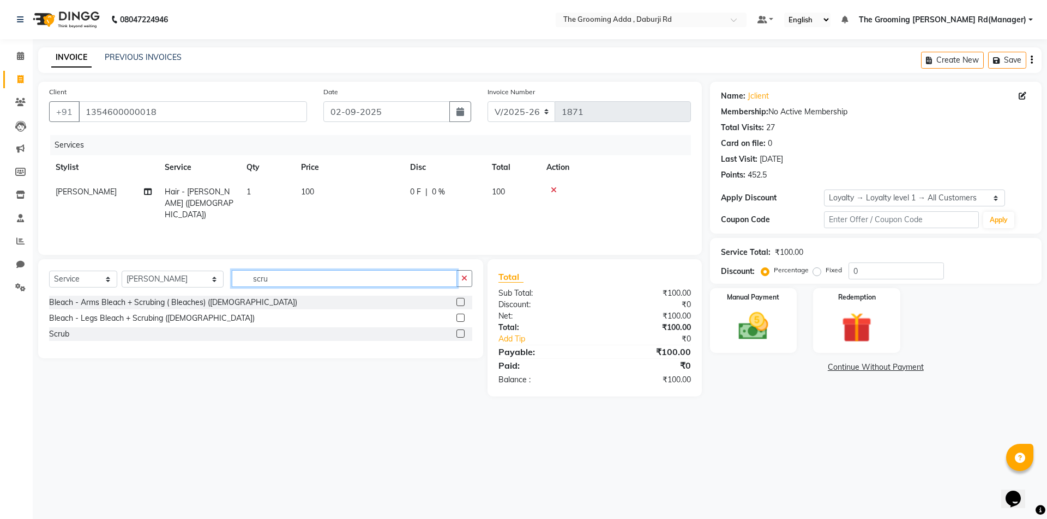
type input "scru"
click at [458, 332] on label at bounding box center [460, 334] width 8 height 8
click at [458, 332] on input "checkbox" at bounding box center [459, 334] width 7 height 7
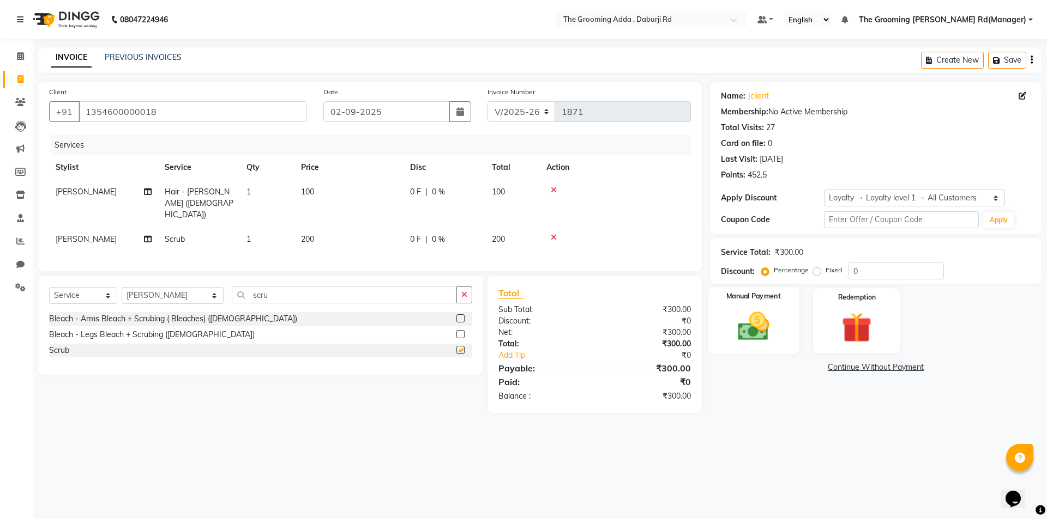
checkbox input "false"
click at [732, 323] on img at bounding box center [753, 327] width 51 height 36
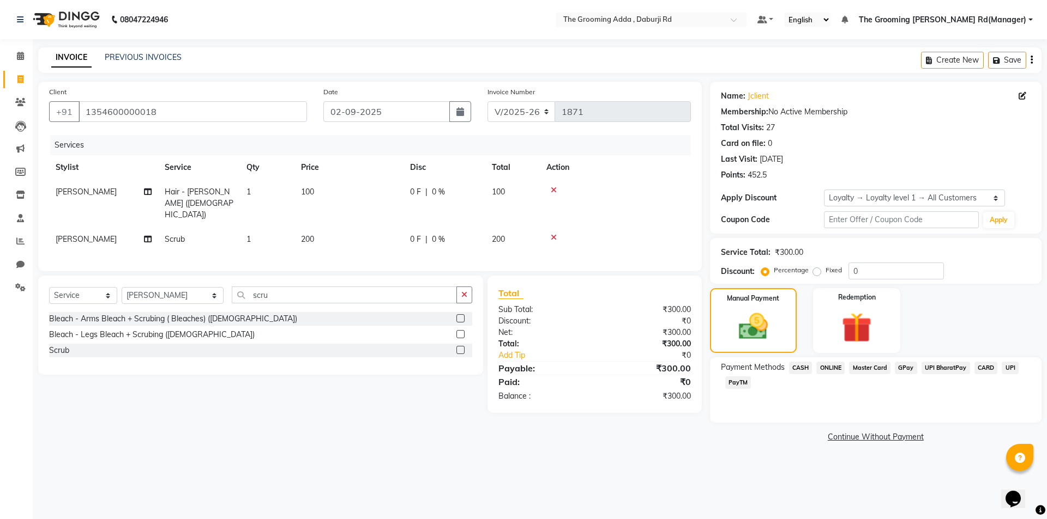
click at [796, 365] on span "CASH" at bounding box center [800, 368] width 23 height 13
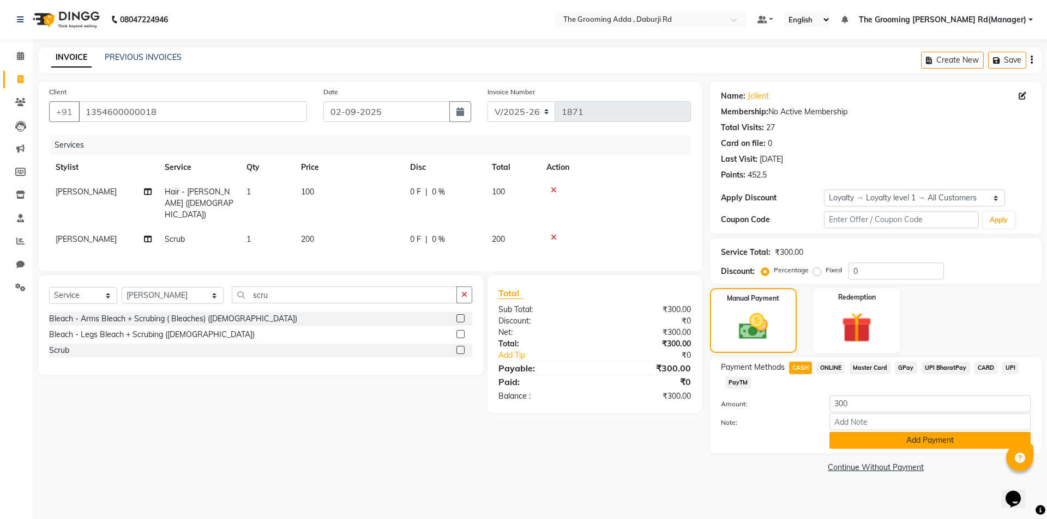
click at [836, 446] on button "Add Payment" at bounding box center [929, 440] width 201 height 17
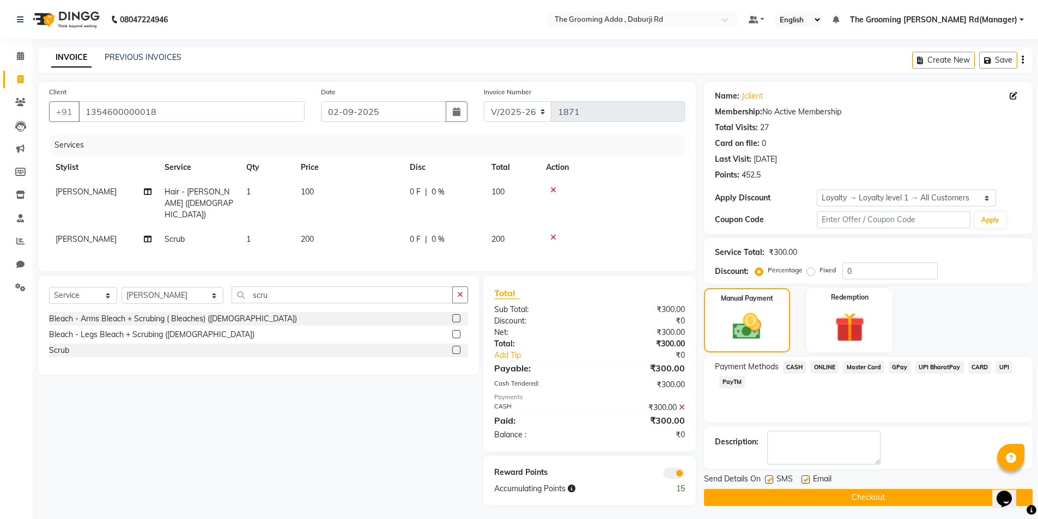
click at [825, 481] on span "Email" at bounding box center [822, 481] width 19 height 14
click at [805, 480] on label at bounding box center [806, 480] width 8 height 8
click at [805, 480] on input "checkbox" at bounding box center [805, 480] width 7 height 7
checkbox input "false"
click at [802, 492] on button "Checkout" at bounding box center [868, 497] width 329 height 17
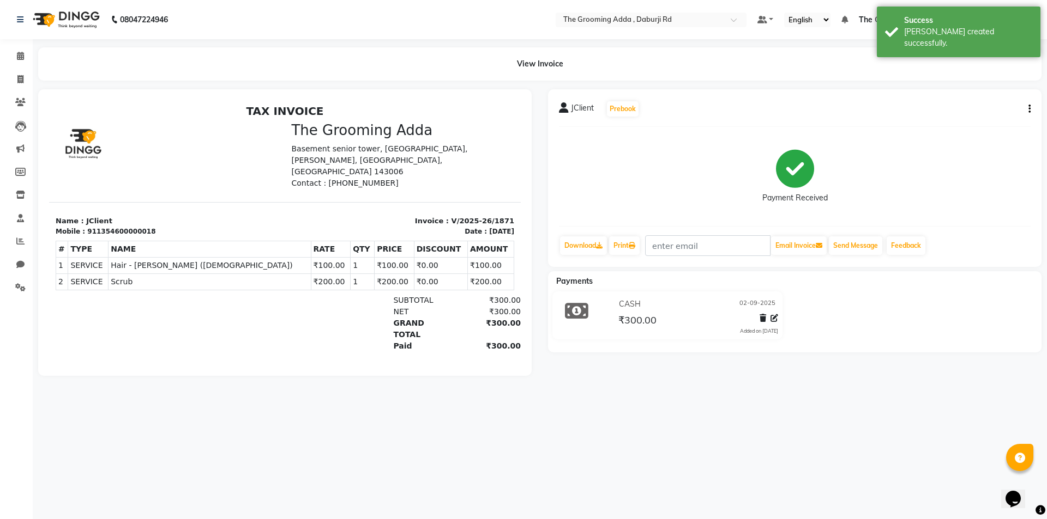
select select "service"
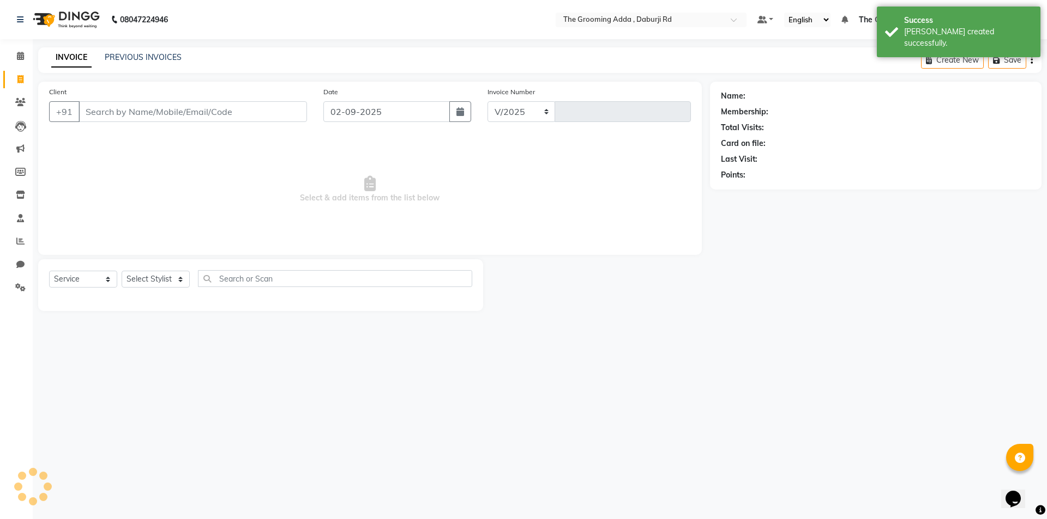
select select "8001"
type input "1872"
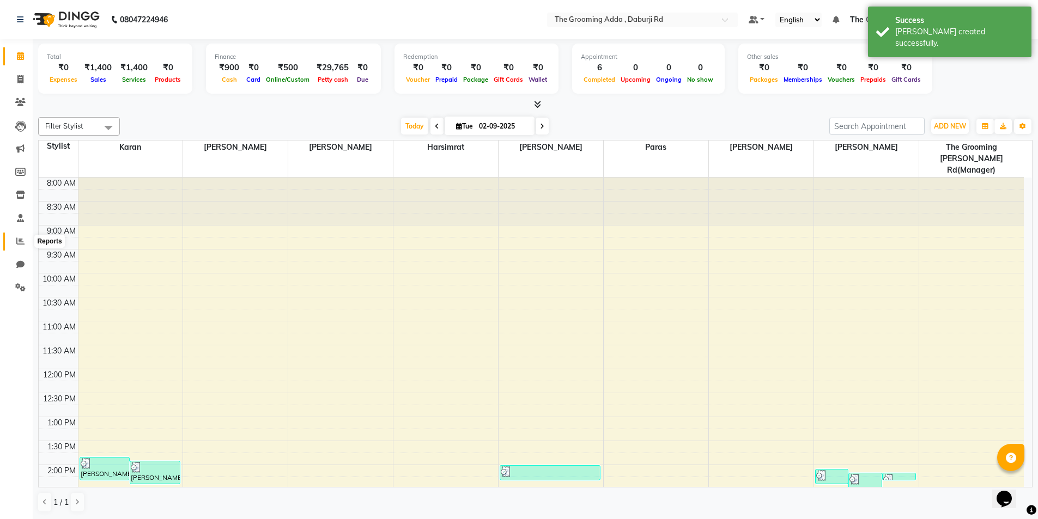
click at [20, 244] on icon at bounding box center [20, 241] width 8 height 8
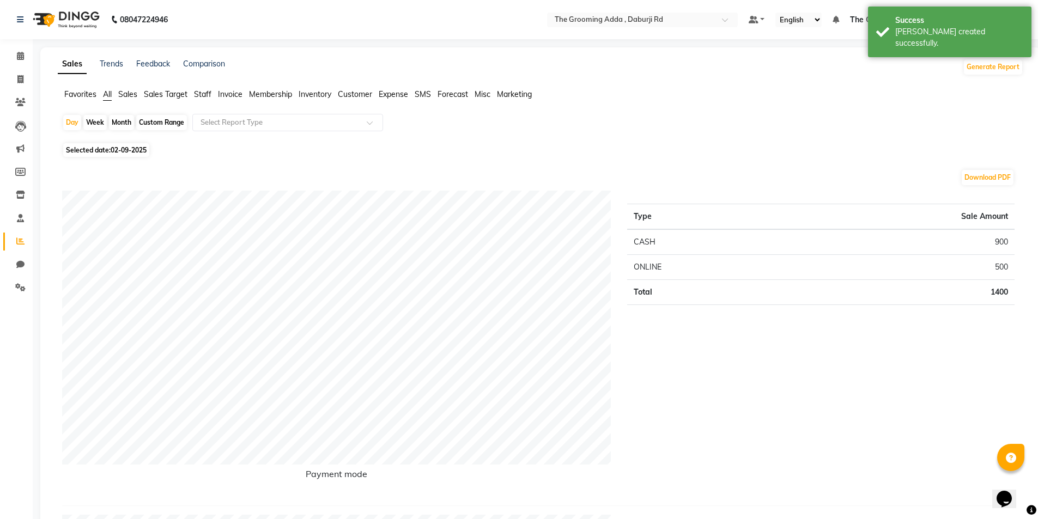
click at [131, 153] on span "02-09-2025" at bounding box center [129, 150] width 36 height 8
select select "9"
select select "2025"
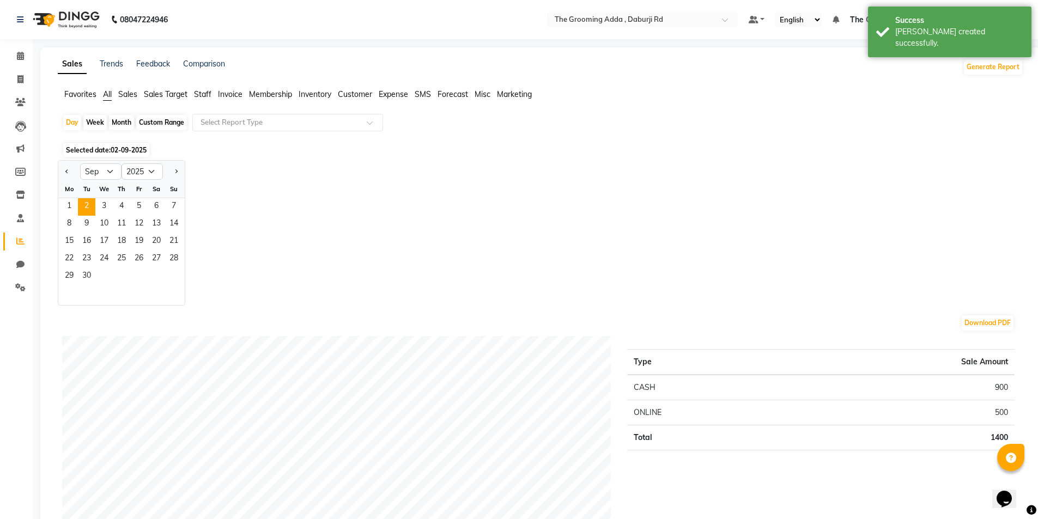
click at [164, 118] on div "Custom Range" at bounding box center [161, 122] width 51 height 15
select select "9"
select select "2025"
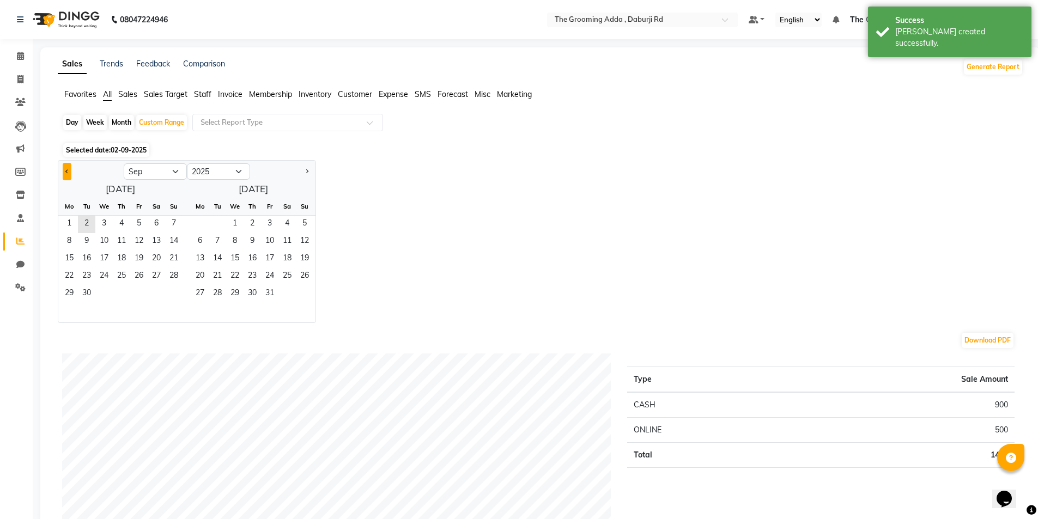
click at [68, 173] on button "Previous month" at bounding box center [67, 171] width 9 height 17
select select "8"
click at [67, 251] on span "11" at bounding box center [69, 259] width 17 height 17
click at [219, 225] on span "2" at bounding box center [217, 224] width 17 height 17
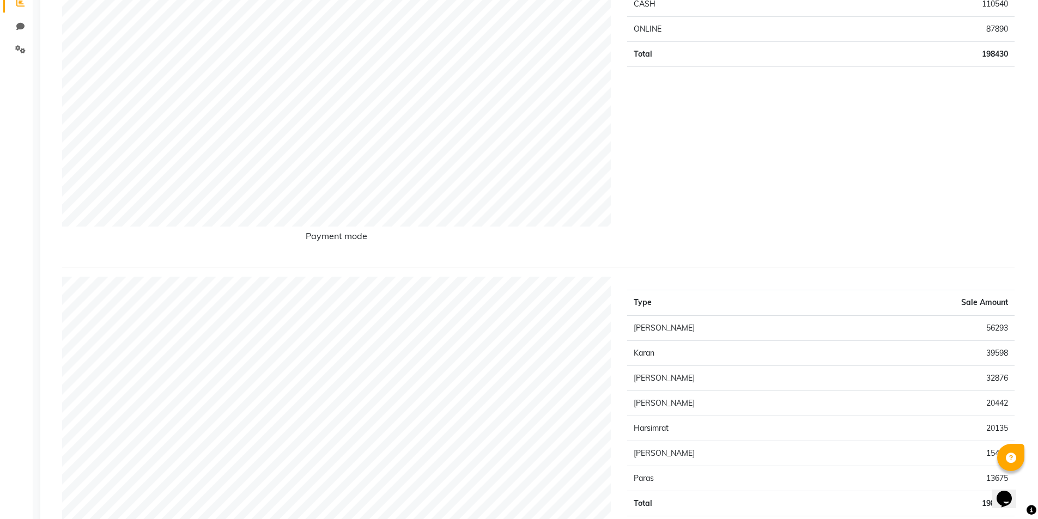
scroll to position [327, 0]
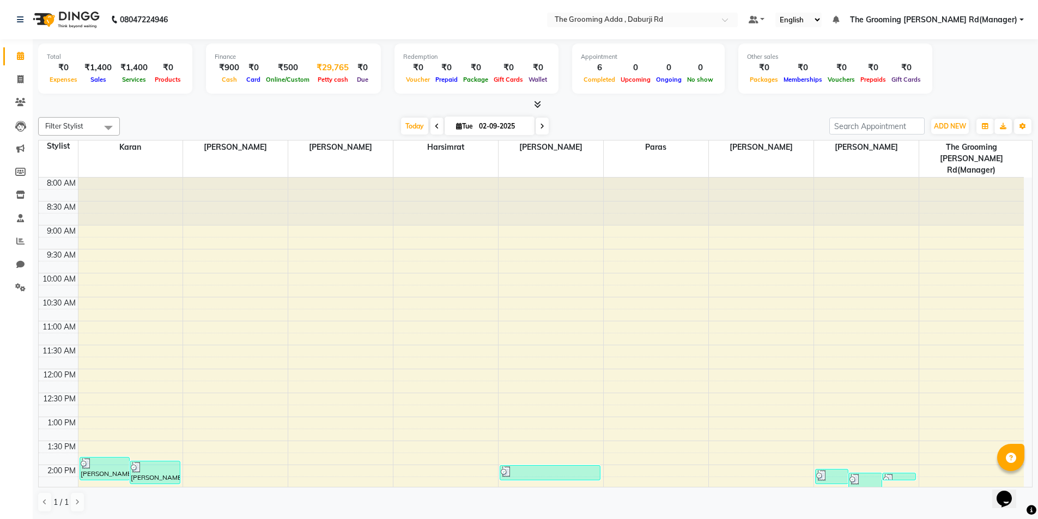
click at [325, 71] on div "₹29,765" at bounding box center [332, 68] width 41 height 13
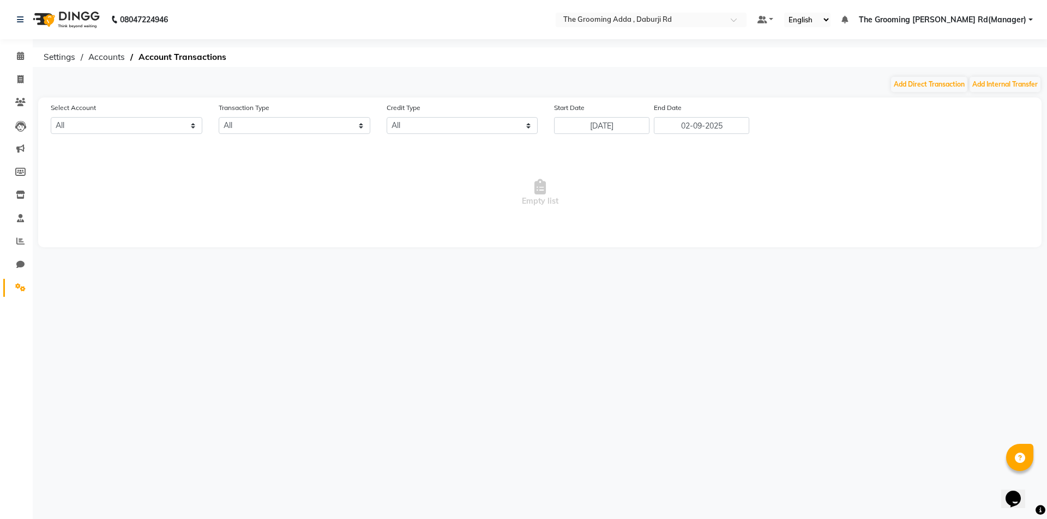
select select "7140"
click at [924, 86] on button "Add Direct Transaction" at bounding box center [929, 84] width 76 height 15
select select "direct"
select select "7140"
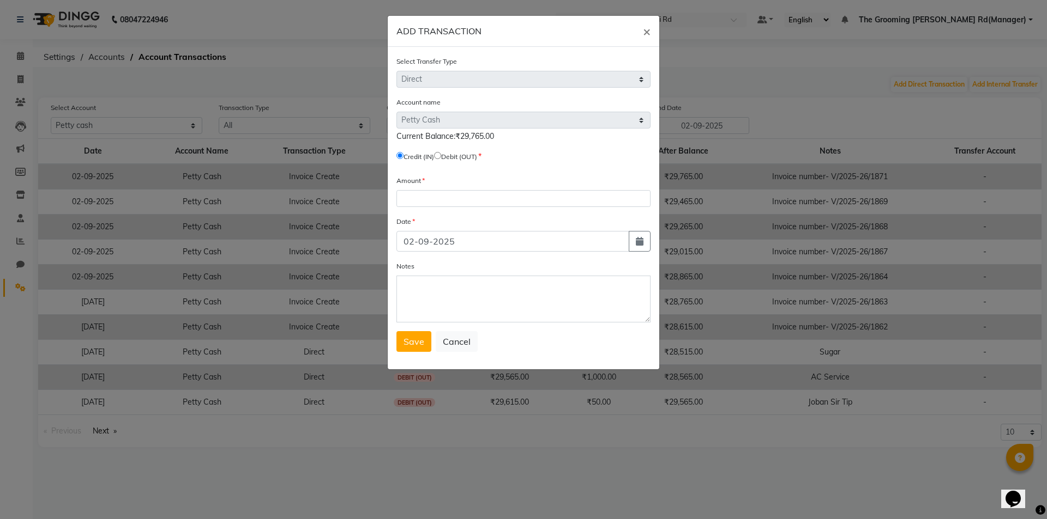
click at [441, 155] on input "radio" at bounding box center [437, 155] width 7 height 7
radio input "true"
click at [433, 188] on div "Amount" at bounding box center [523, 191] width 254 height 32
click at [431, 196] on input "number" at bounding box center [523, 198] width 254 height 17
type input "1500"
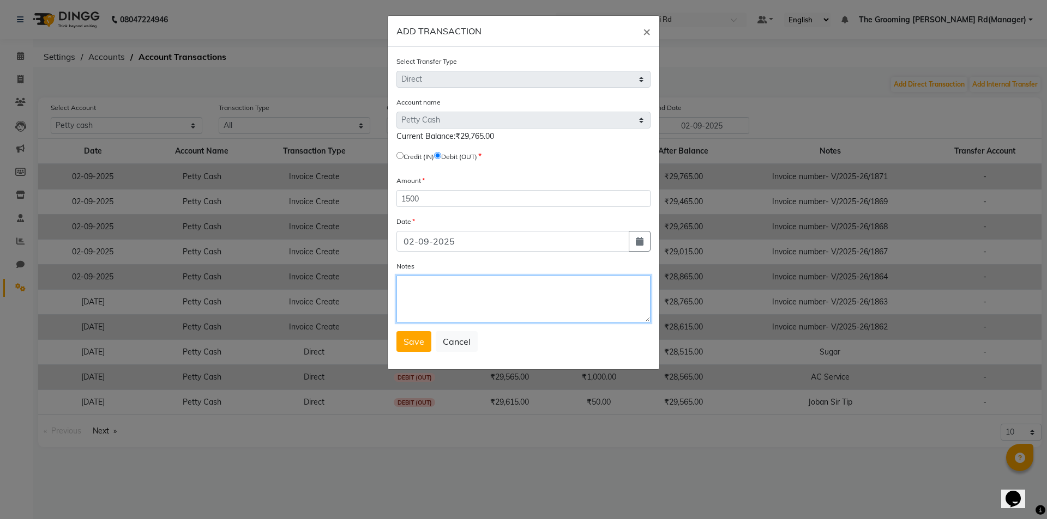
click at [482, 294] on textarea "Notes" at bounding box center [523, 299] width 254 height 47
type textarea "Generator Oil"
click at [416, 341] on span "Save" at bounding box center [413, 341] width 21 height 11
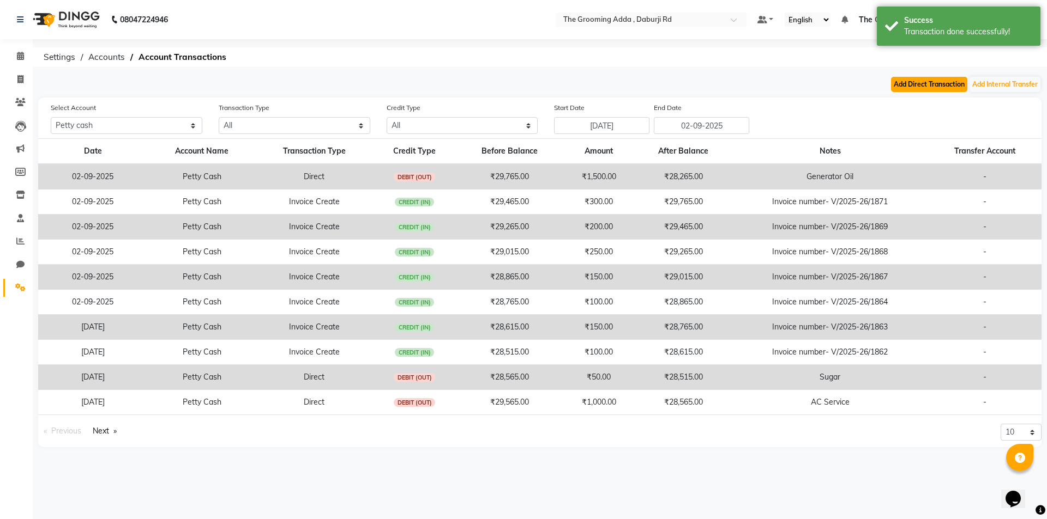
click at [914, 88] on button "Add Direct Transaction" at bounding box center [929, 84] width 76 height 15
select select "direct"
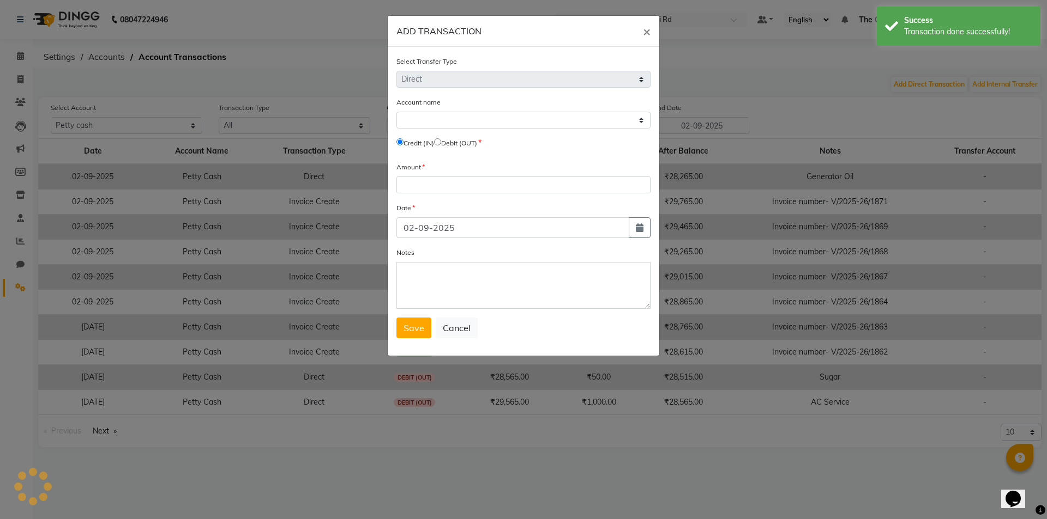
select select "7140"
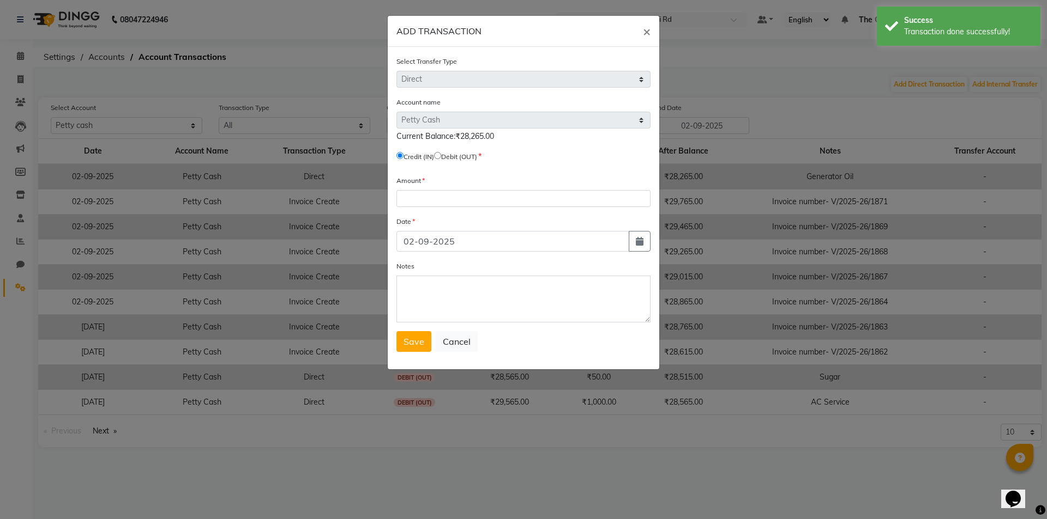
click at [441, 156] on input "radio" at bounding box center [437, 155] width 7 height 7
radio input "true"
click at [440, 194] on input "number" at bounding box center [523, 198] width 254 height 17
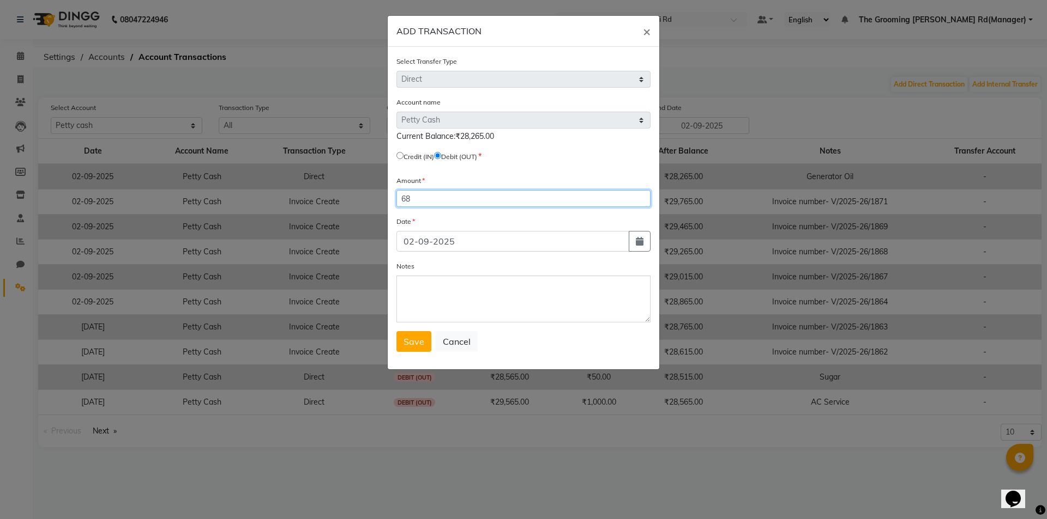
type input "68"
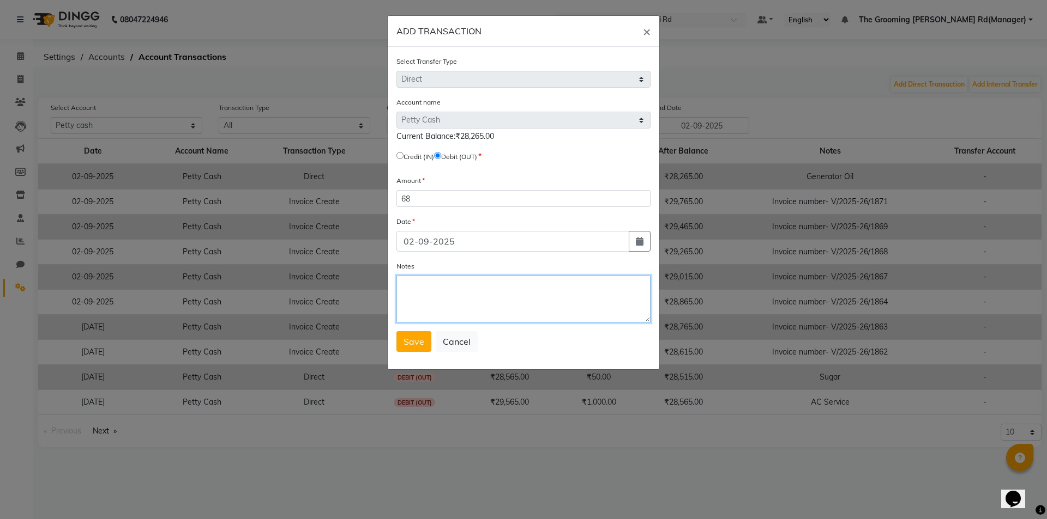
click at [421, 297] on textarea "Notes" at bounding box center [523, 299] width 254 height 47
type textarea "Kitchen Expense"
click at [404, 347] on span "Save" at bounding box center [413, 341] width 21 height 11
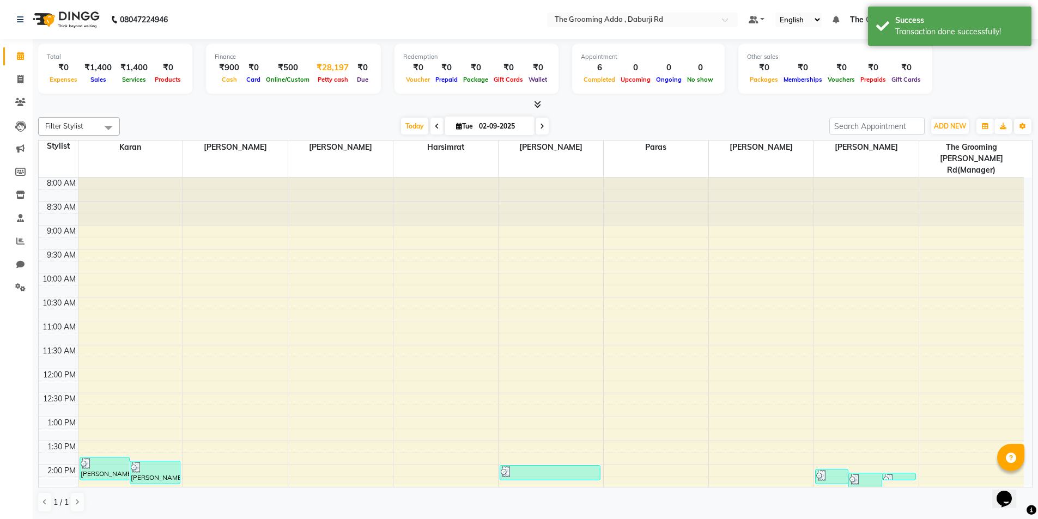
click at [316, 69] on div "₹28,197" at bounding box center [332, 68] width 41 height 13
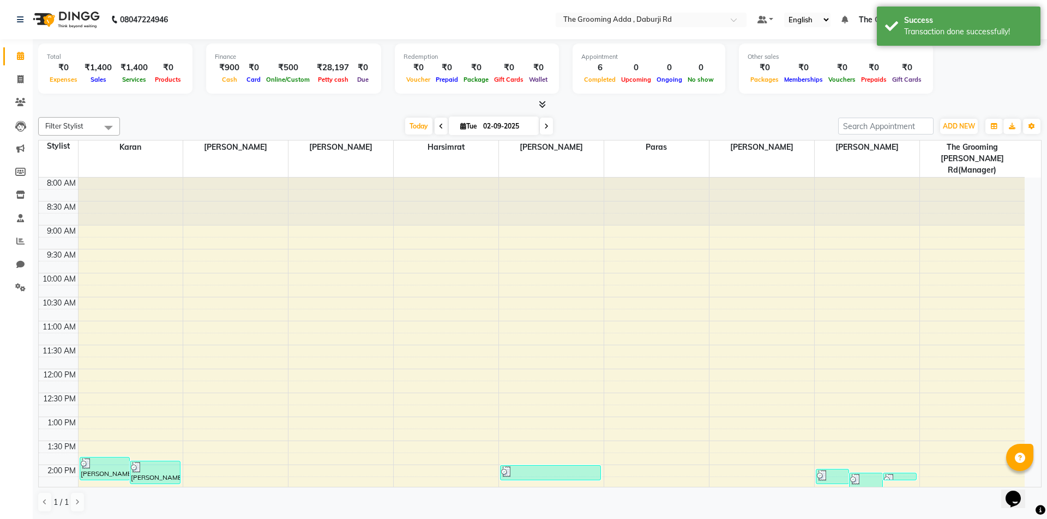
select select "7140"
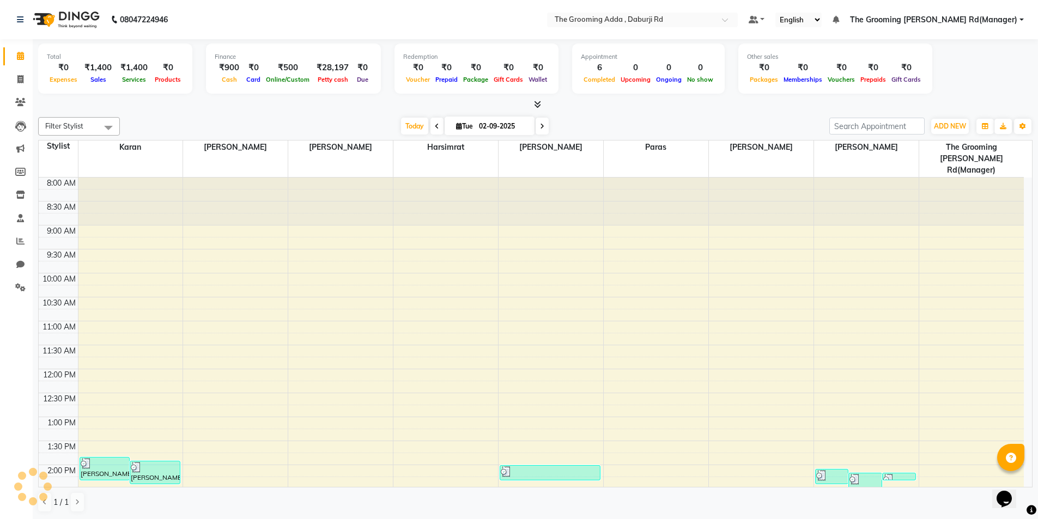
scroll to position [281, 0]
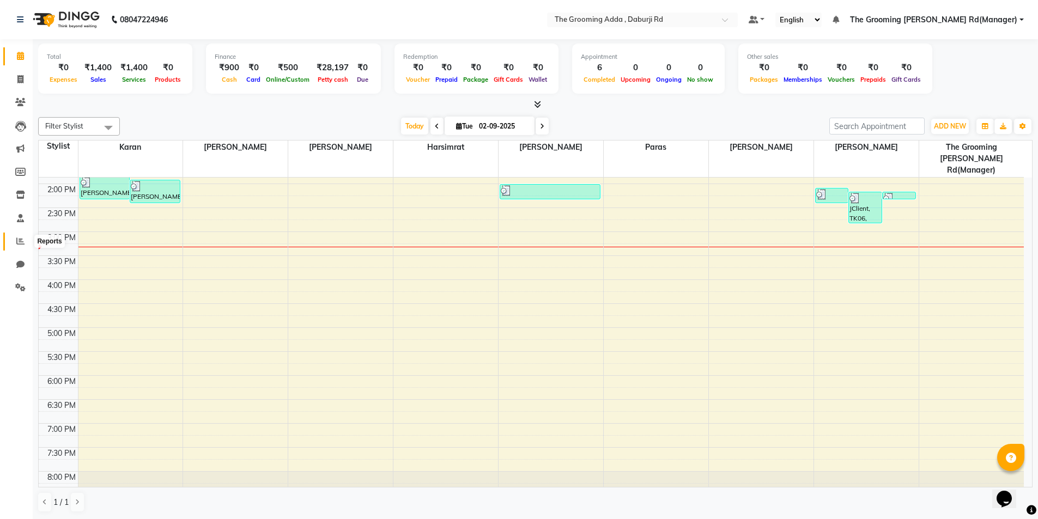
click at [29, 241] on span at bounding box center [20, 241] width 19 height 13
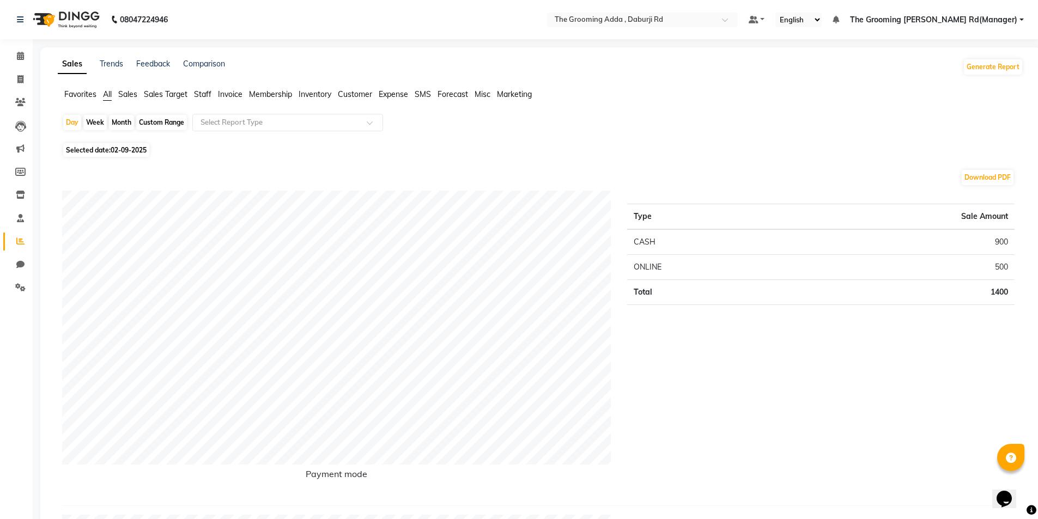
click at [158, 119] on div "Custom Range" at bounding box center [161, 122] width 51 height 15
select select "9"
select select "2025"
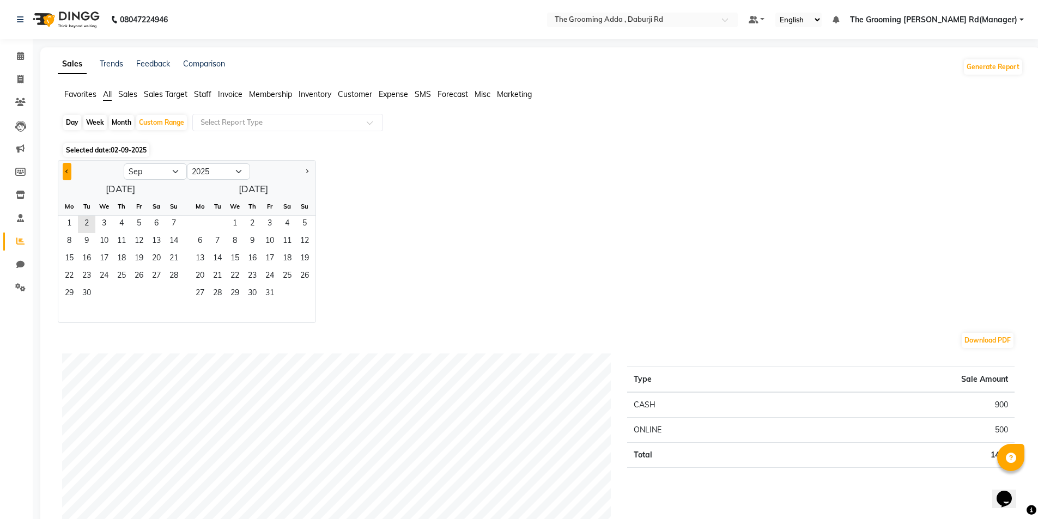
click at [70, 168] on button "Previous month" at bounding box center [67, 171] width 9 height 17
select select "8"
click at [72, 259] on span "11" at bounding box center [69, 259] width 17 height 17
click at [215, 220] on span "2" at bounding box center [217, 224] width 17 height 17
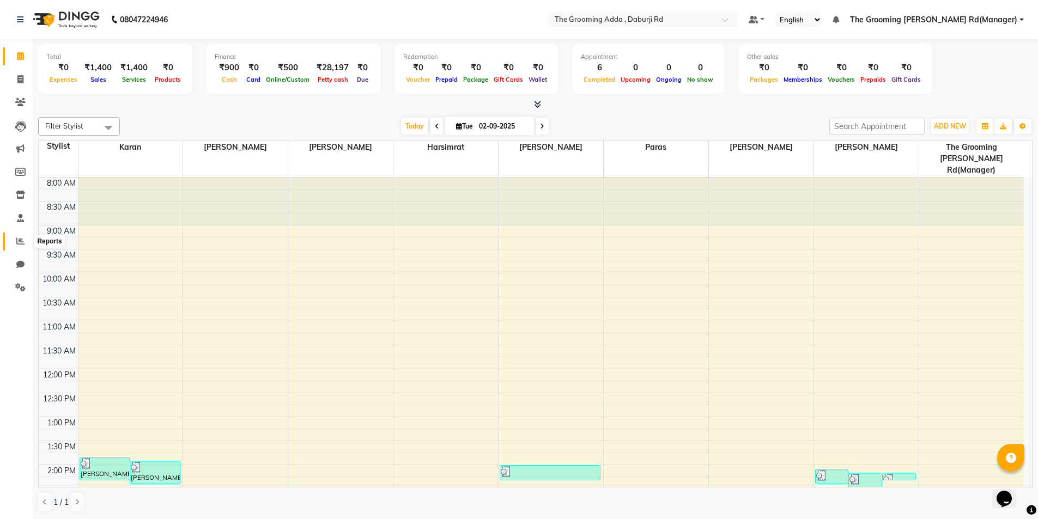
click at [19, 239] on icon at bounding box center [20, 241] width 8 height 8
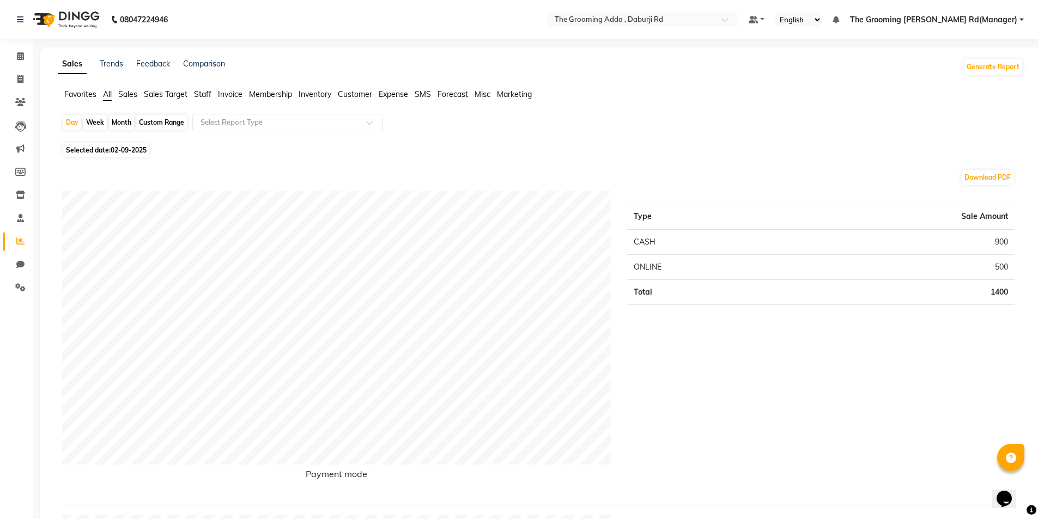
click at [149, 122] on div "Custom Range" at bounding box center [161, 122] width 51 height 15
select select "9"
select select "2025"
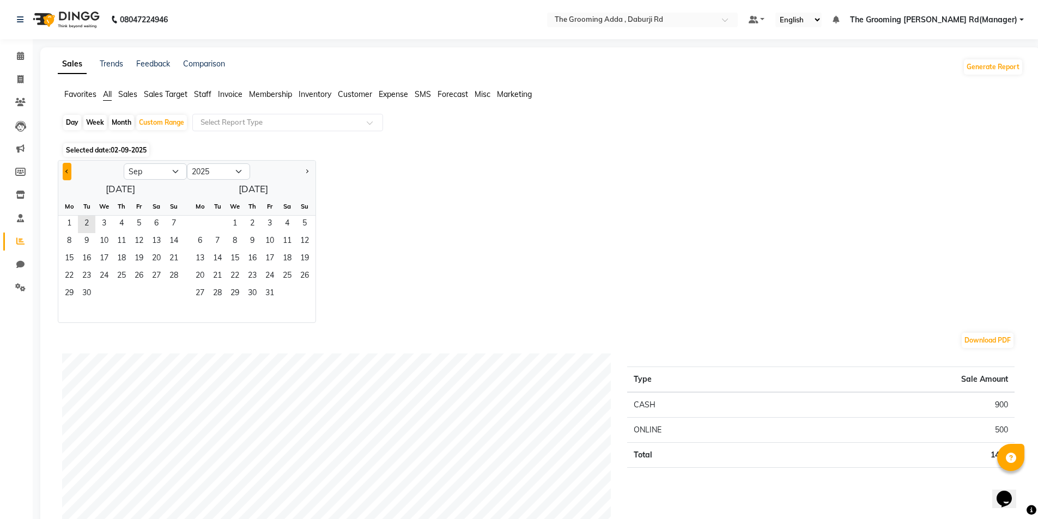
click at [68, 170] on button "Previous month" at bounding box center [67, 171] width 9 height 17
select select "8"
click at [71, 254] on span "11" at bounding box center [69, 259] width 17 height 17
click at [210, 222] on span "2" at bounding box center [217, 224] width 17 height 17
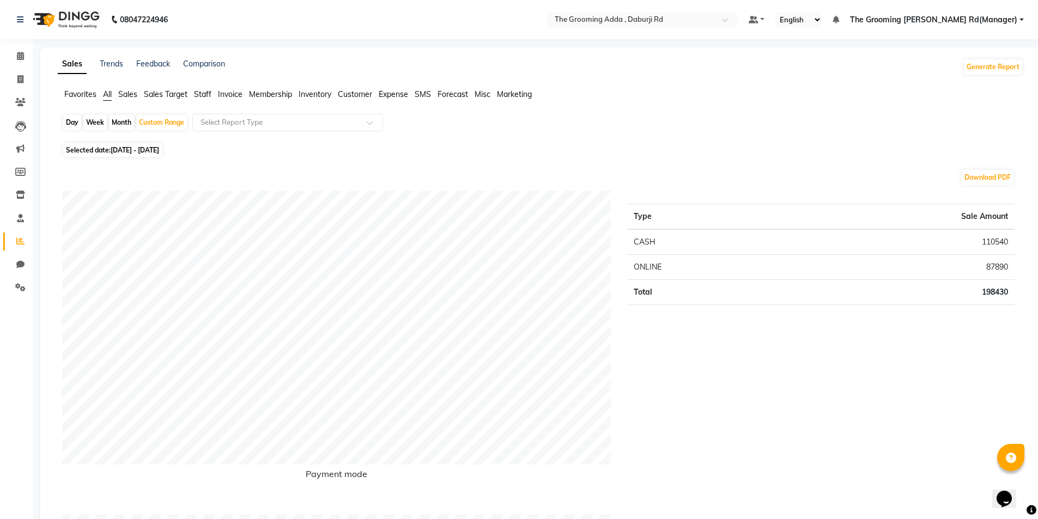
click at [111, 149] on span "Selected date: [DATE] - [DATE]" at bounding box center [112, 150] width 99 height 14
select select "8"
select select "2025"
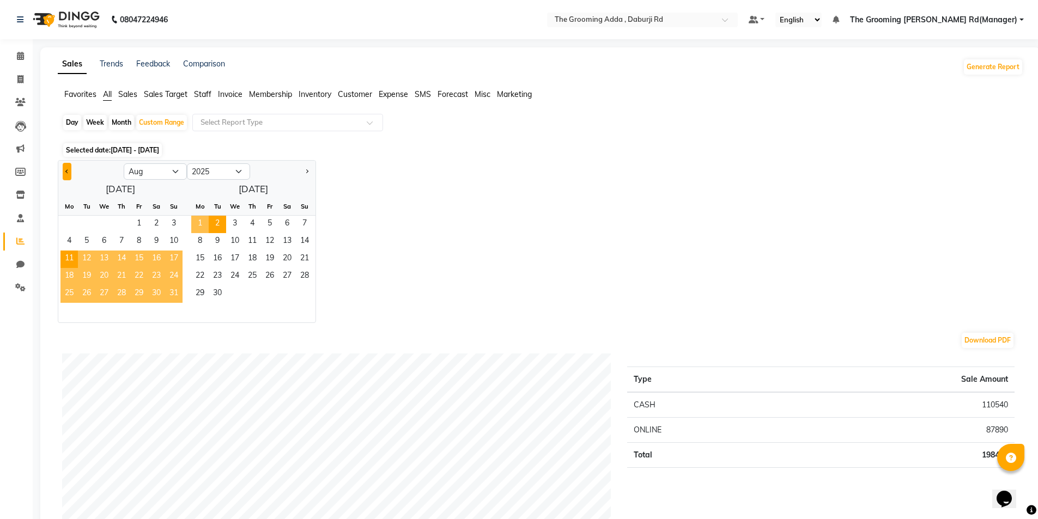
click at [64, 169] on button "Previous month" at bounding box center [67, 171] width 9 height 17
select select "7"
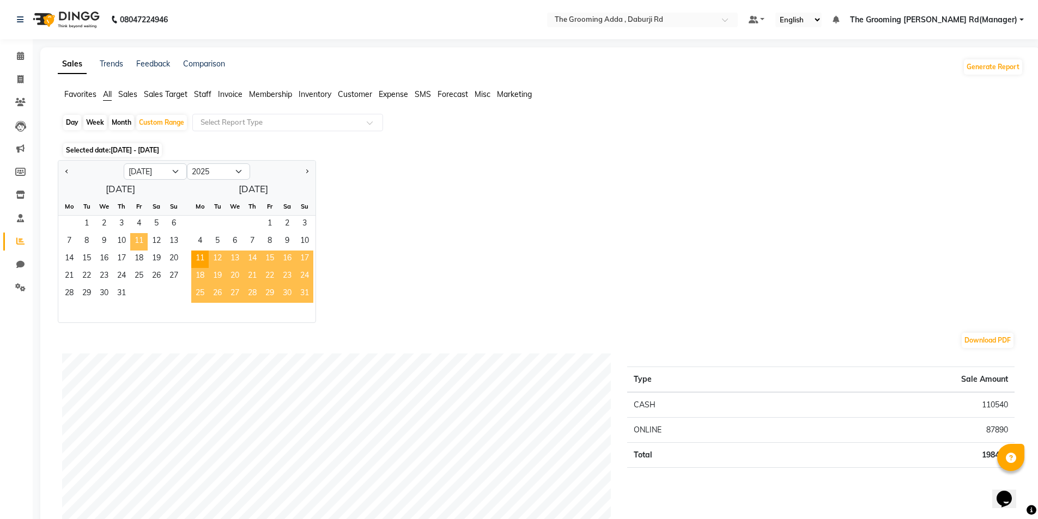
click at [138, 242] on span "11" at bounding box center [138, 241] width 17 height 17
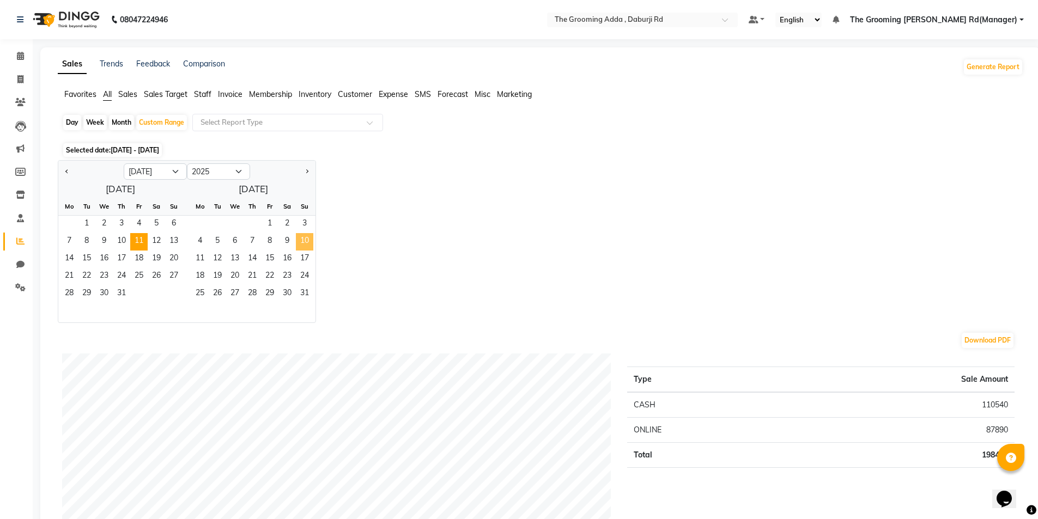
click at [304, 244] on span "10" at bounding box center [304, 241] width 17 height 17
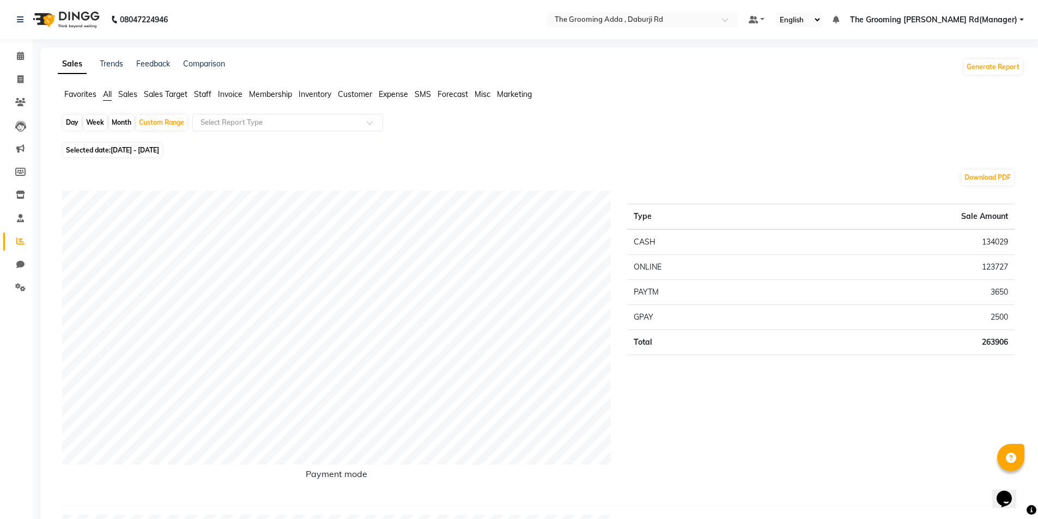
click at [129, 152] on span "[DATE] - [DATE]" at bounding box center [135, 150] width 49 height 8
select select "7"
select select "2025"
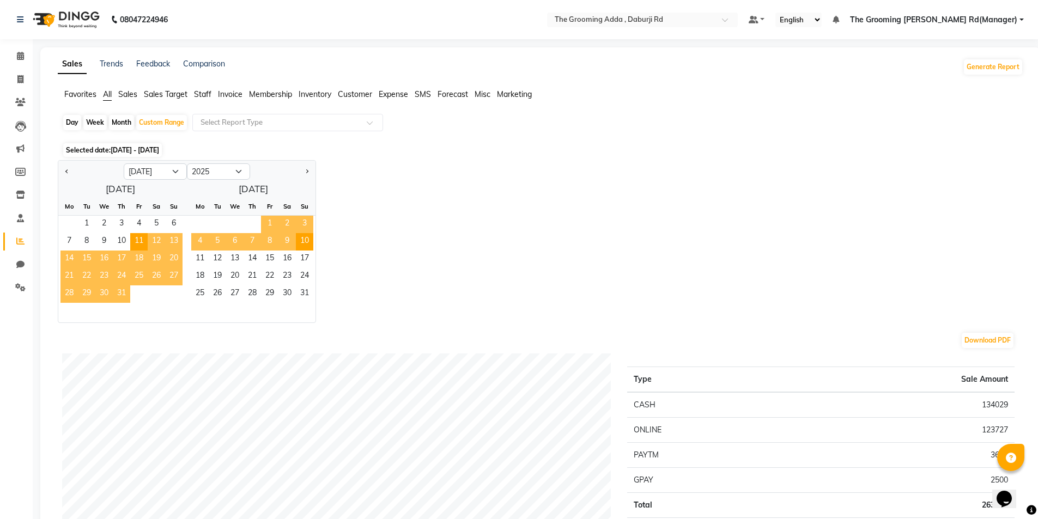
click at [61, 168] on div at bounding box center [90, 171] width 65 height 17
click at [68, 172] on span "Previous month" at bounding box center [67, 171] width 4 height 4
select select "6"
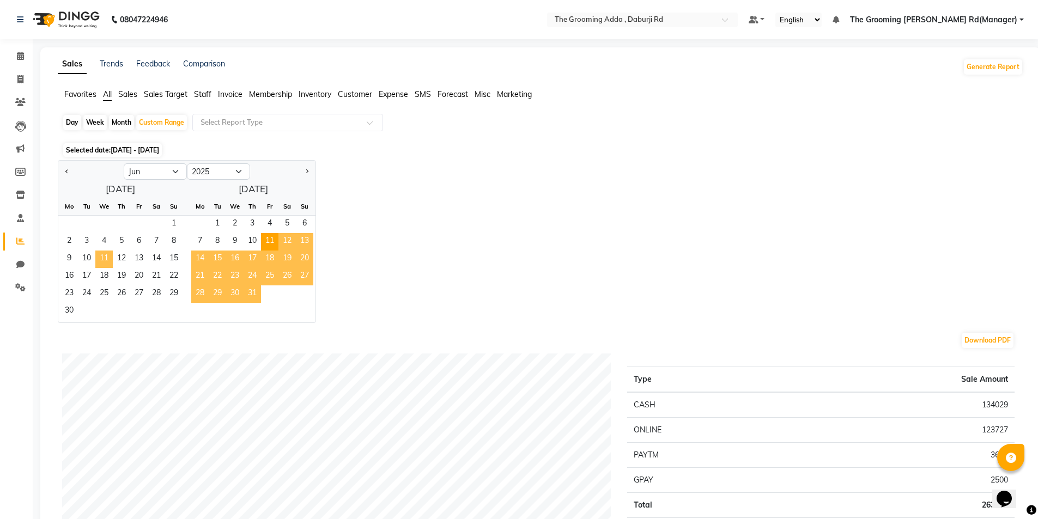
click at [108, 256] on span "11" at bounding box center [103, 259] width 17 height 17
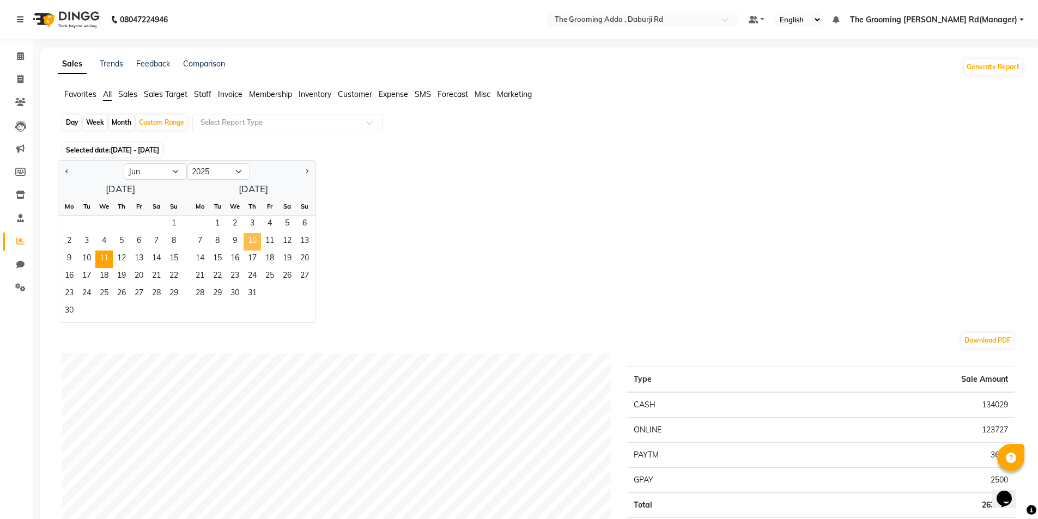
click at [250, 241] on span "10" at bounding box center [252, 241] width 17 height 17
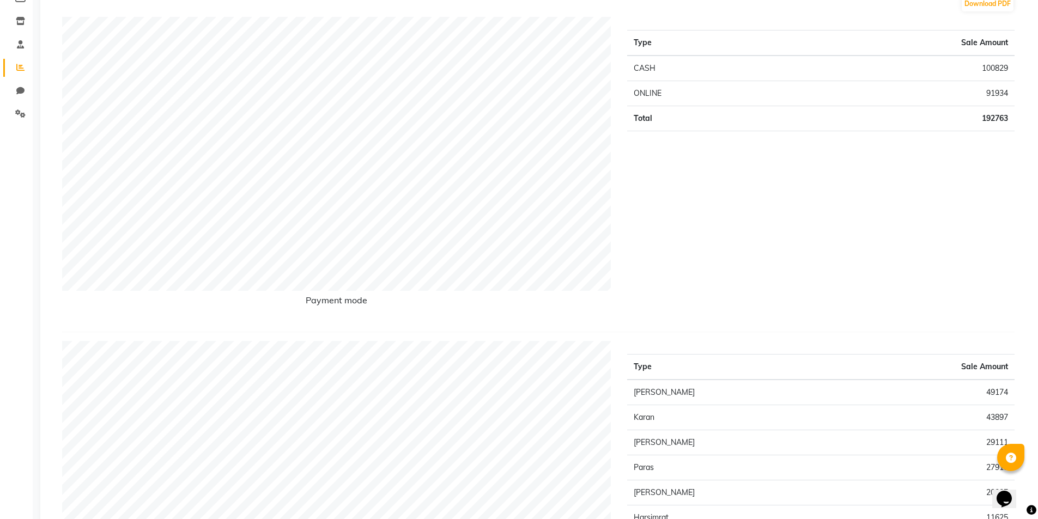
scroll to position [109, 0]
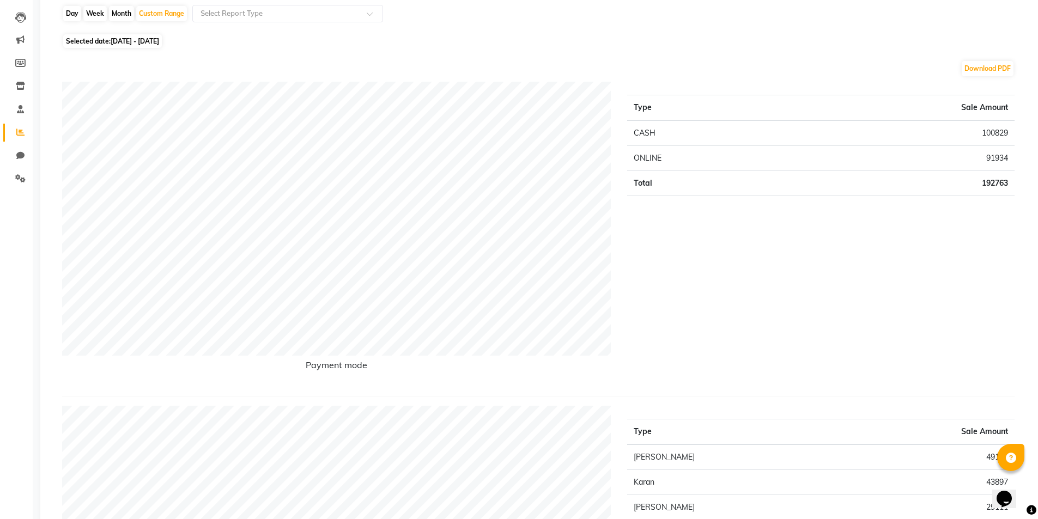
click at [159, 40] on span "[DATE] - [DATE]" at bounding box center [135, 41] width 49 height 8
select select "6"
select select "2025"
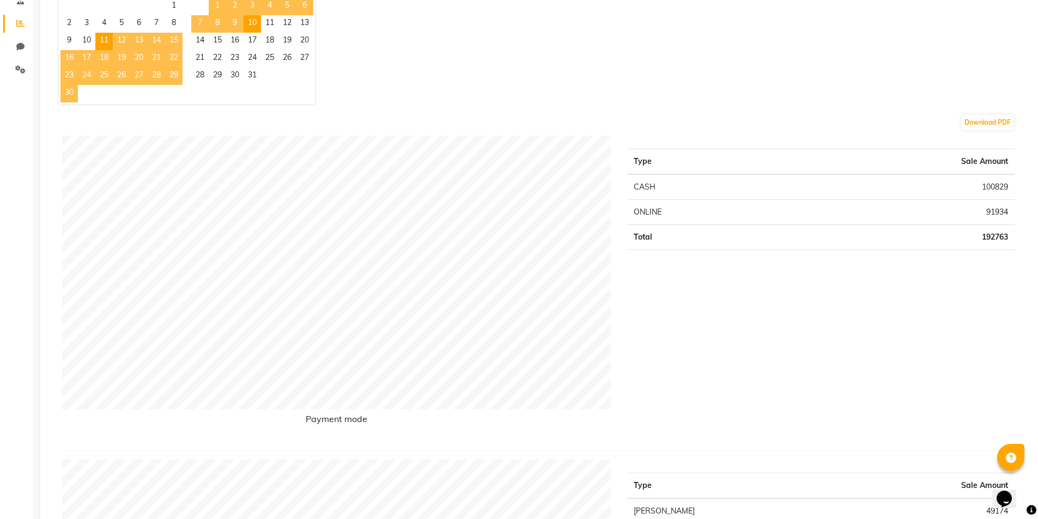
scroll to position [0, 0]
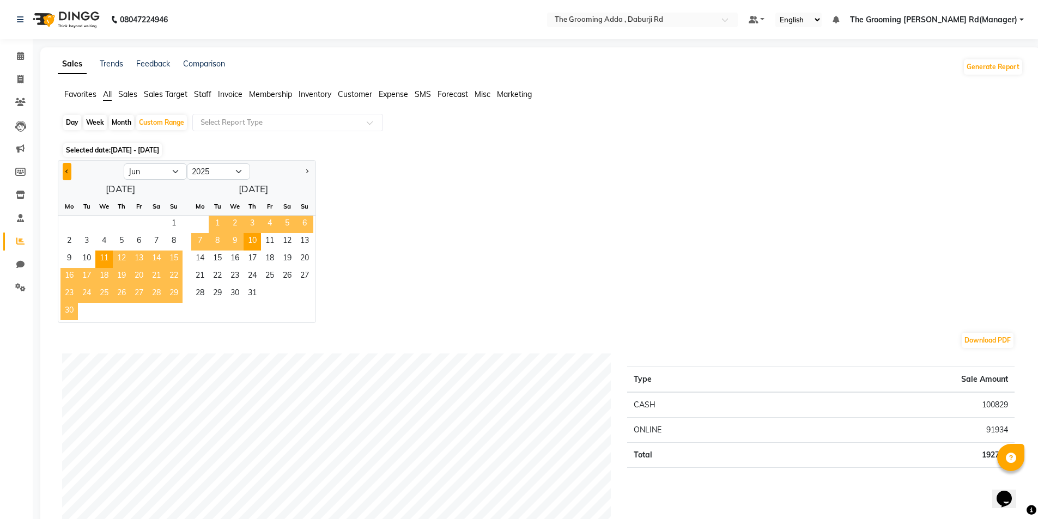
click at [69, 174] on button "Previous month" at bounding box center [67, 171] width 9 height 17
select select "5"
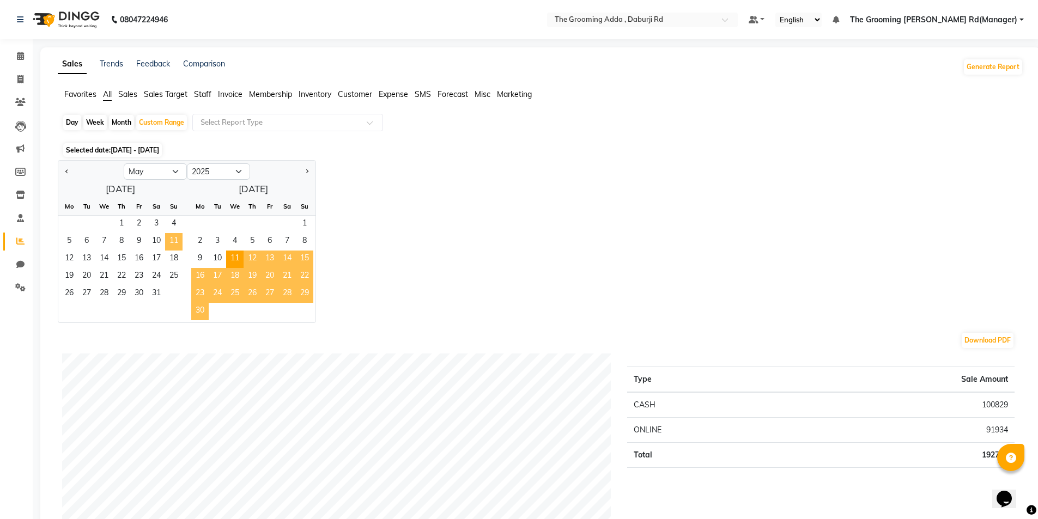
click at [170, 239] on span "11" at bounding box center [173, 241] width 17 height 17
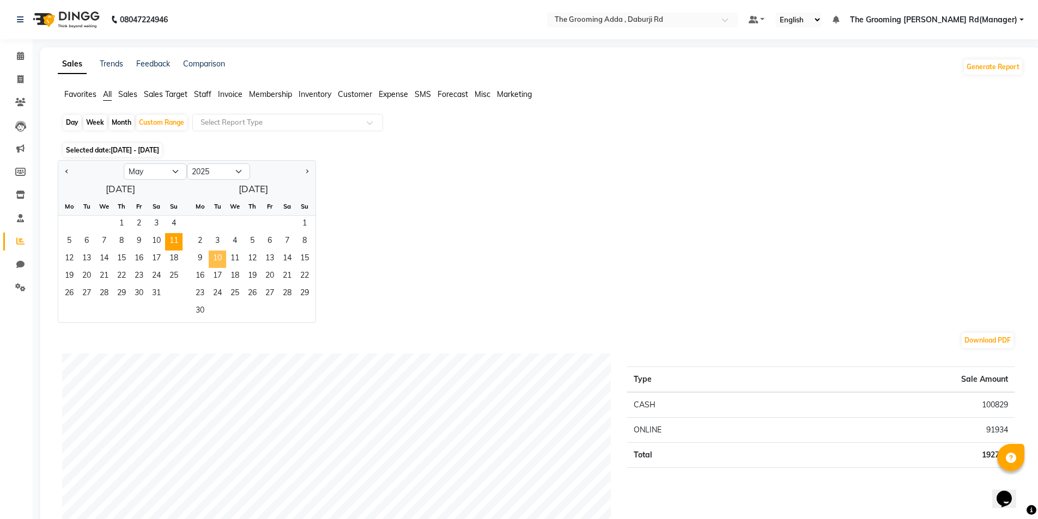
click at [220, 259] on span "10" at bounding box center [217, 259] width 17 height 17
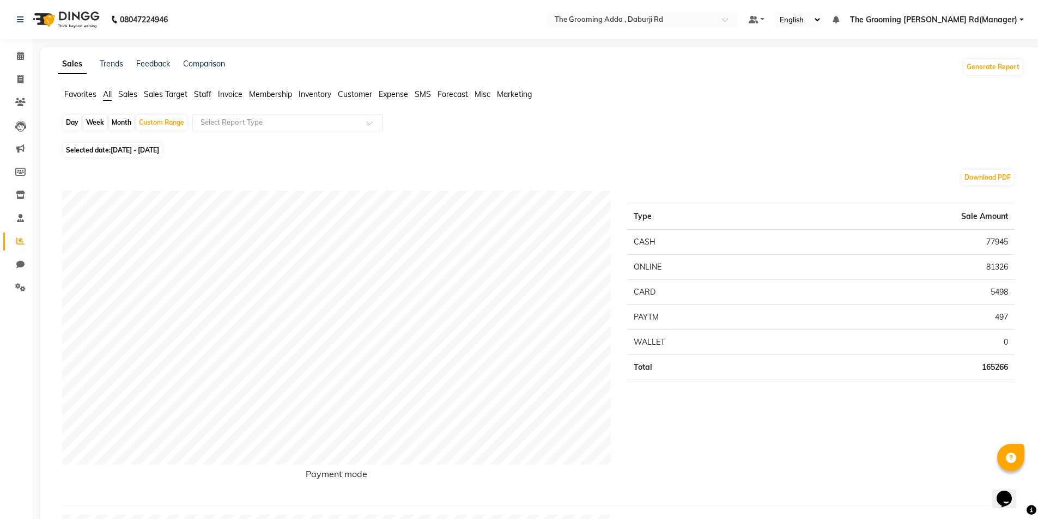
click at [132, 146] on span "[DATE] - [DATE]" at bounding box center [135, 150] width 49 height 8
select select "5"
select select "2025"
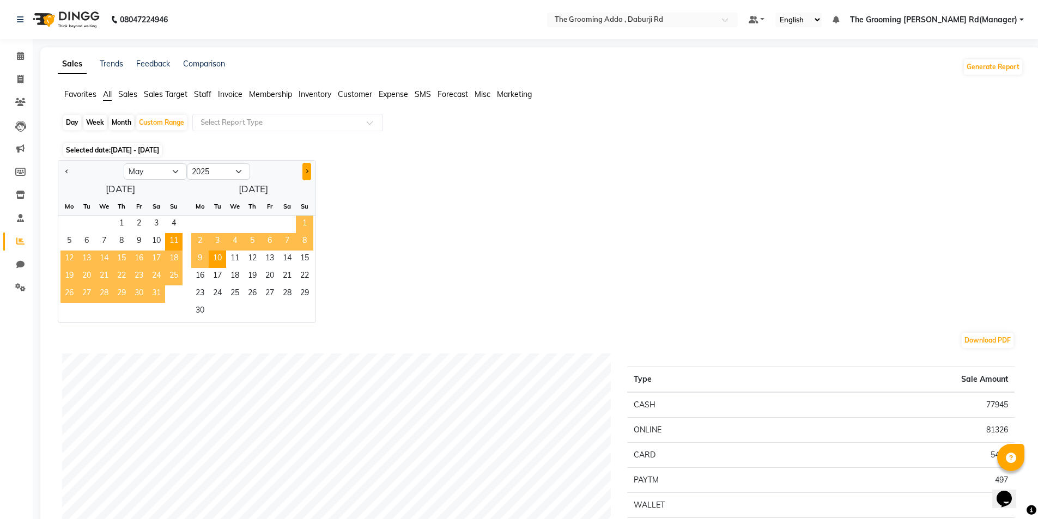
click at [306, 174] on button "Next month" at bounding box center [307, 171] width 9 height 17
select select "6"
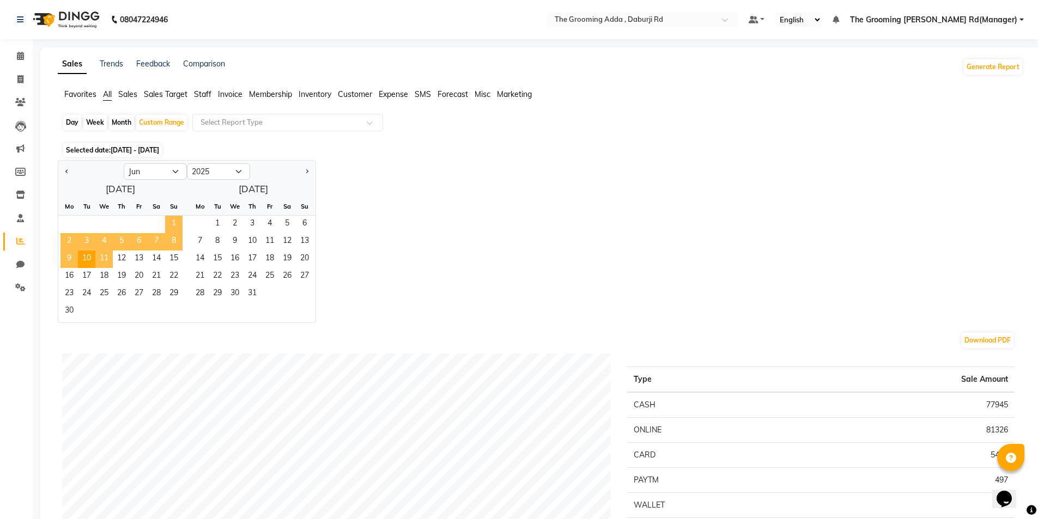
click at [107, 259] on span "11" at bounding box center [103, 259] width 17 height 17
click at [251, 237] on span "10" at bounding box center [252, 241] width 17 height 17
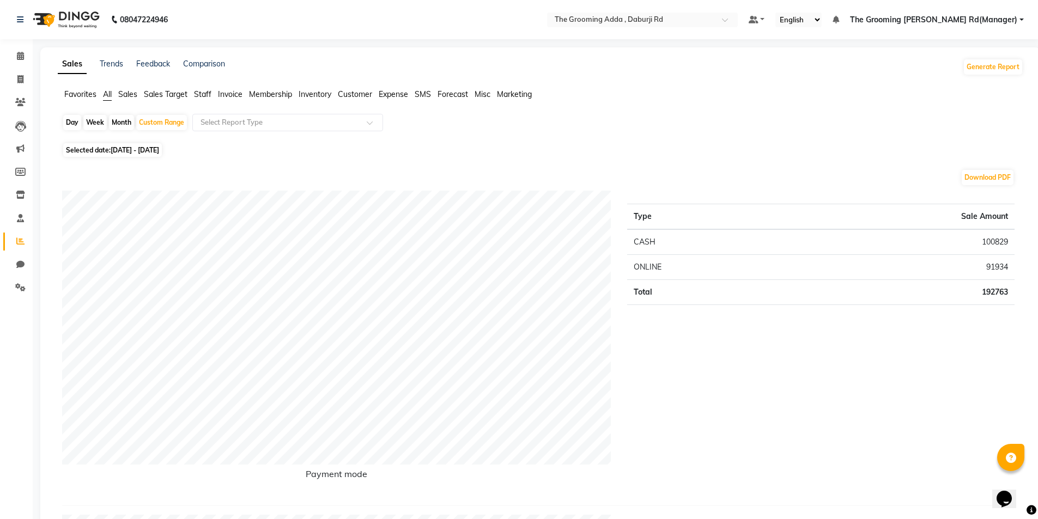
click at [153, 150] on span "[DATE] - [DATE]" at bounding box center [135, 150] width 49 height 8
select select "6"
select select "2025"
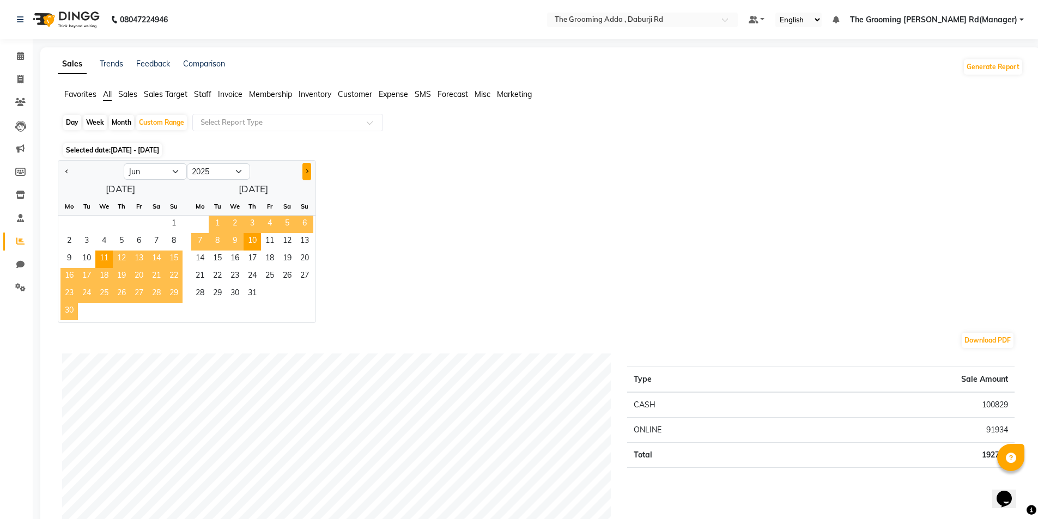
click at [306, 174] on button "Next month" at bounding box center [307, 171] width 9 height 17
select select "7"
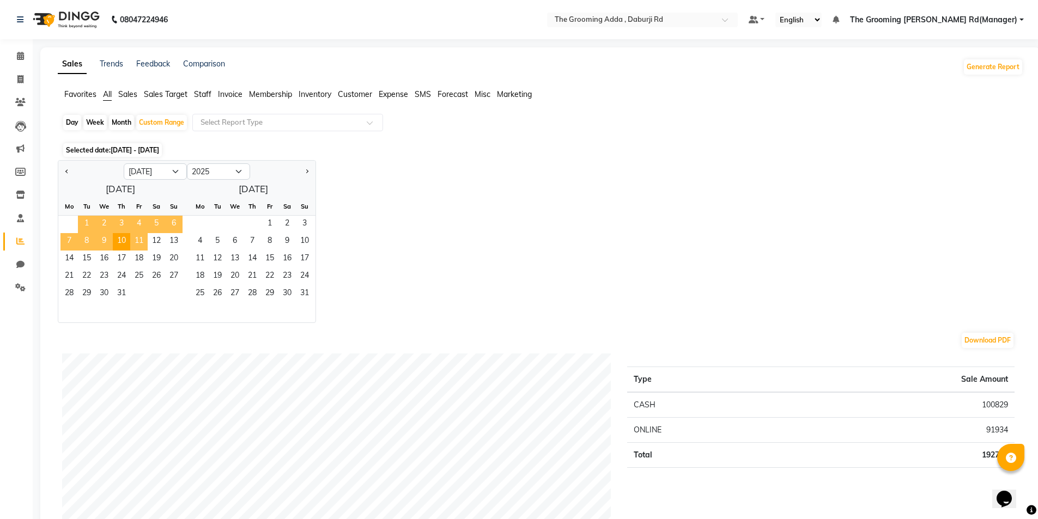
click at [137, 237] on span "11" at bounding box center [138, 241] width 17 height 17
click at [301, 238] on span "10" at bounding box center [304, 241] width 17 height 17
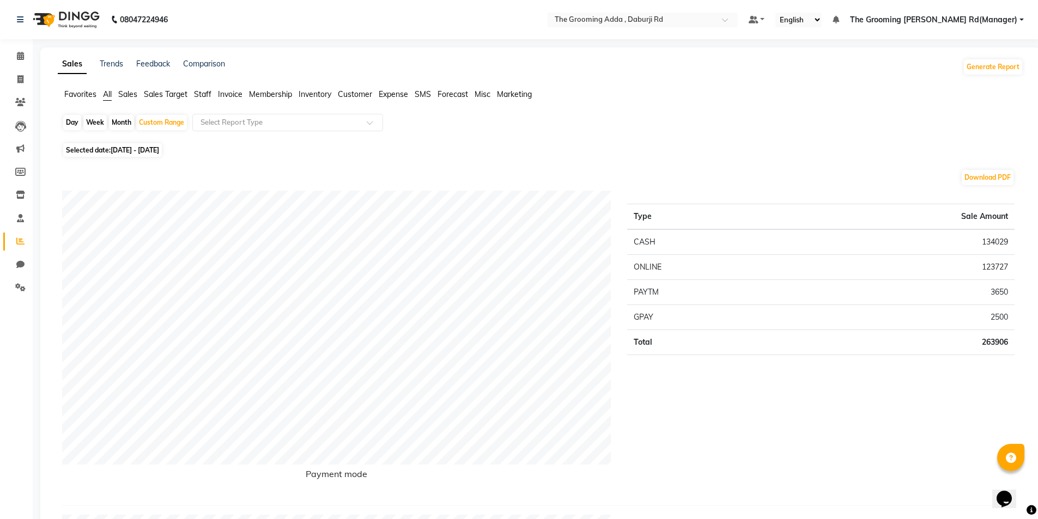
click at [159, 148] on span "[DATE] - [DATE]" at bounding box center [135, 150] width 49 height 8
select select "7"
select select "2025"
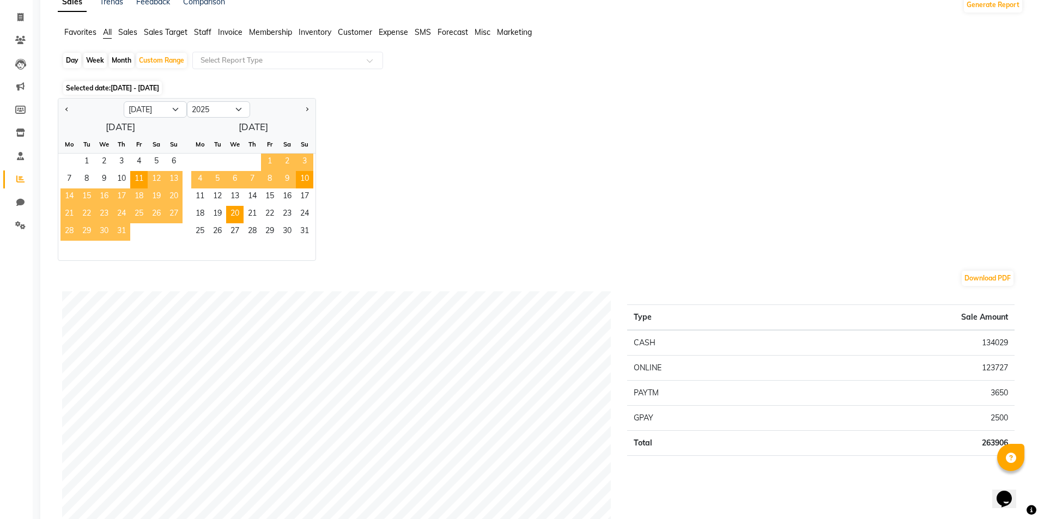
scroll to position [55, 0]
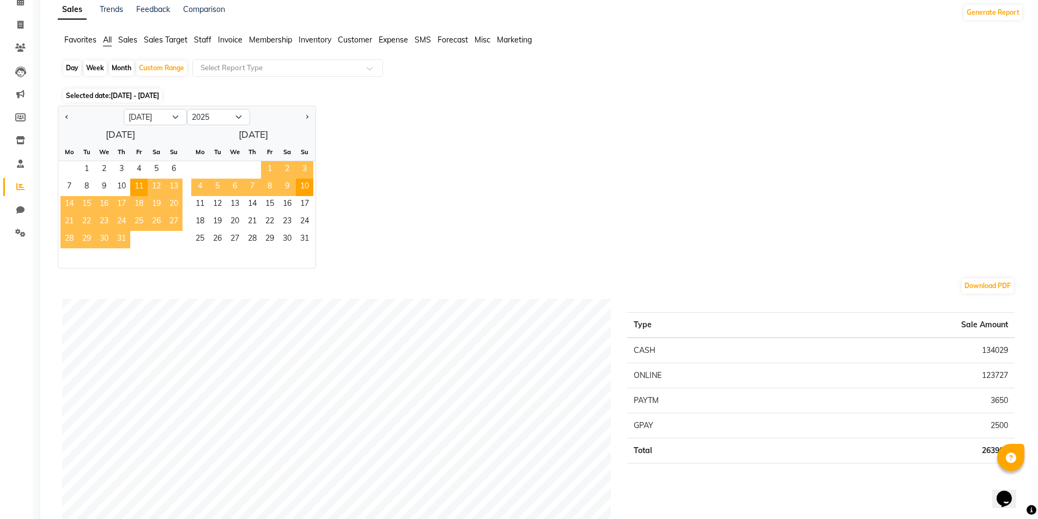
click at [312, 116] on div at bounding box center [282, 116] width 65 height 17
click at [306, 117] on span "Next month" at bounding box center [307, 116] width 4 height 4
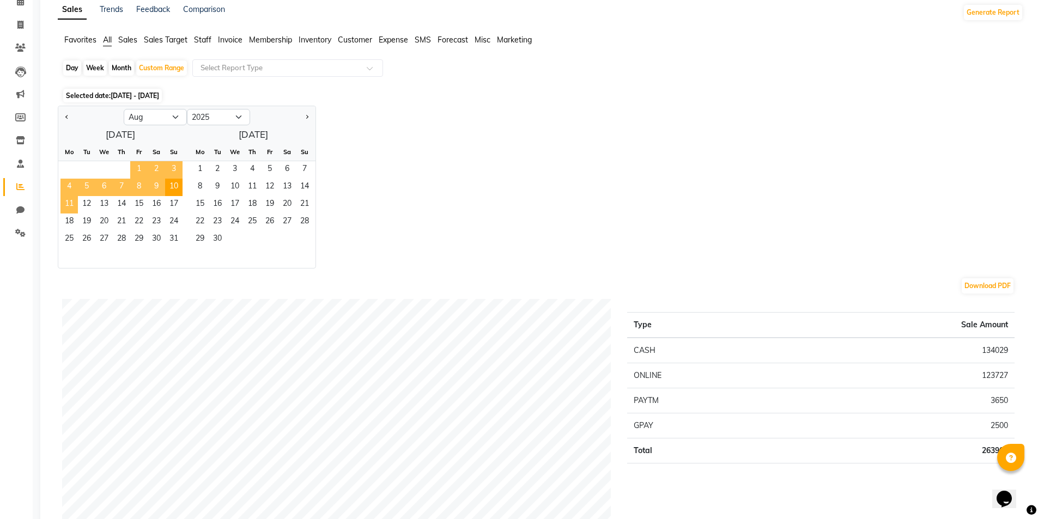
click at [72, 203] on span "11" at bounding box center [69, 204] width 17 height 17
click at [67, 117] on span "Previous month" at bounding box center [67, 116] width 4 height 4
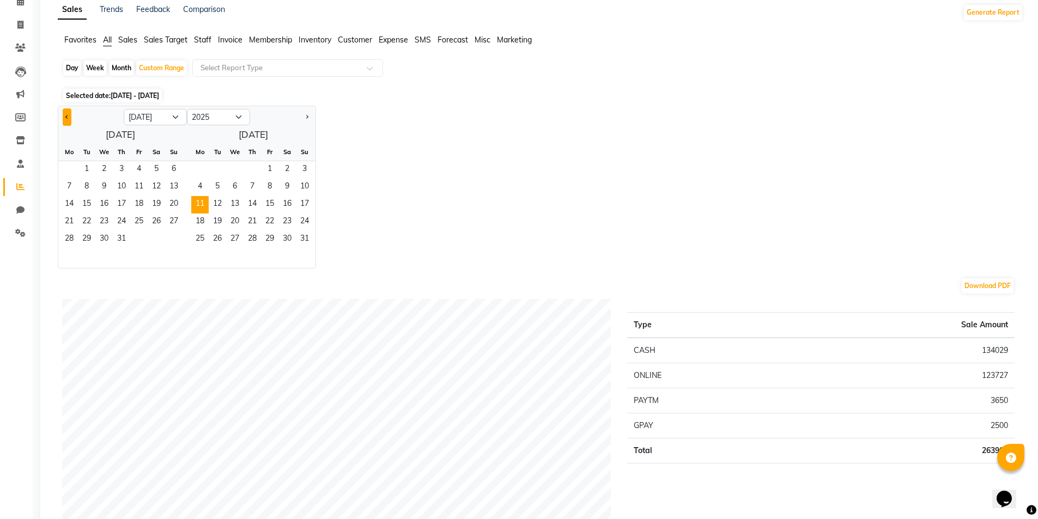
click at [67, 117] on span "Previous month" at bounding box center [67, 116] width 4 height 4
select select "4"
click at [137, 184] on span "11" at bounding box center [138, 187] width 17 height 17
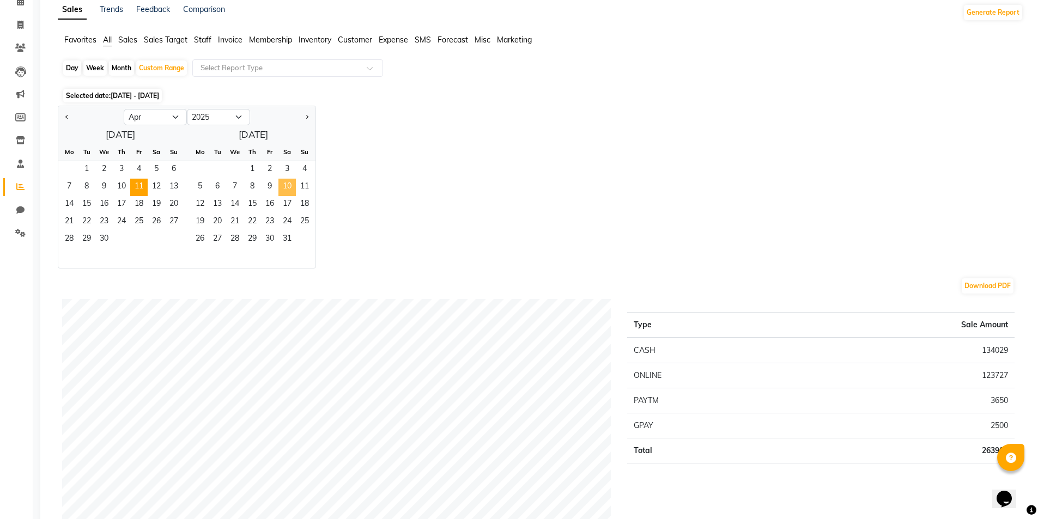
click at [288, 190] on span "10" at bounding box center [287, 187] width 17 height 17
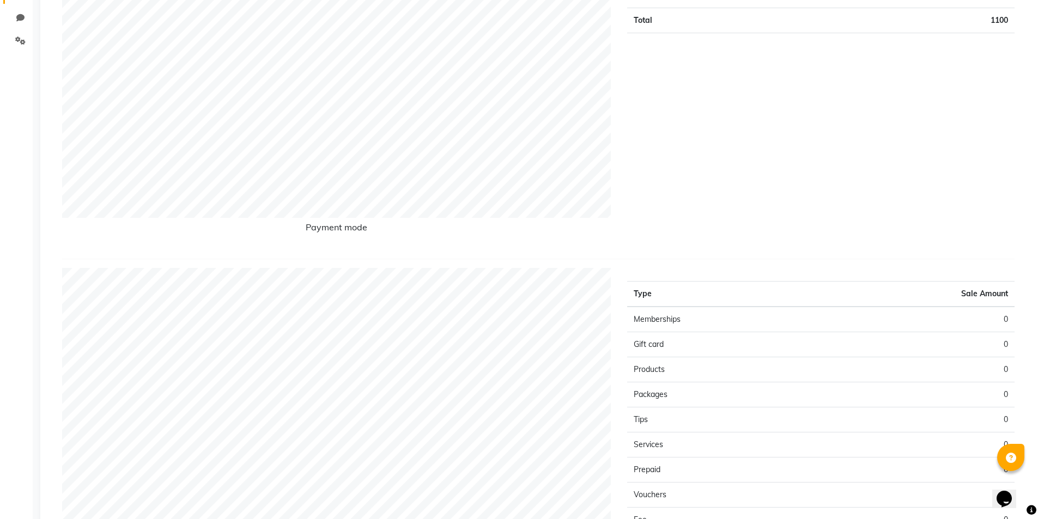
scroll to position [0, 0]
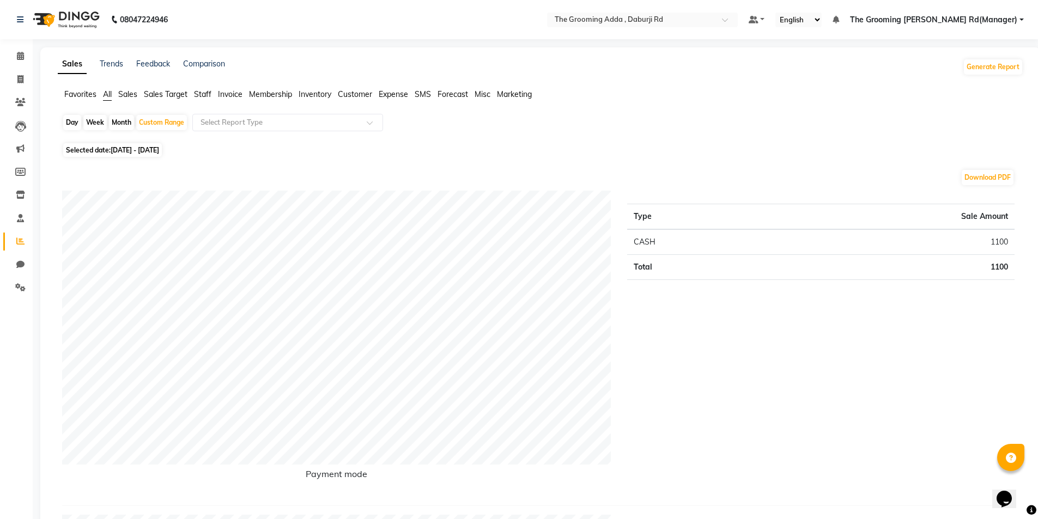
click at [151, 148] on span "[DATE] - [DATE]" at bounding box center [135, 150] width 49 height 8
select select "4"
select select "2025"
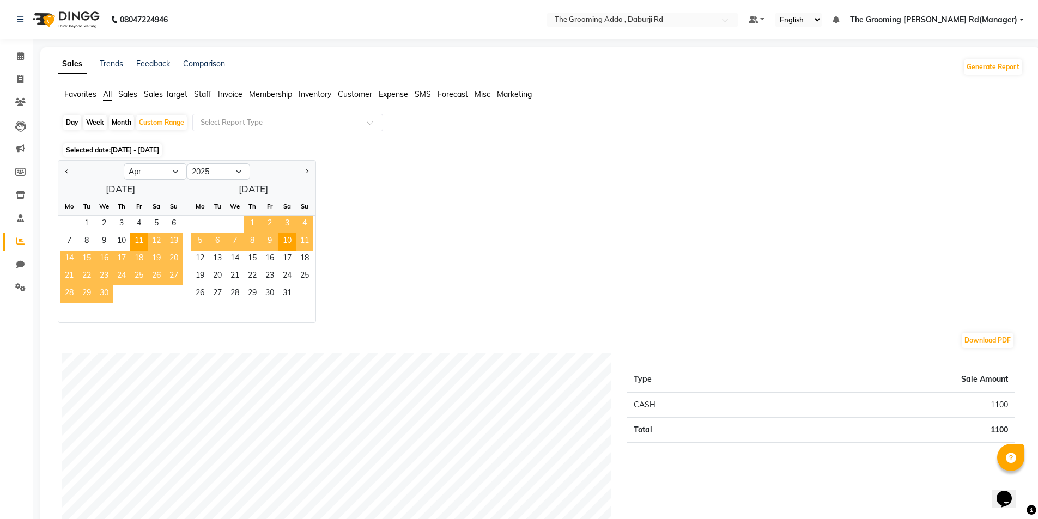
click at [301, 234] on span "11" at bounding box center [304, 241] width 17 height 17
select select "5"
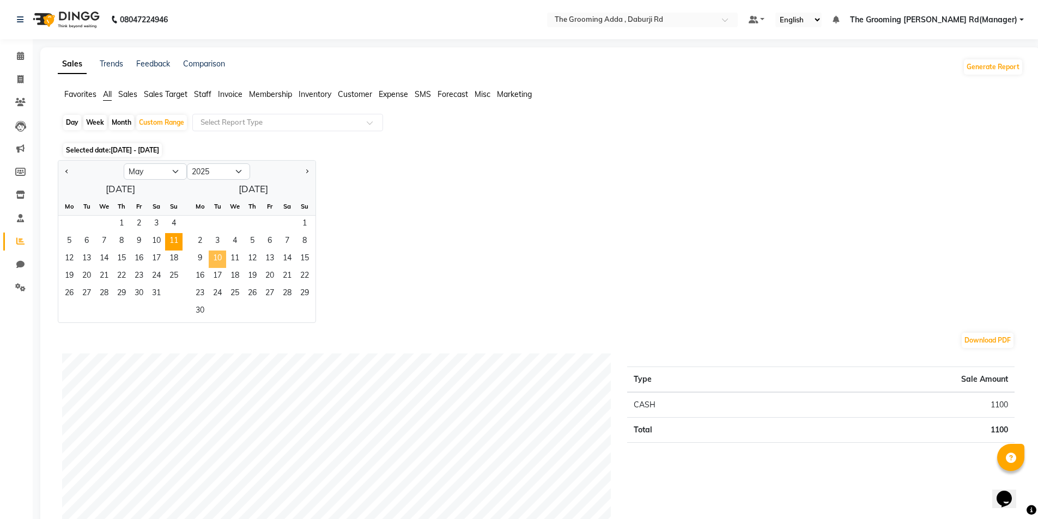
click at [217, 253] on span "10" at bounding box center [217, 259] width 17 height 17
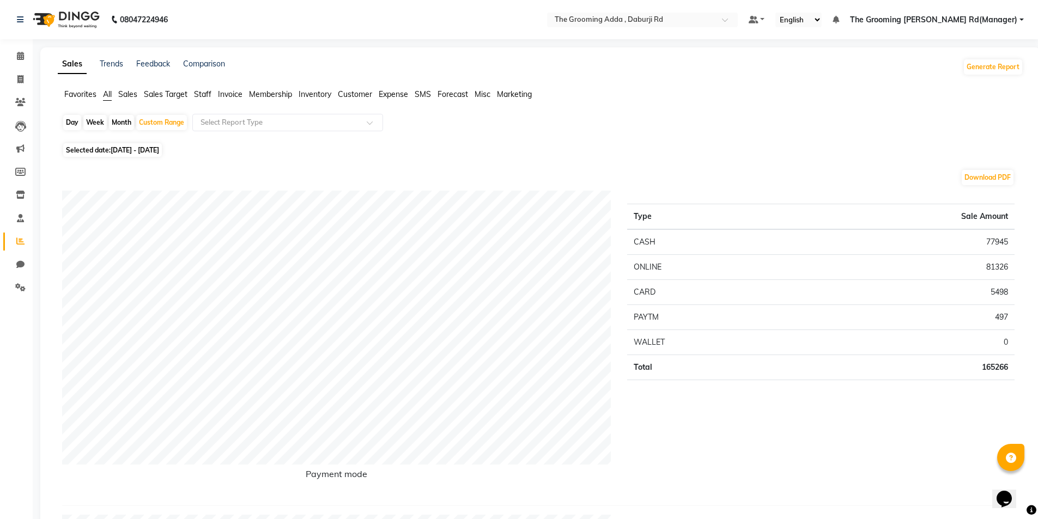
click at [126, 147] on span "[DATE] - [DATE]" at bounding box center [135, 150] width 49 height 8
select select "5"
select select "2025"
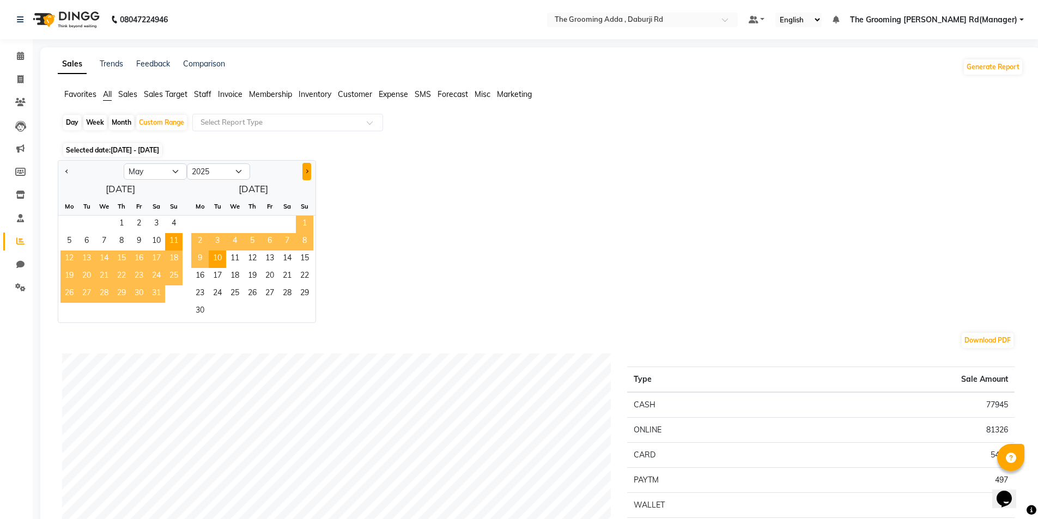
click at [303, 170] on button "Next month" at bounding box center [307, 171] width 9 height 17
select select "6"
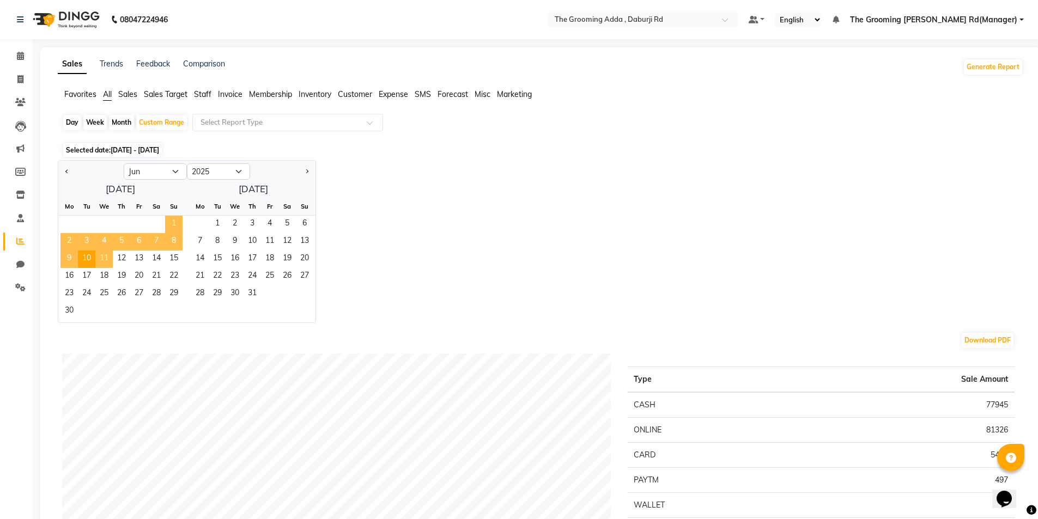
click at [98, 251] on span "11" at bounding box center [103, 259] width 17 height 17
click at [253, 243] on span "10" at bounding box center [252, 241] width 17 height 17
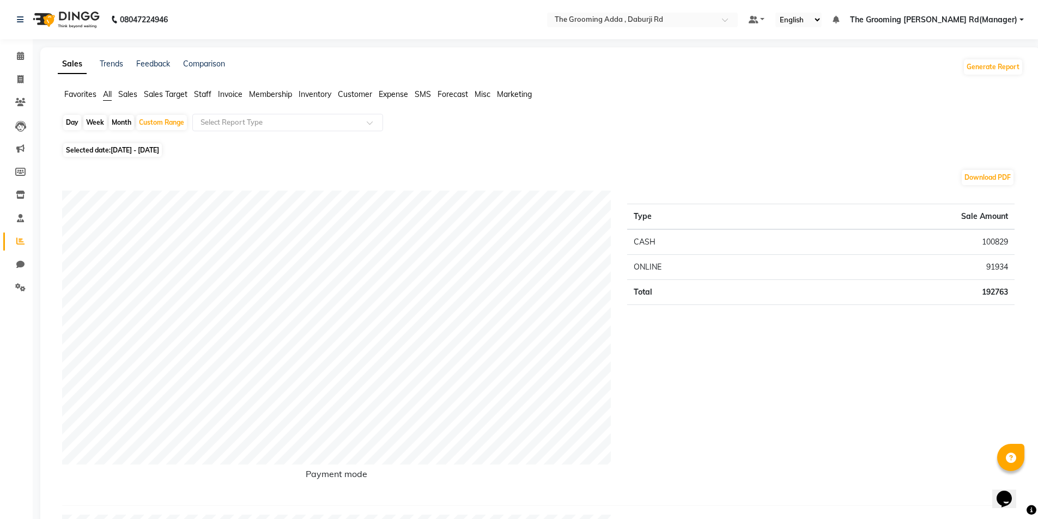
click at [122, 149] on span "[DATE] - [DATE]" at bounding box center [135, 150] width 49 height 8
select select "6"
select select "2025"
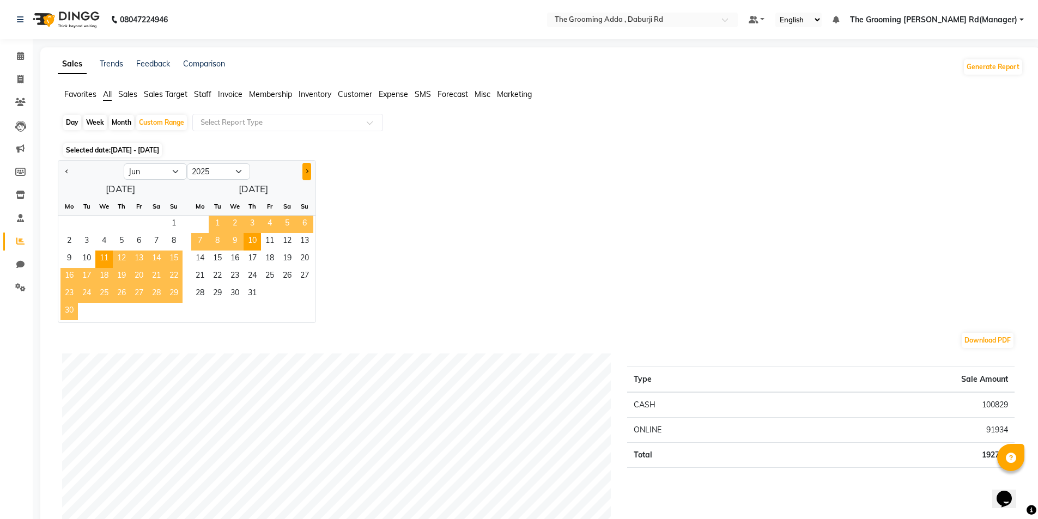
click at [307, 170] on button "Next month" at bounding box center [307, 171] width 9 height 17
select select "7"
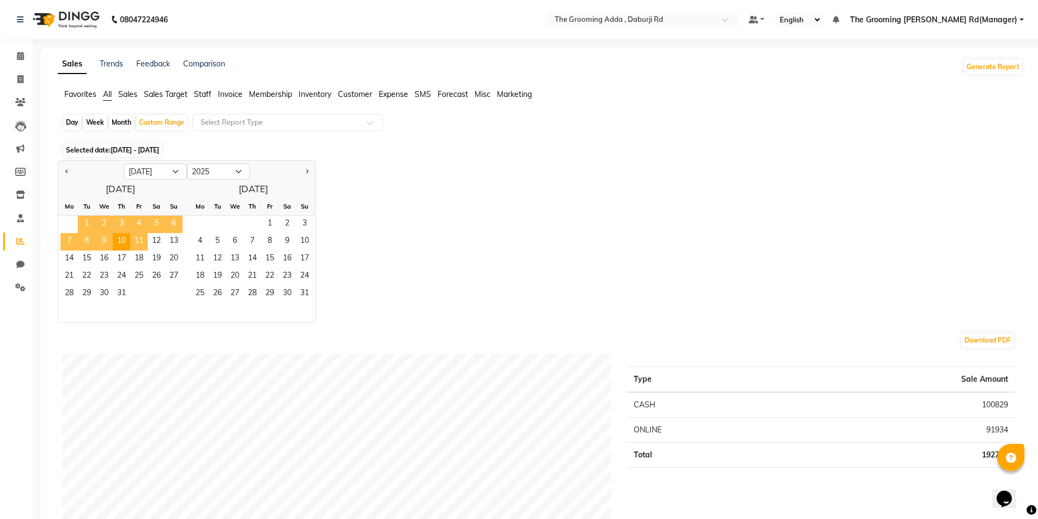
click at [136, 241] on span "11" at bounding box center [138, 241] width 17 height 17
click at [299, 241] on span "10" at bounding box center [304, 241] width 17 height 17
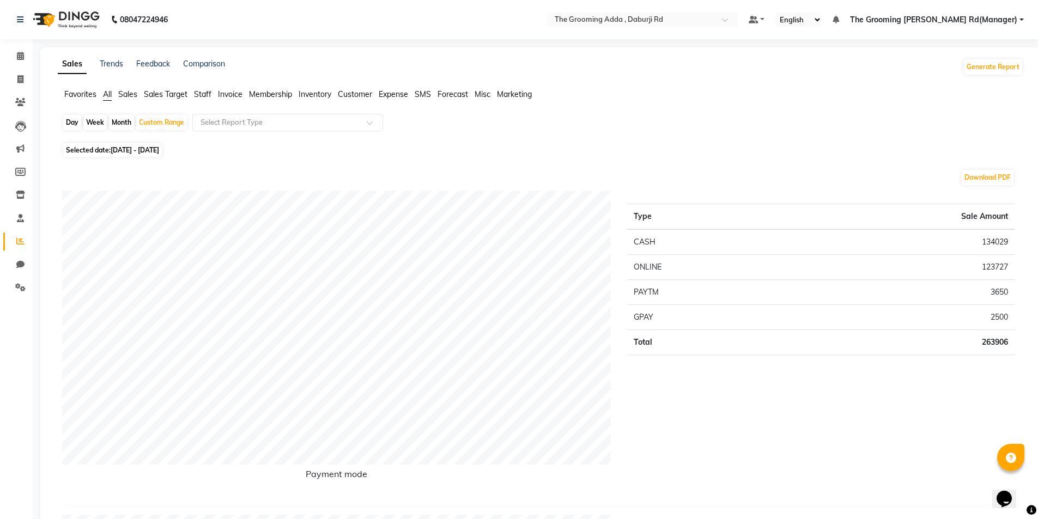
click at [159, 150] on span "[DATE] - [DATE]" at bounding box center [135, 150] width 49 height 8
select select "7"
select select "2025"
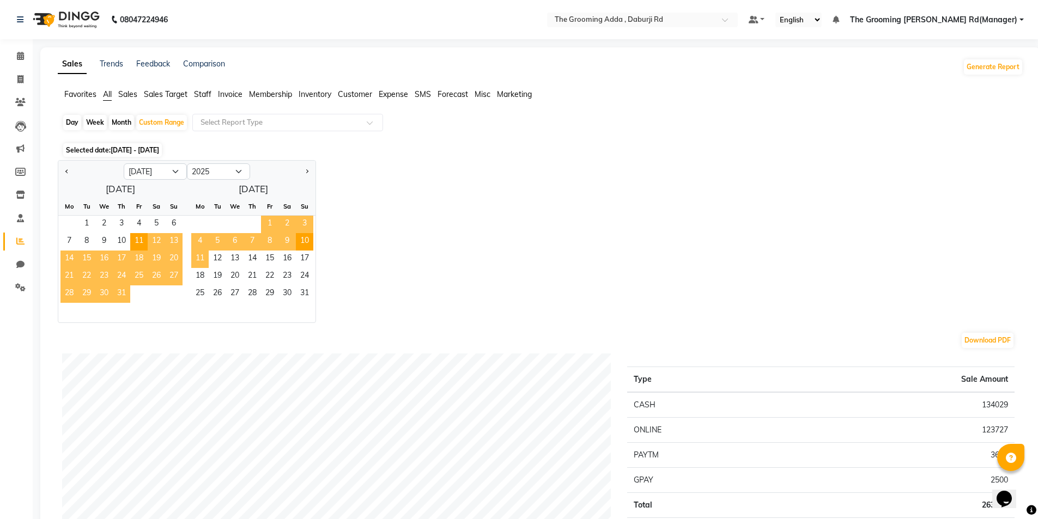
click at [199, 260] on span "11" at bounding box center [199, 259] width 17 height 17
select select "8"
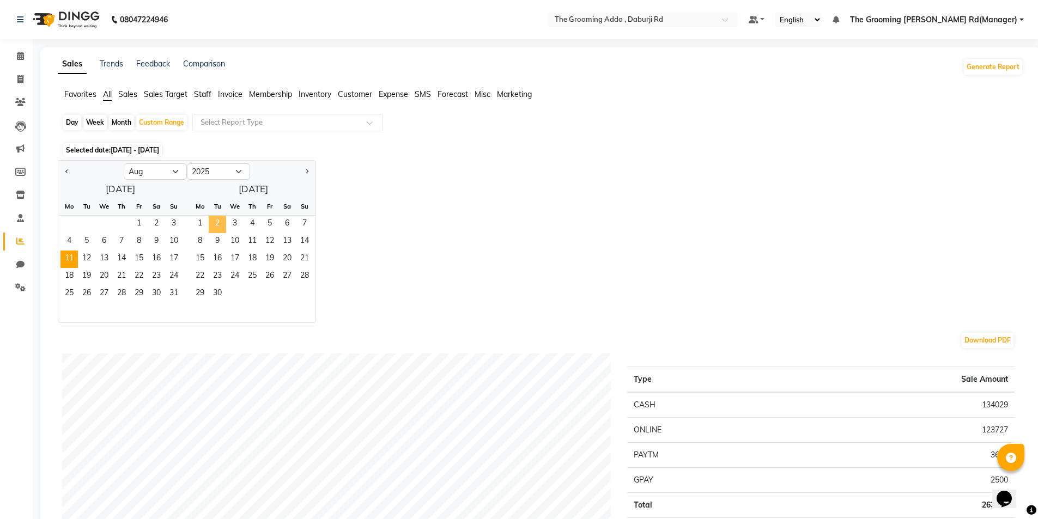
click at [209, 224] on span "2" at bounding box center [217, 224] width 17 height 17
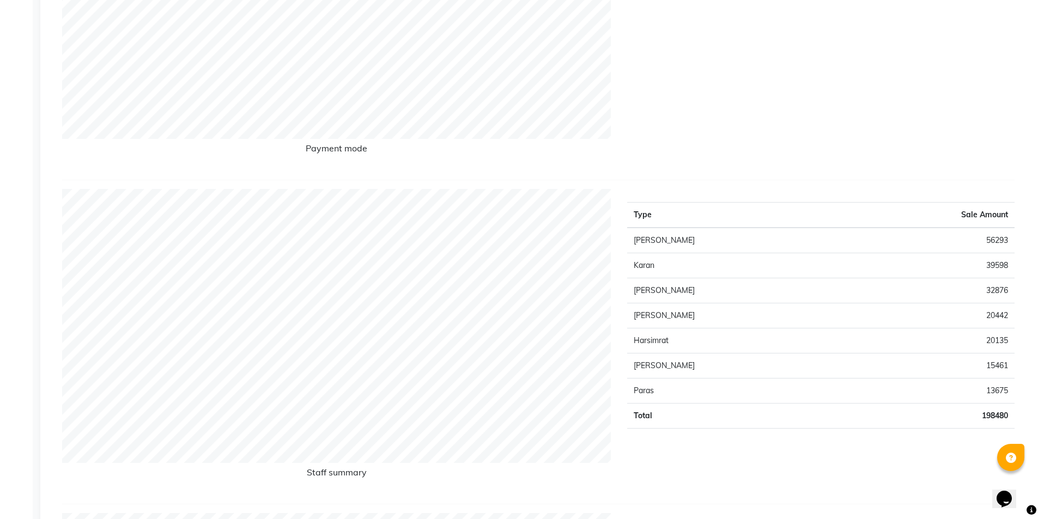
scroll to position [327, 0]
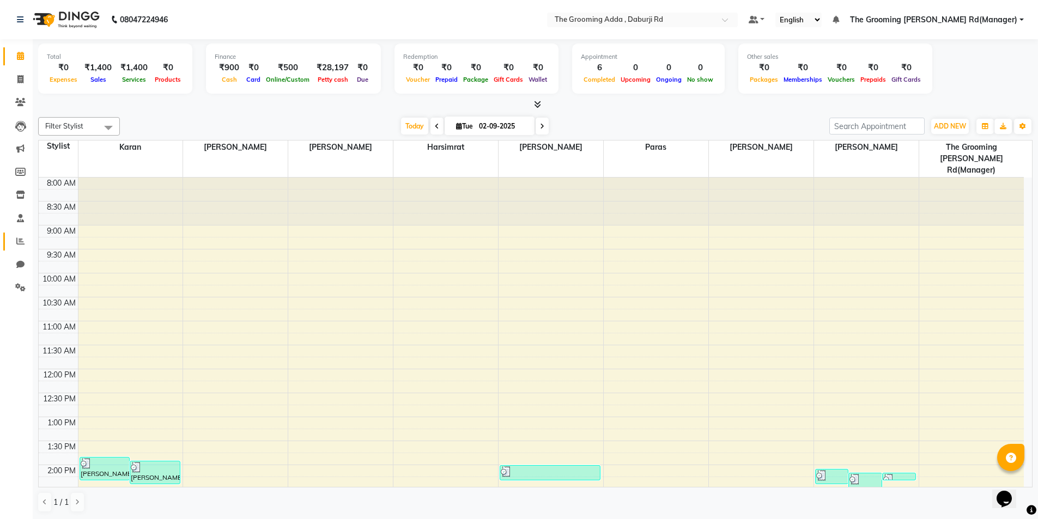
click at [1, 249] on li "Reports" at bounding box center [16, 241] width 33 height 23
click at [12, 241] on span at bounding box center [20, 241] width 19 height 13
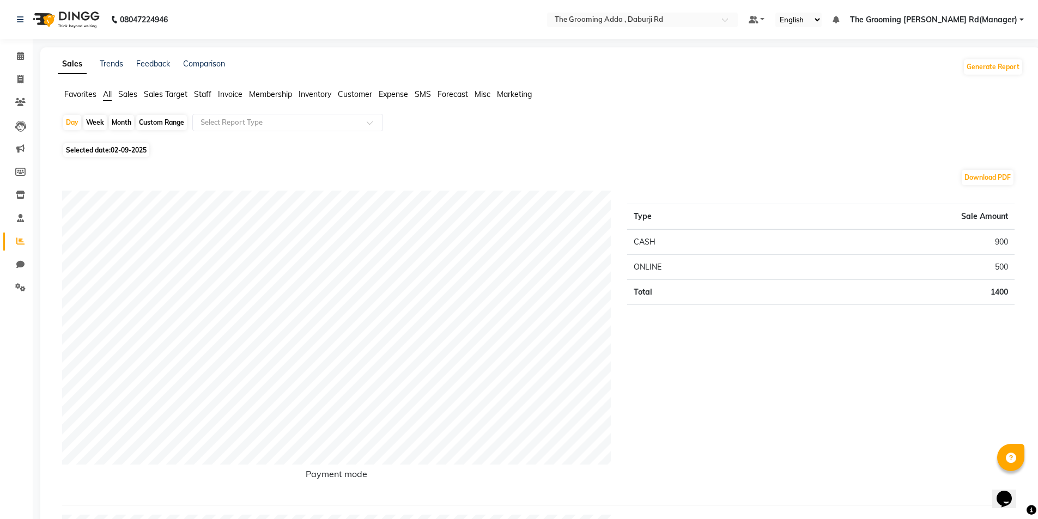
click at [105, 148] on span "Selected date: [DATE]" at bounding box center [106, 150] width 86 height 14
select select "9"
select select "2025"
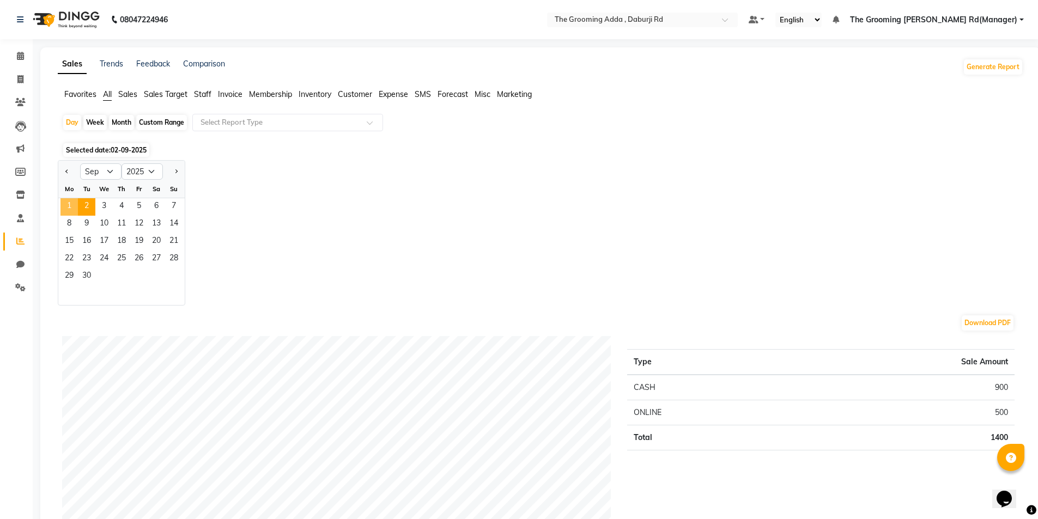
click at [71, 204] on span "1" at bounding box center [69, 206] width 17 height 17
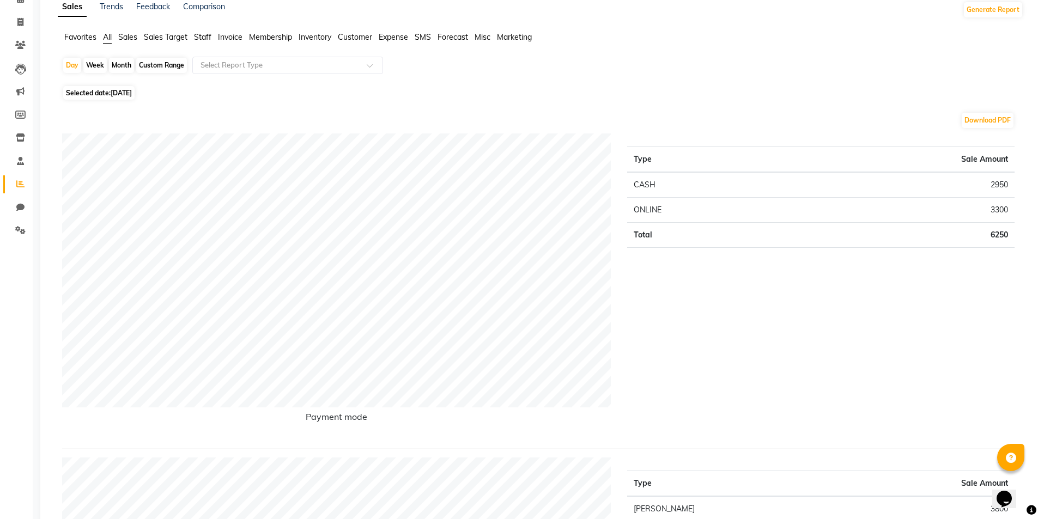
scroll to position [55, 0]
